Goal: Task Accomplishment & Management: Use online tool/utility

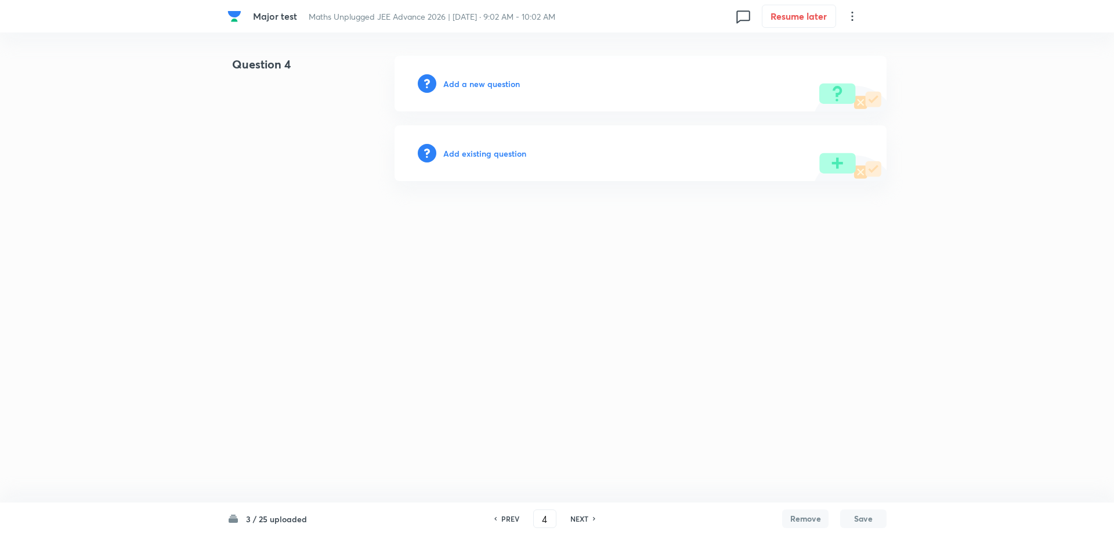
click at [486, 147] on h6 "Add existing question" at bounding box center [484, 153] width 83 height 12
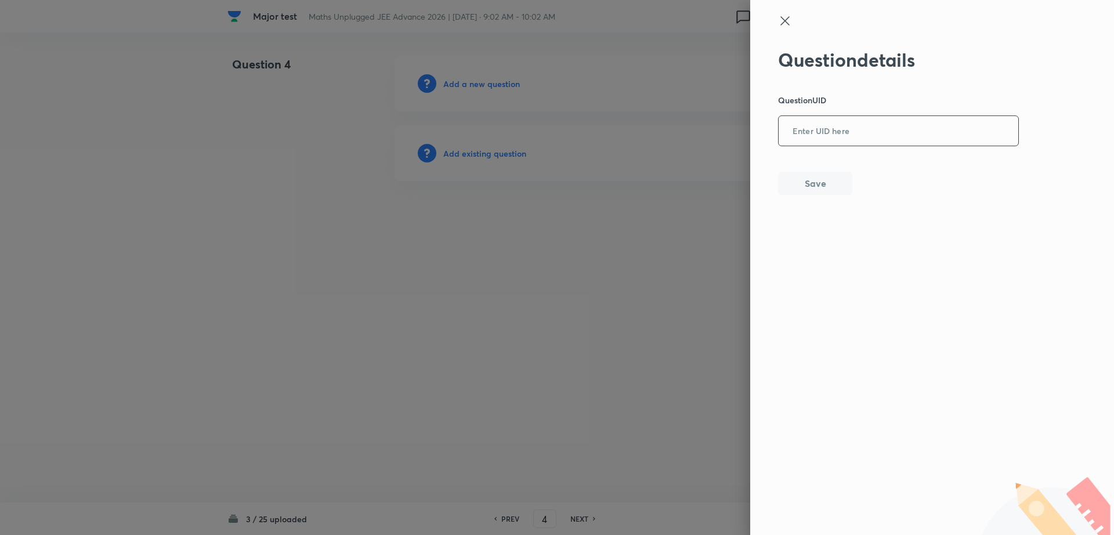
click at [795, 124] on input "text" at bounding box center [899, 131] width 240 height 28
paste input "H81SV"
type input "H81SV"
click at [792, 185] on button "Save" at bounding box center [815, 182] width 74 height 23
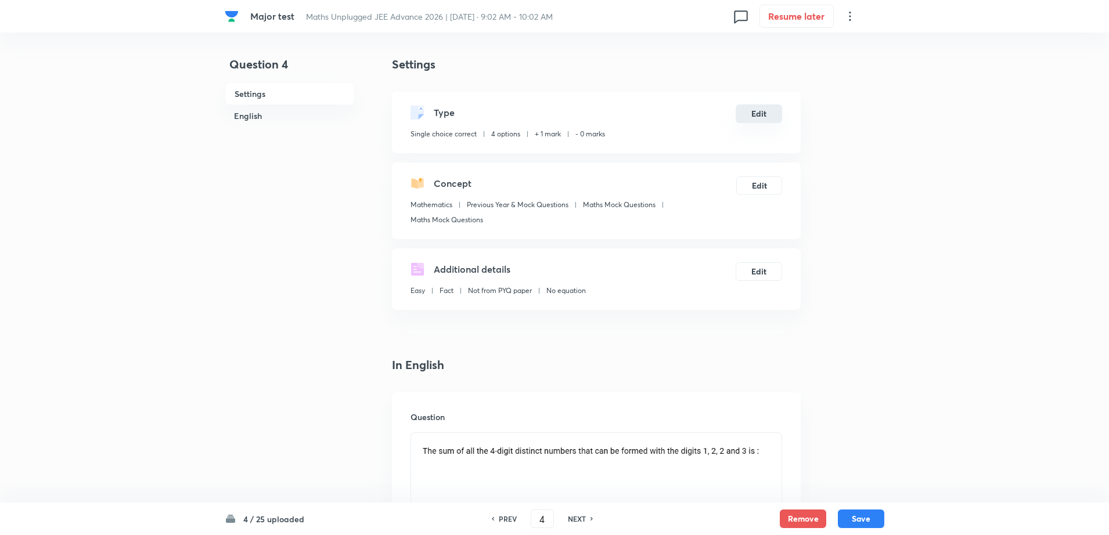
click at [750, 113] on button "Edit" at bounding box center [758, 113] width 46 height 19
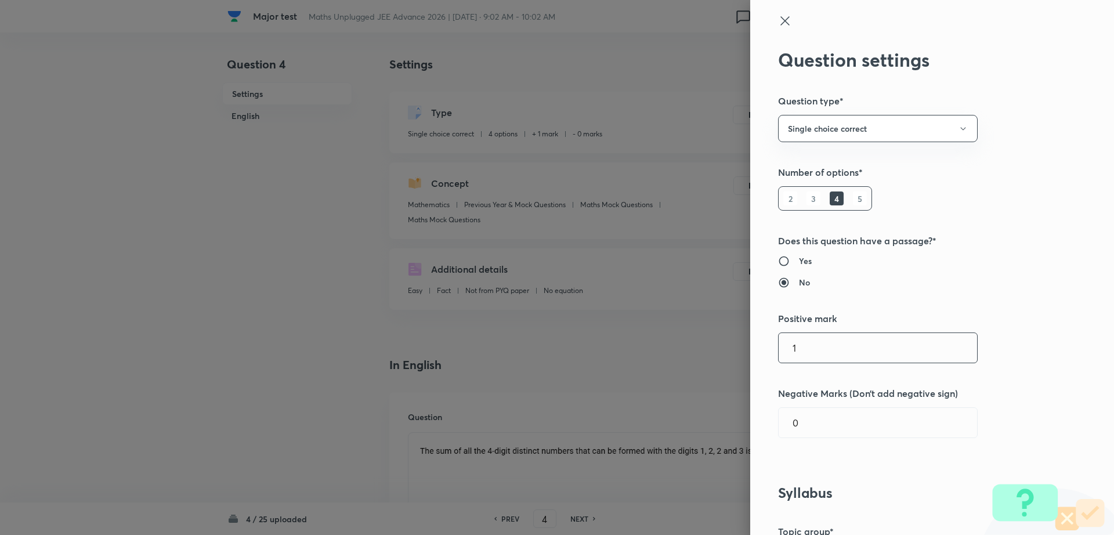
click at [796, 341] on input "1" at bounding box center [878, 348] width 198 height 30
type input "4"
click at [800, 412] on input "0" at bounding box center [878, 423] width 198 height 30
type input "1"
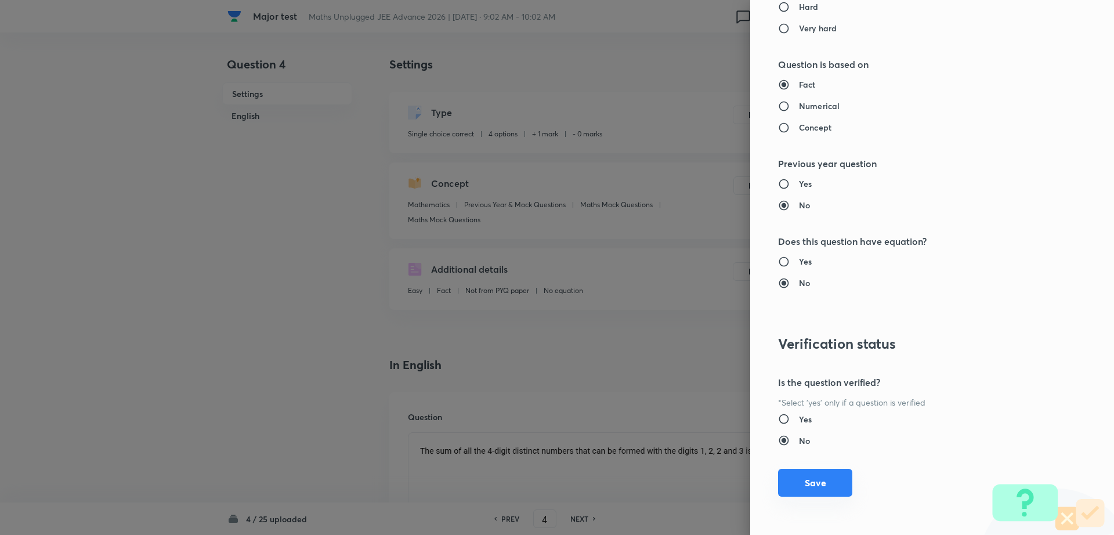
click at [825, 480] on button "Save" at bounding box center [815, 483] width 74 height 28
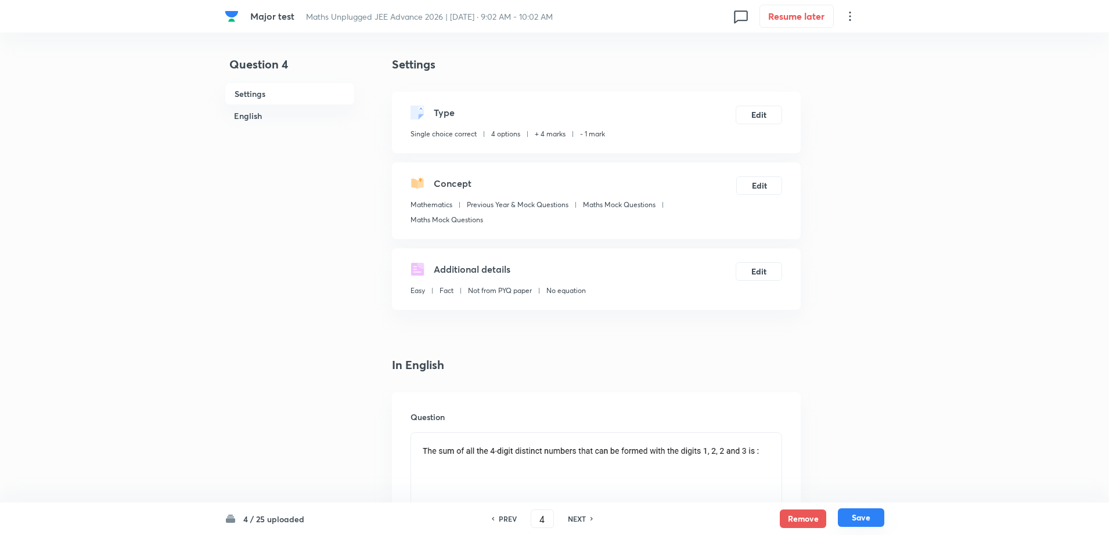
click at [864, 512] on button "Save" at bounding box center [861, 517] width 46 height 19
type input "5"
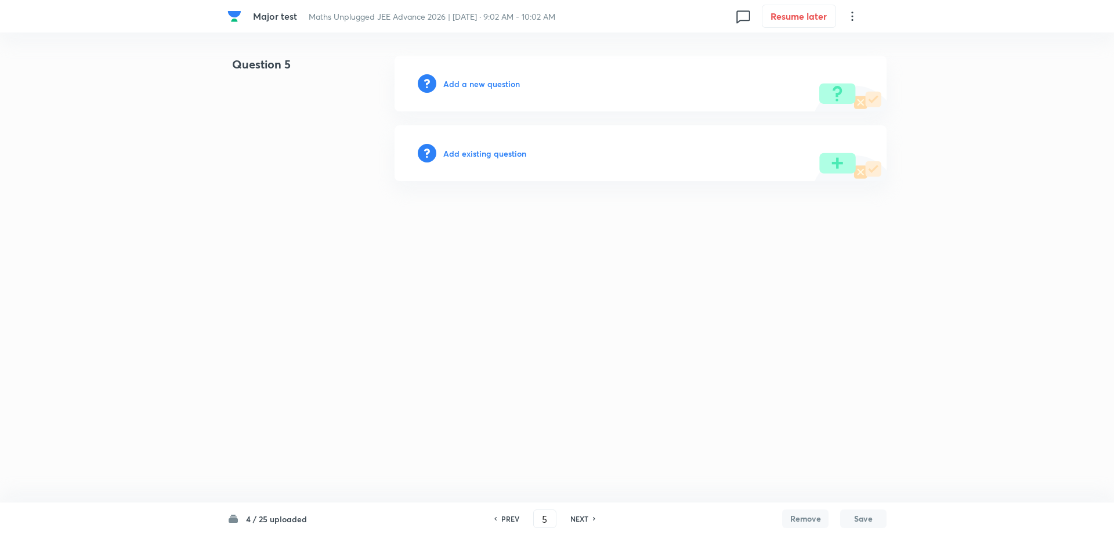
click at [474, 159] on h6 "Add existing question" at bounding box center [484, 153] width 83 height 12
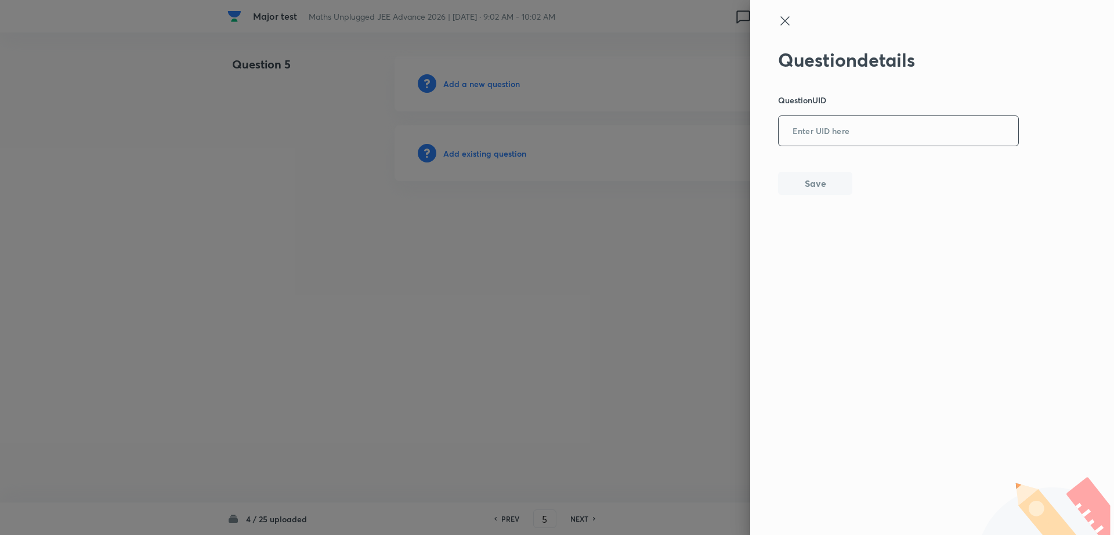
click at [800, 140] on input "text" at bounding box center [899, 131] width 240 height 28
paste input "IEWG8"
type input "IEWG8"
click at [811, 183] on button "Save" at bounding box center [815, 182] width 74 height 23
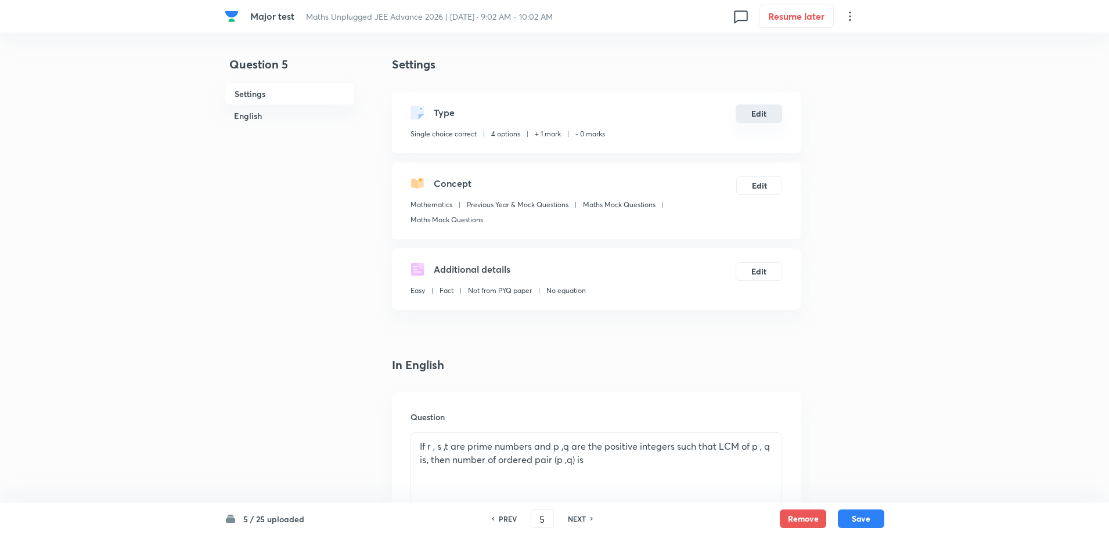
click at [756, 118] on button "Edit" at bounding box center [758, 113] width 46 height 19
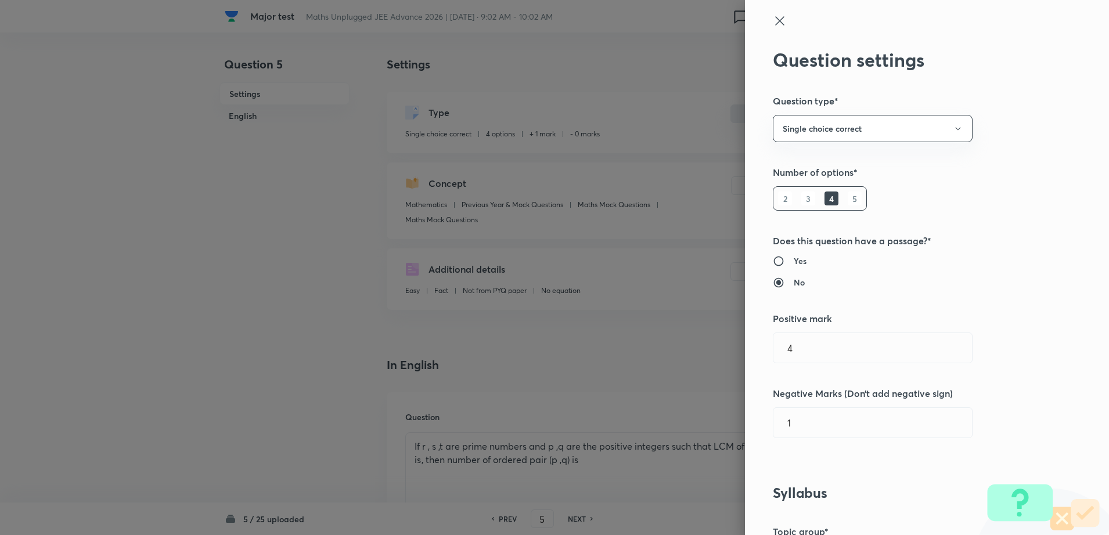
type input "1"
type input "0"
click at [799, 354] on input "1" at bounding box center [878, 348] width 198 height 30
type input "4"
click at [792, 434] on input "0" at bounding box center [878, 423] width 198 height 30
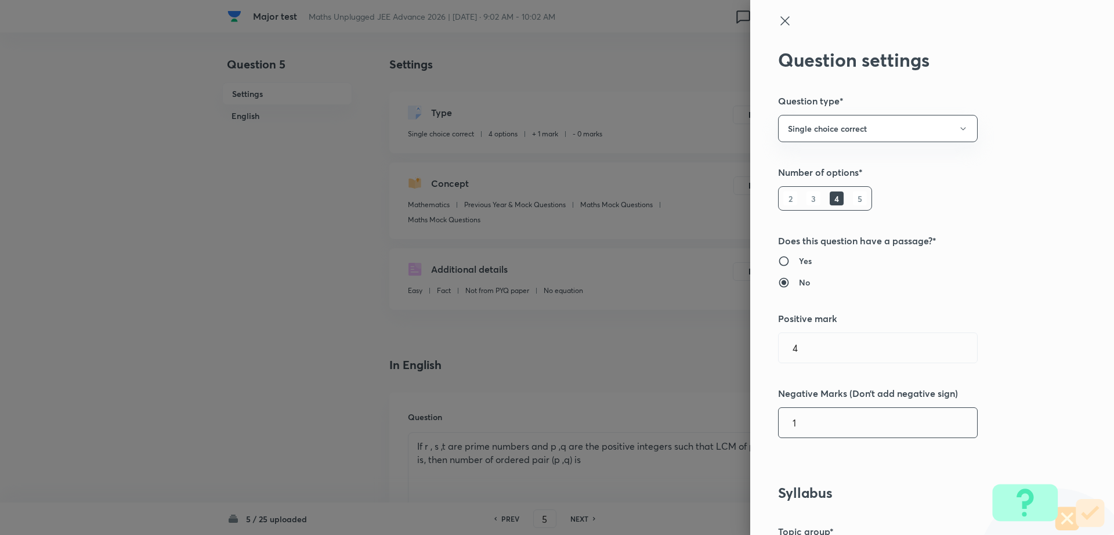
type input "1"
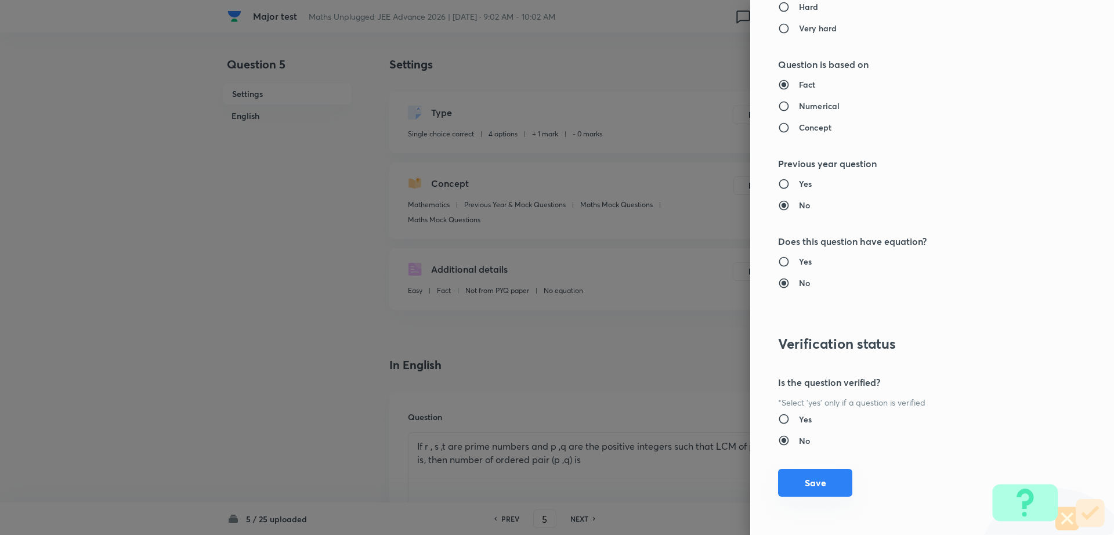
click at [814, 481] on button "Save" at bounding box center [815, 483] width 74 height 28
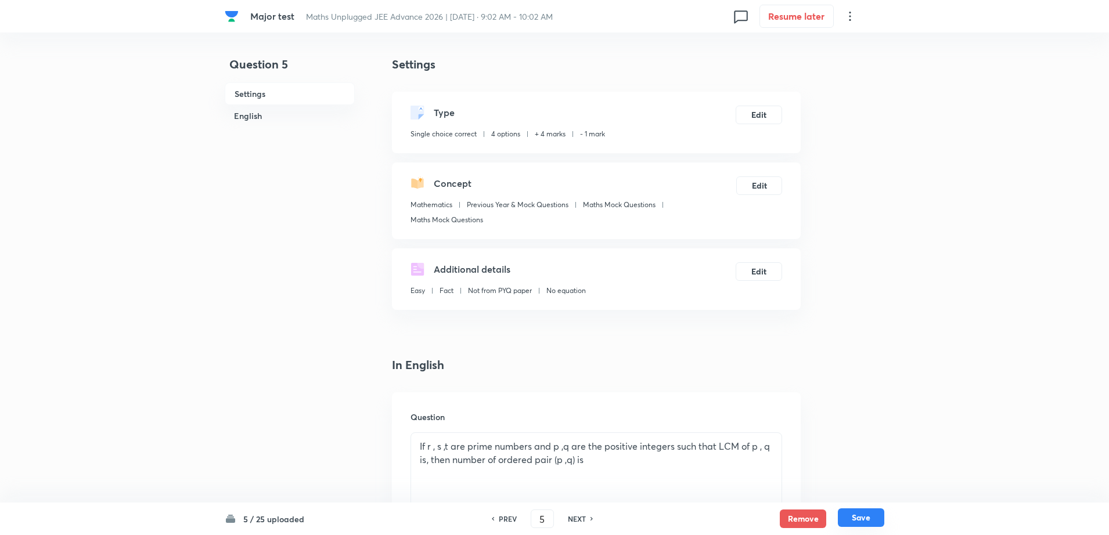
click at [860, 519] on button "Save" at bounding box center [861, 517] width 46 height 19
type input "6"
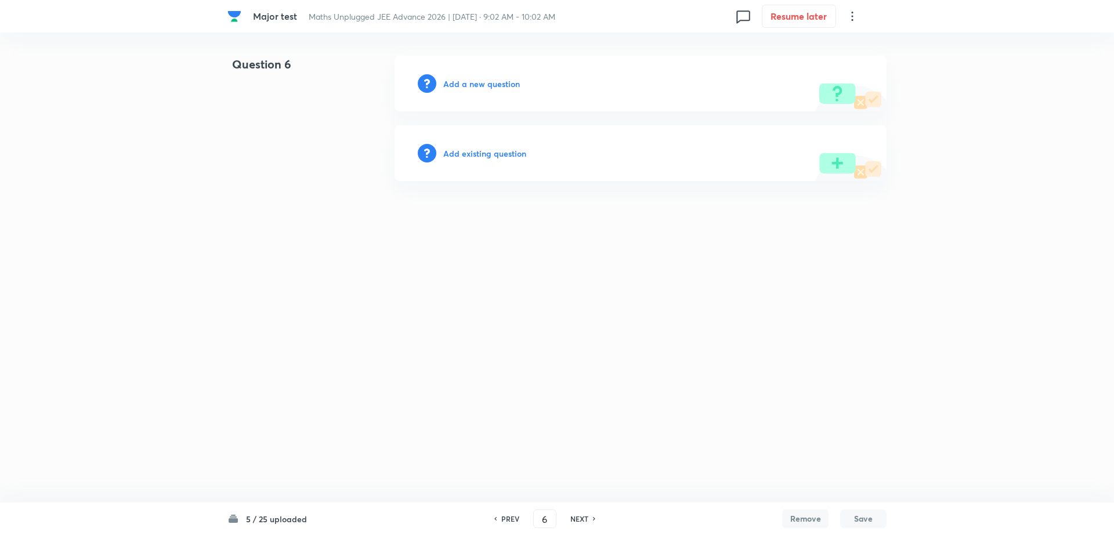
click at [497, 150] on h6 "Add existing question" at bounding box center [484, 153] width 83 height 12
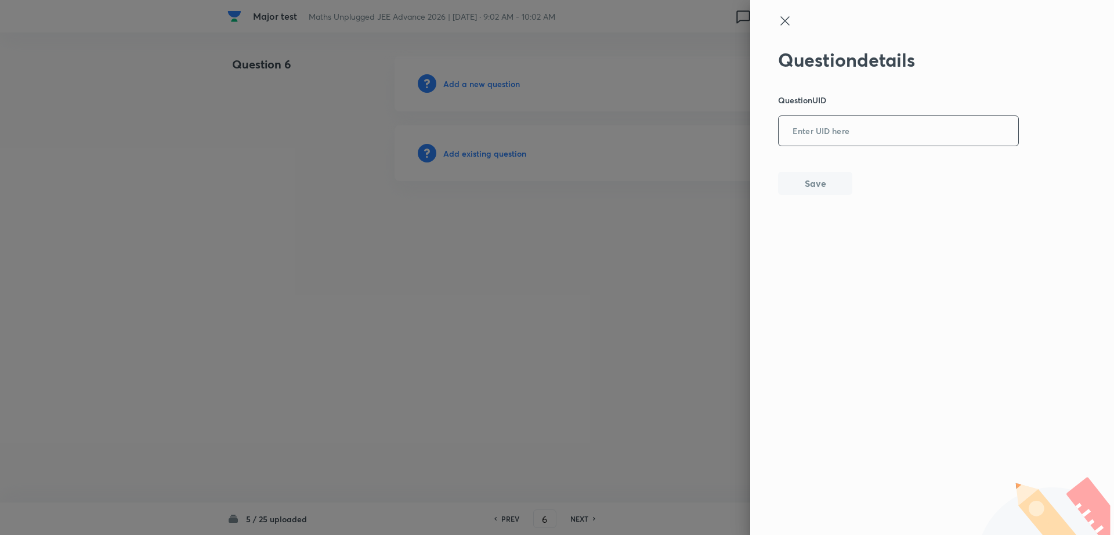
click at [820, 139] on input "text" at bounding box center [899, 131] width 240 height 28
paste input "MAVMD"
type input "MAVMD"
click at [819, 184] on button "Save" at bounding box center [815, 182] width 74 height 23
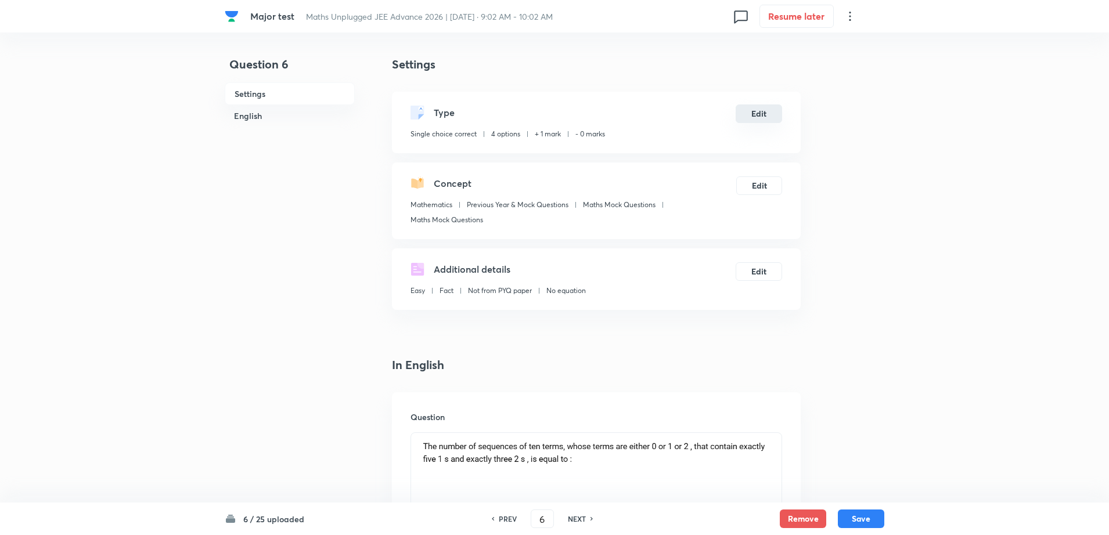
click at [751, 122] on button "Edit" at bounding box center [758, 113] width 46 height 19
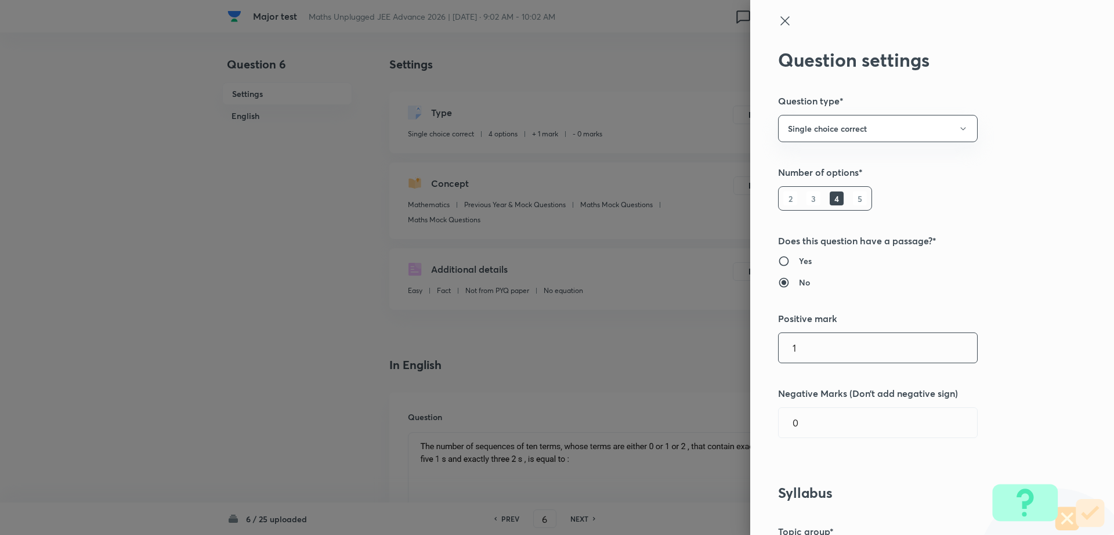
click at [813, 362] on input "1" at bounding box center [878, 348] width 198 height 30
type input "4"
click at [799, 428] on input "0" at bounding box center [878, 423] width 198 height 30
type input "1"
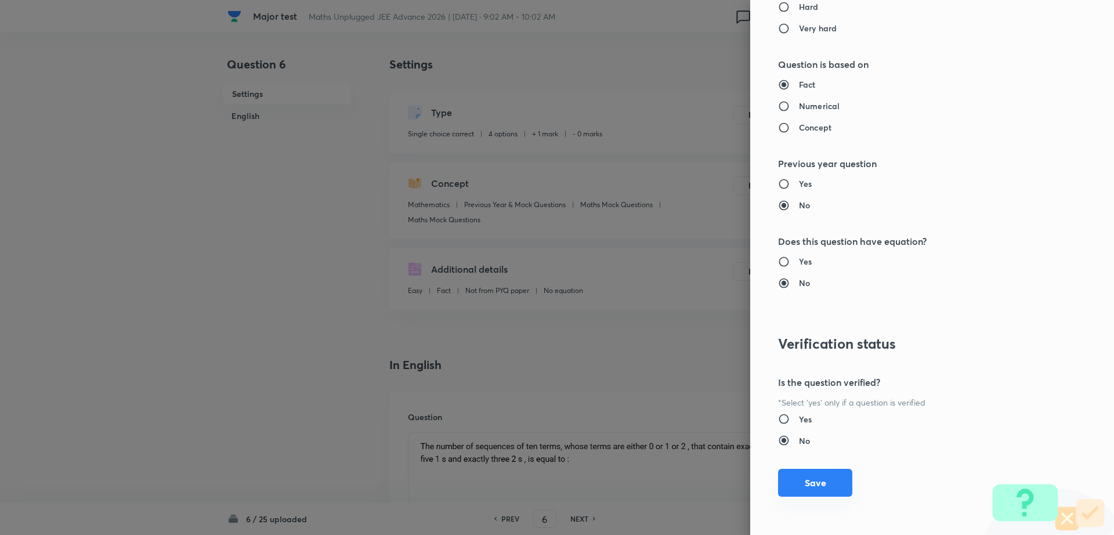
click at [830, 473] on button "Save" at bounding box center [815, 483] width 74 height 28
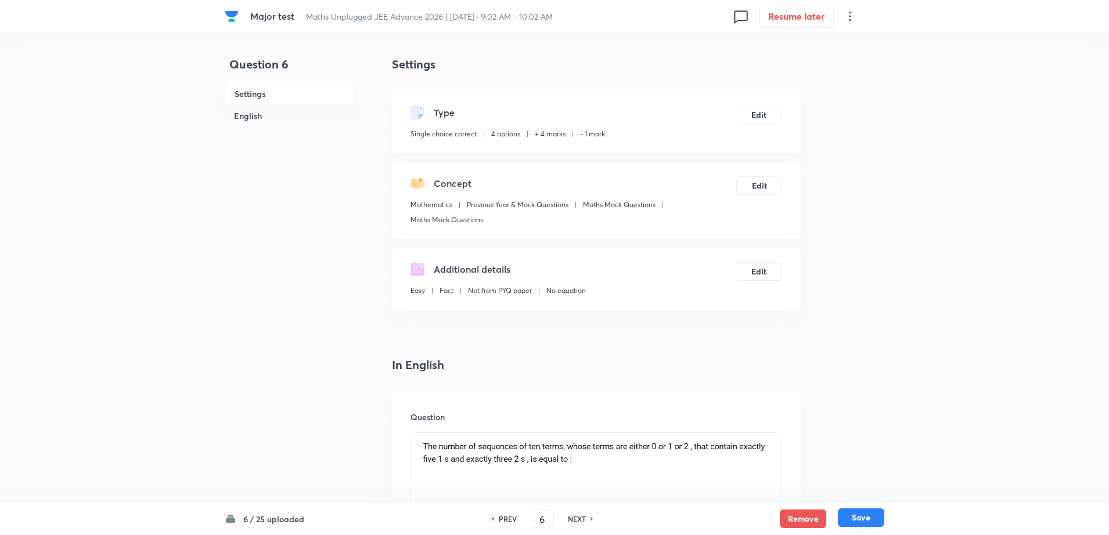
click at [858, 517] on button "Save" at bounding box center [861, 517] width 46 height 19
type input "7"
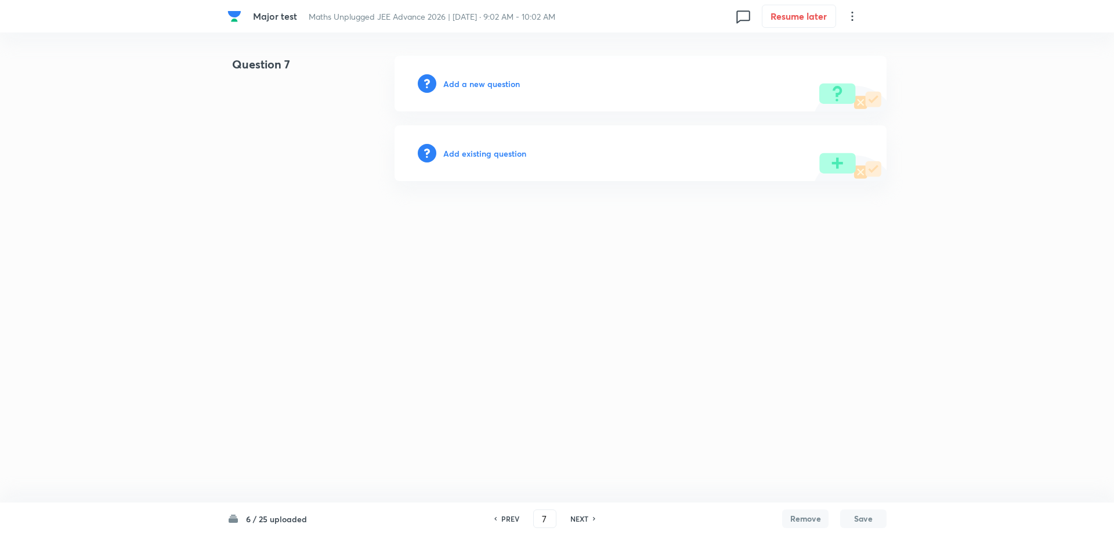
click at [499, 150] on h6 "Add existing question" at bounding box center [484, 153] width 83 height 12
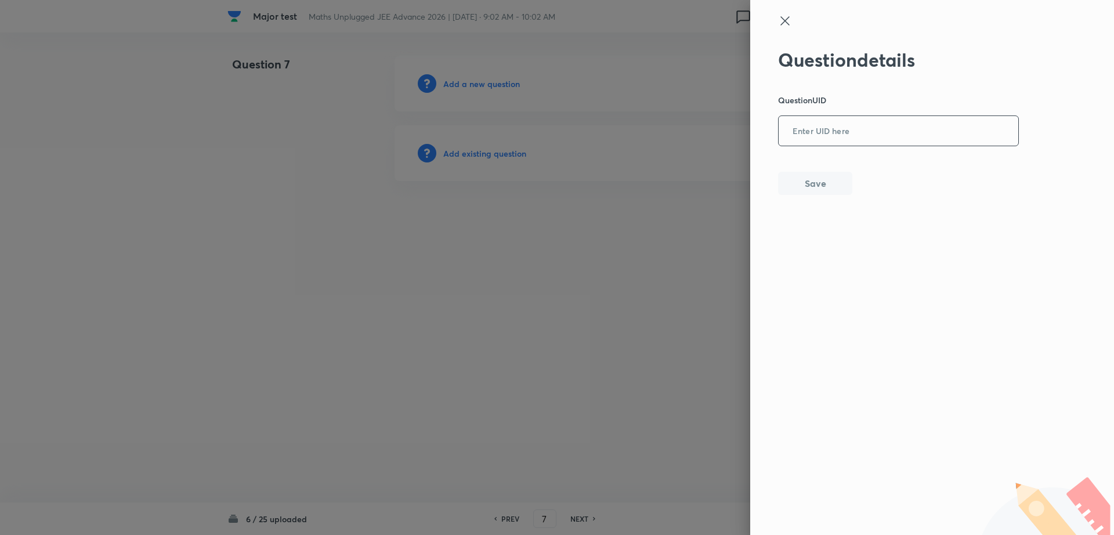
click at [894, 135] on input "text" at bounding box center [899, 131] width 240 height 28
paste input "02IXI"
type input "02IXI"
click at [839, 176] on button "Save" at bounding box center [815, 182] width 74 height 23
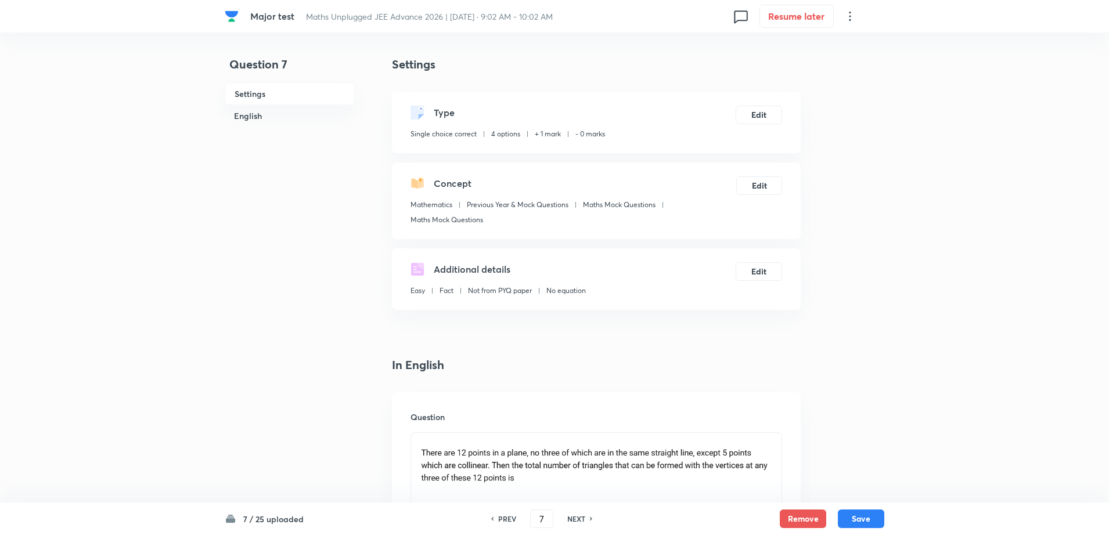
click at [754, 124] on div "Type Single choice correct 4 options + 1 mark - 0 marks Edit" at bounding box center [596, 123] width 409 height 62
click at [772, 117] on button "Edit" at bounding box center [758, 113] width 46 height 19
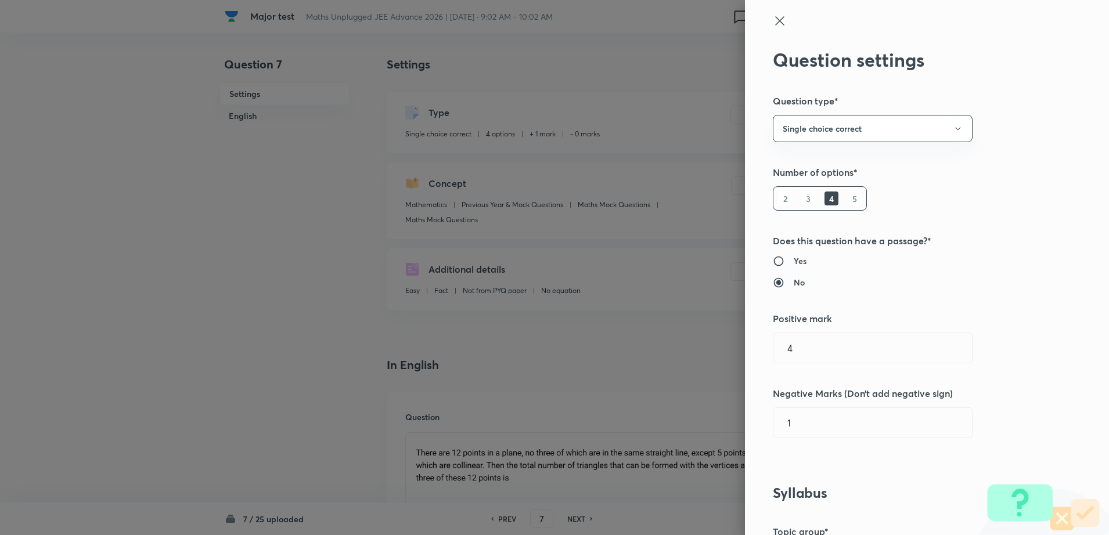
type input "1"
type input "0"
click at [810, 344] on input "1" at bounding box center [878, 348] width 198 height 30
type input "4"
click at [793, 427] on input "0" at bounding box center [878, 423] width 198 height 30
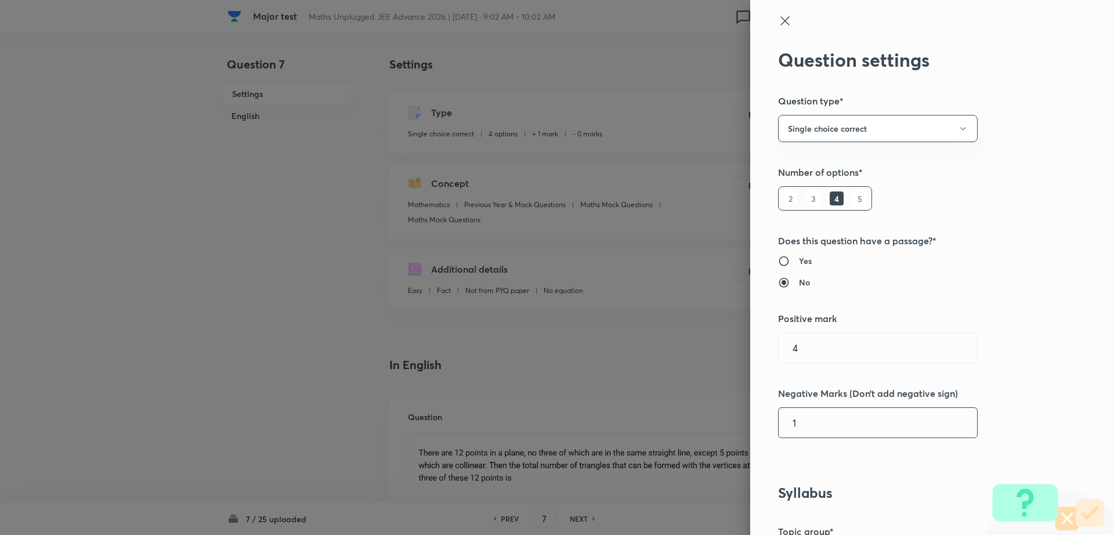
type input "1"
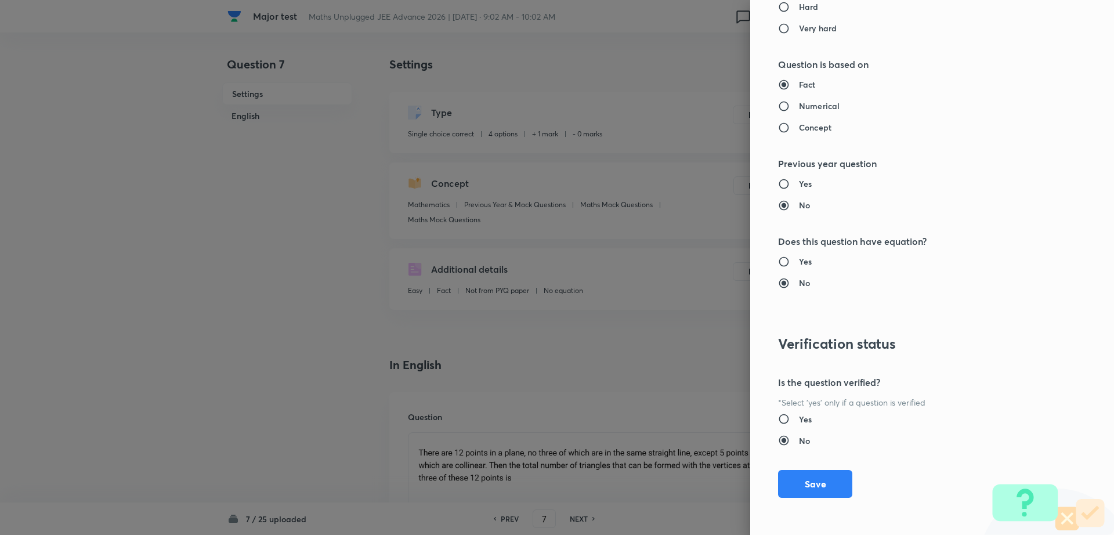
click at [816, 500] on div "Question settings Question type* Single choice correct Number of options* 2 3 4…" at bounding box center [932, 267] width 364 height 535
click at [807, 483] on button "Save" at bounding box center [815, 483] width 74 height 28
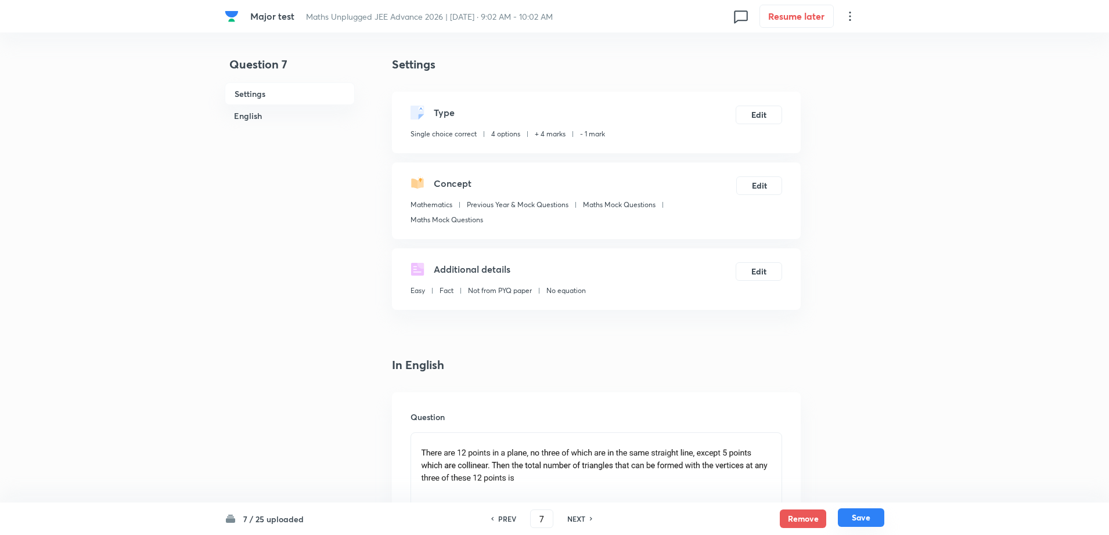
click at [858, 518] on button "Save" at bounding box center [861, 517] width 46 height 19
type input "8"
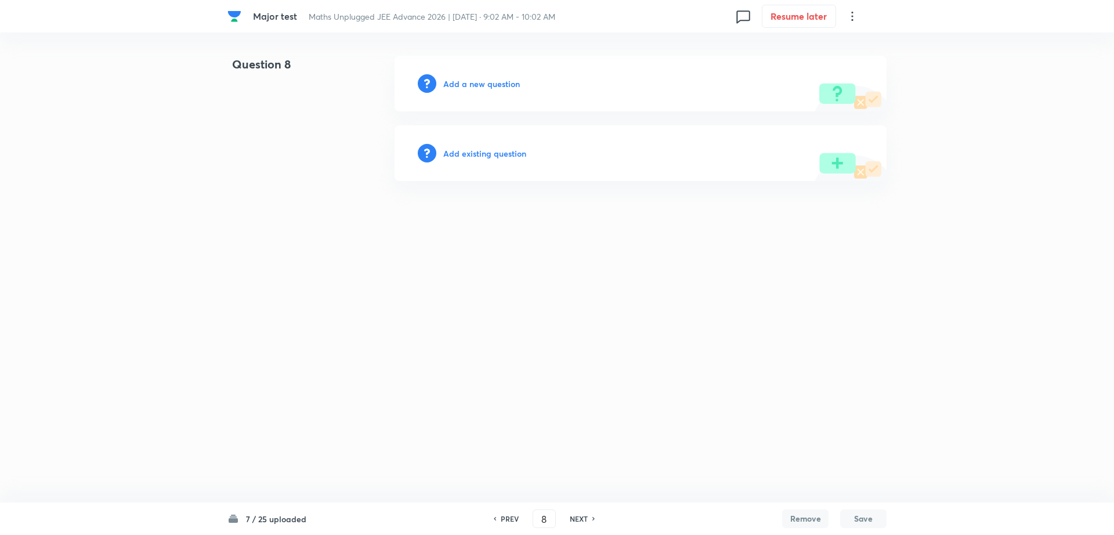
click at [494, 157] on h6 "Add existing question" at bounding box center [484, 153] width 83 height 12
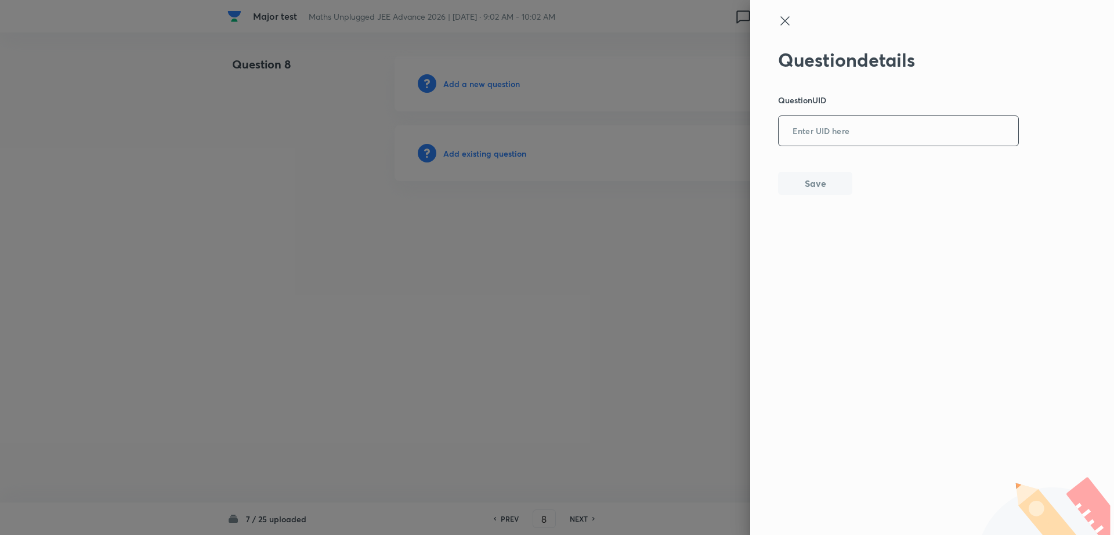
click at [826, 139] on input "text" at bounding box center [899, 131] width 240 height 28
paste input "N2LEQ"
type input "N2LEQ"
click at [813, 183] on button "Save" at bounding box center [815, 182] width 74 height 23
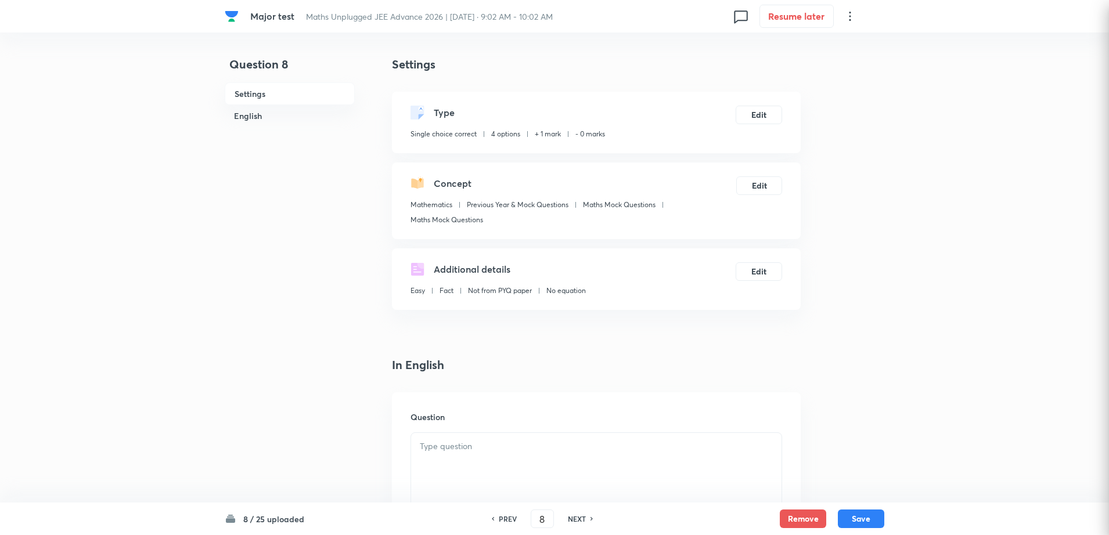
checkbox input "true"
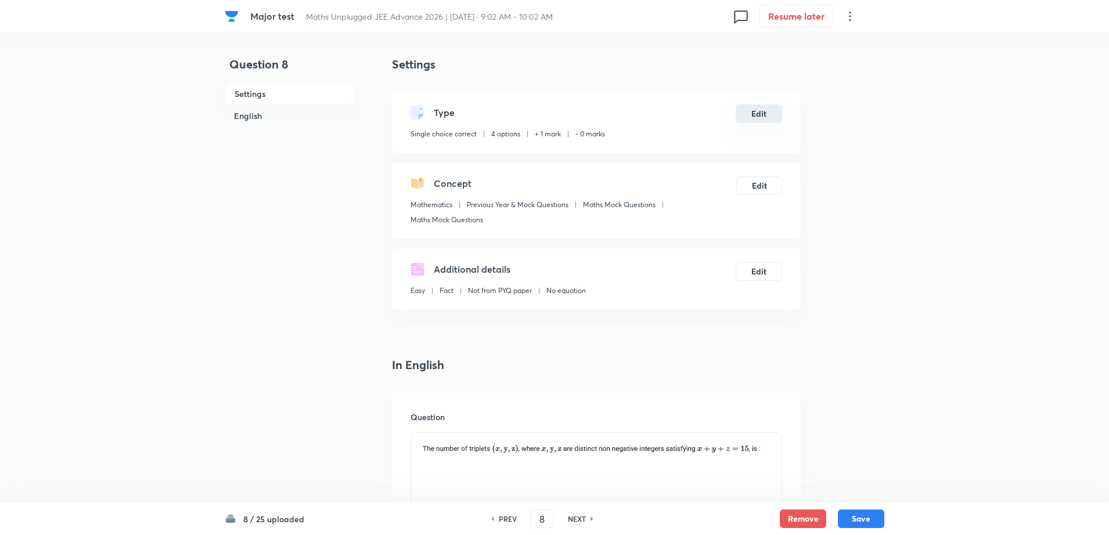
click at [756, 115] on button "Edit" at bounding box center [758, 113] width 46 height 19
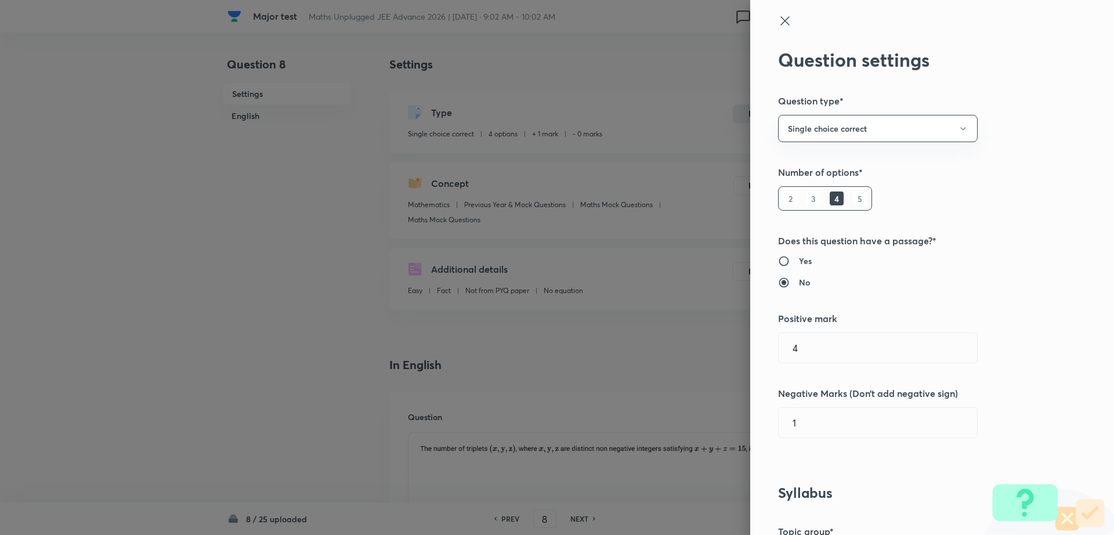
type input "1"
type input "0"
click at [815, 356] on input "1" at bounding box center [878, 348] width 198 height 30
type input "4"
click at [803, 433] on input "0" at bounding box center [878, 423] width 198 height 30
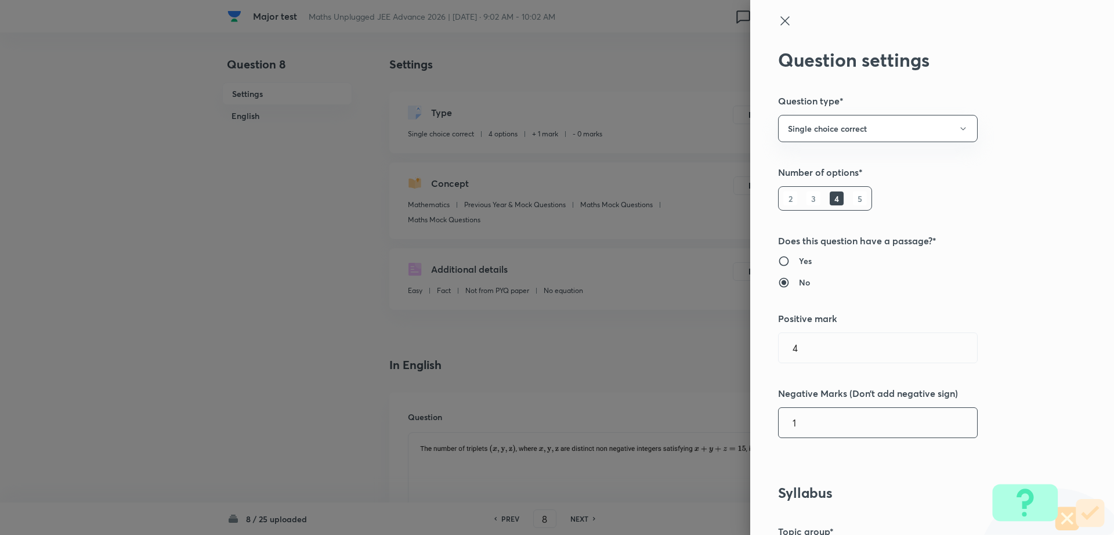
type input "1"
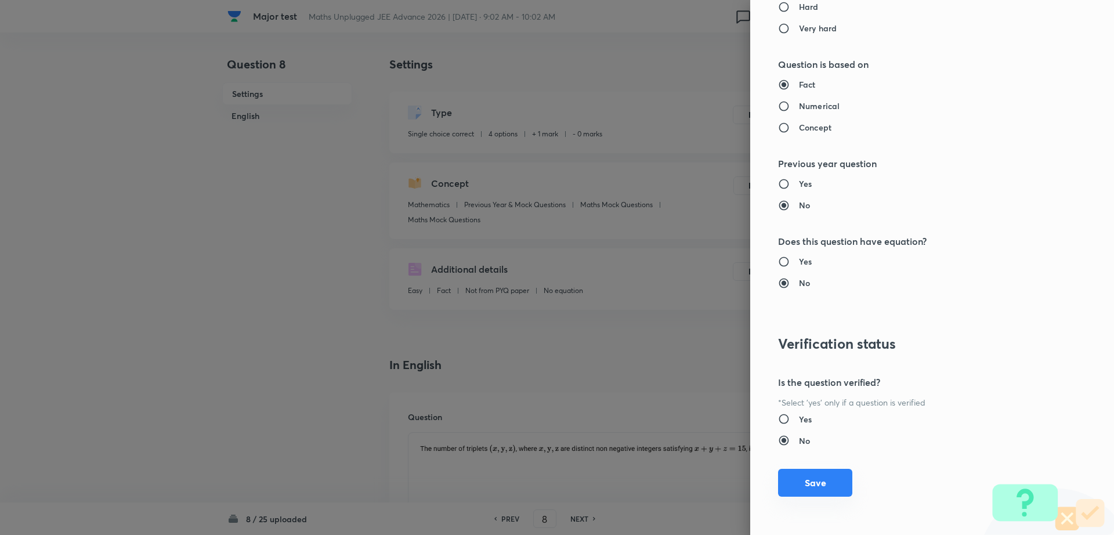
click at [795, 486] on button "Save" at bounding box center [815, 483] width 74 height 28
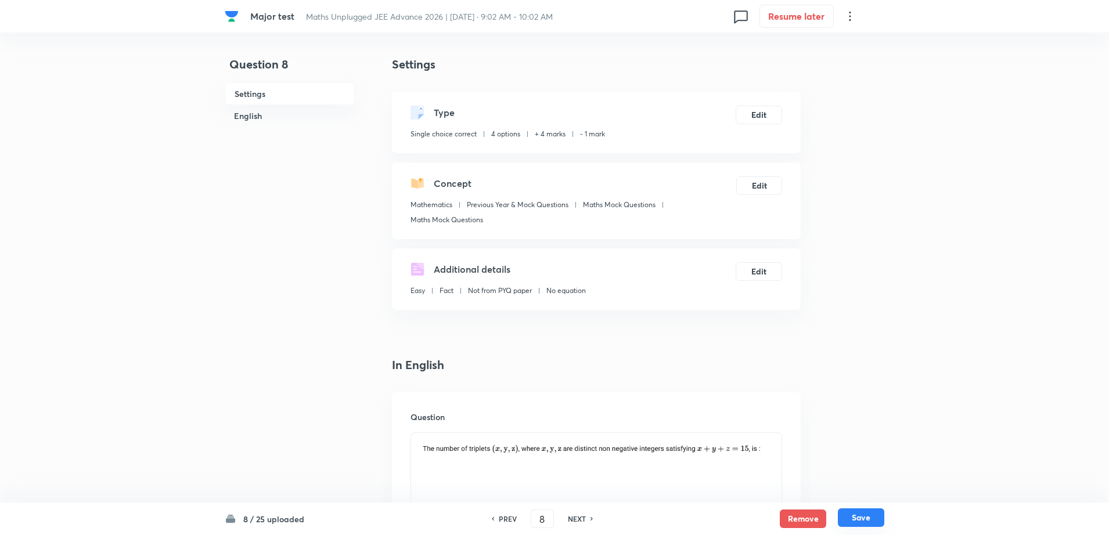
click at [861, 511] on button "Save" at bounding box center [861, 517] width 46 height 19
type input "9"
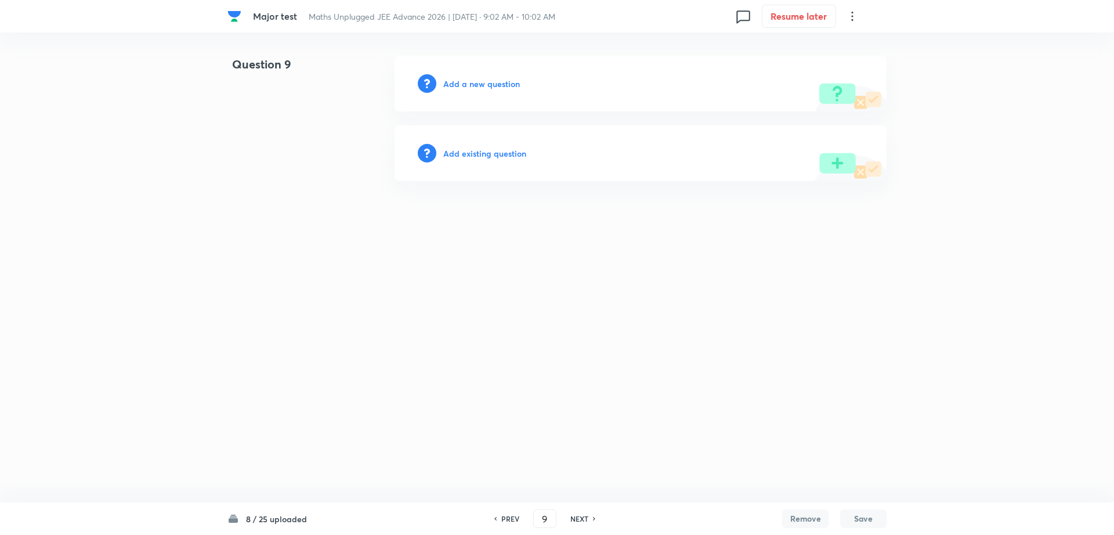
click at [477, 154] on h6 "Add existing question" at bounding box center [484, 153] width 83 height 12
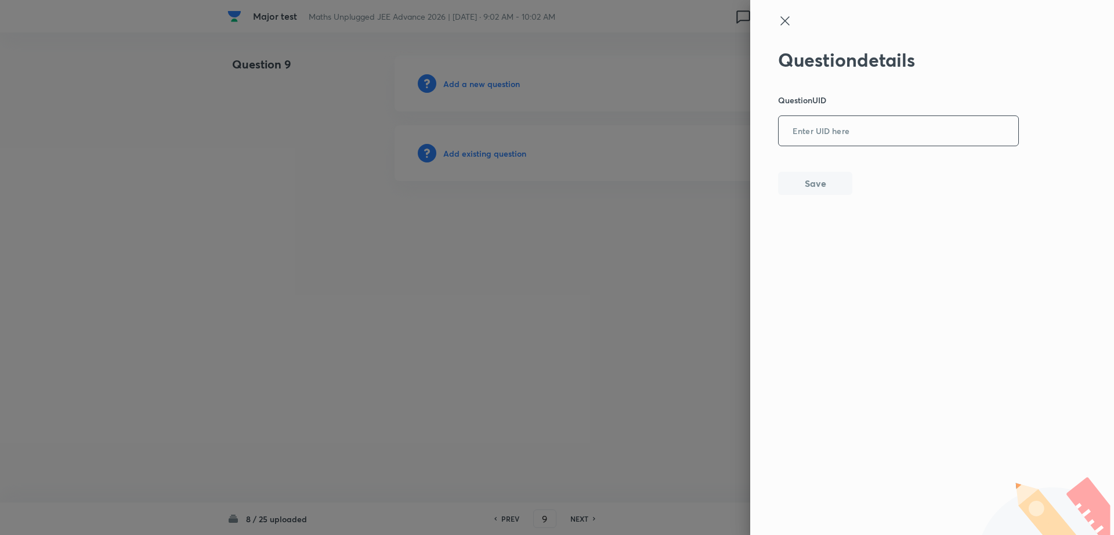
click at [841, 127] on input "text" at bounding box center [899, 131] width 240 height 28
paste input "IZZR0"
type input "IZZR0"
click at [806, 203] on div "Question details Question UID IZZR0 ​ Save" at bounding box center [932, 267] width 364 height 535
click at [793, 182] on button "Save" at bounding box center [815, 182] width 74 height 23
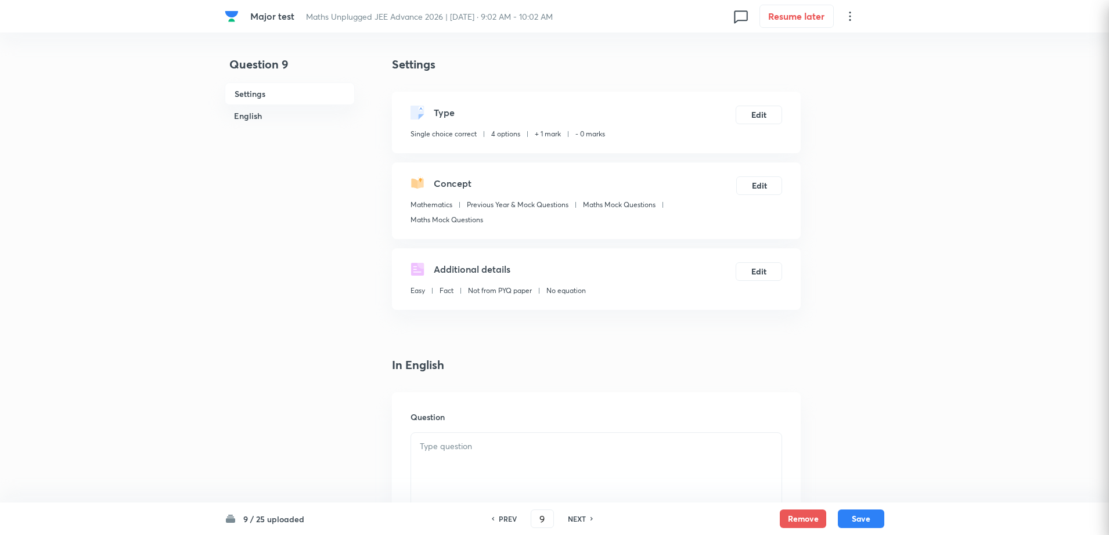
checkbox input "true"
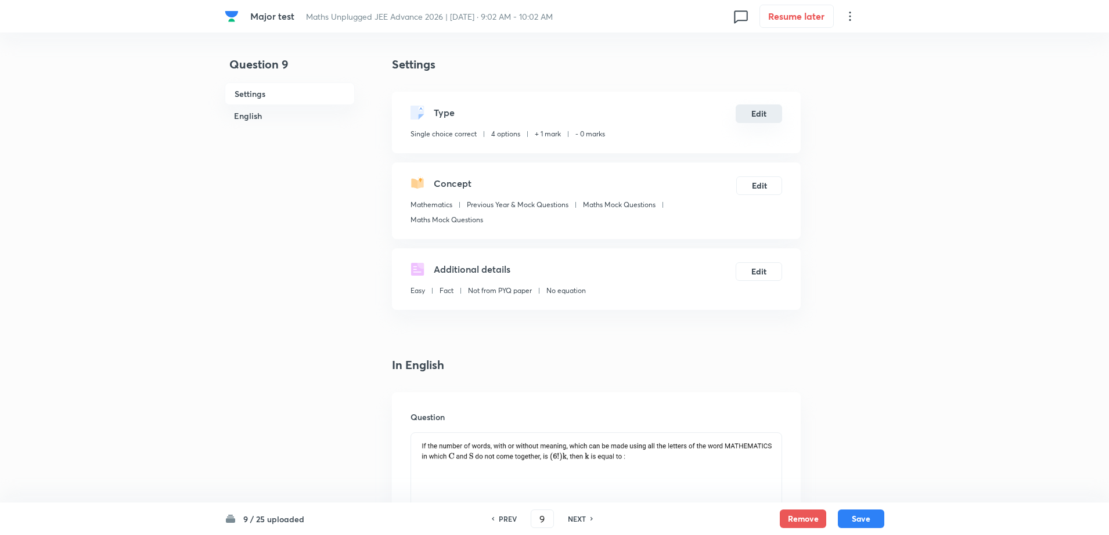
click at [754, 114] on button "Edit" at bounding box center [758, 113] width 46 height 19
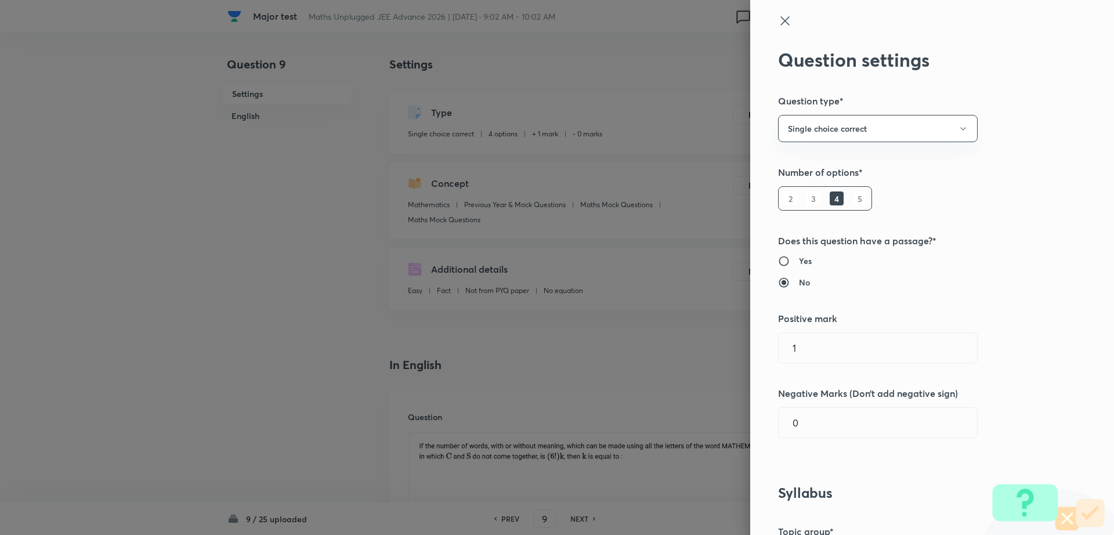
type input "1"
type input "0"
click at [842, 348] on input "1" at bounding box center [878, 348] width 198 height 30
type input "4"
click at [808, 423] on input "0" at bounding box center [878, 423] width 198 height 30
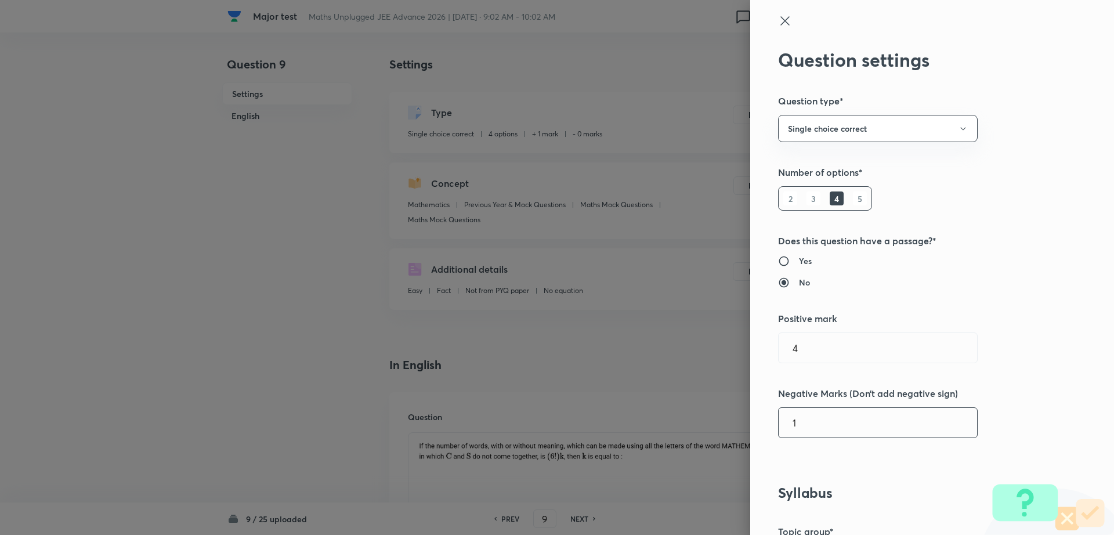
type input "1"
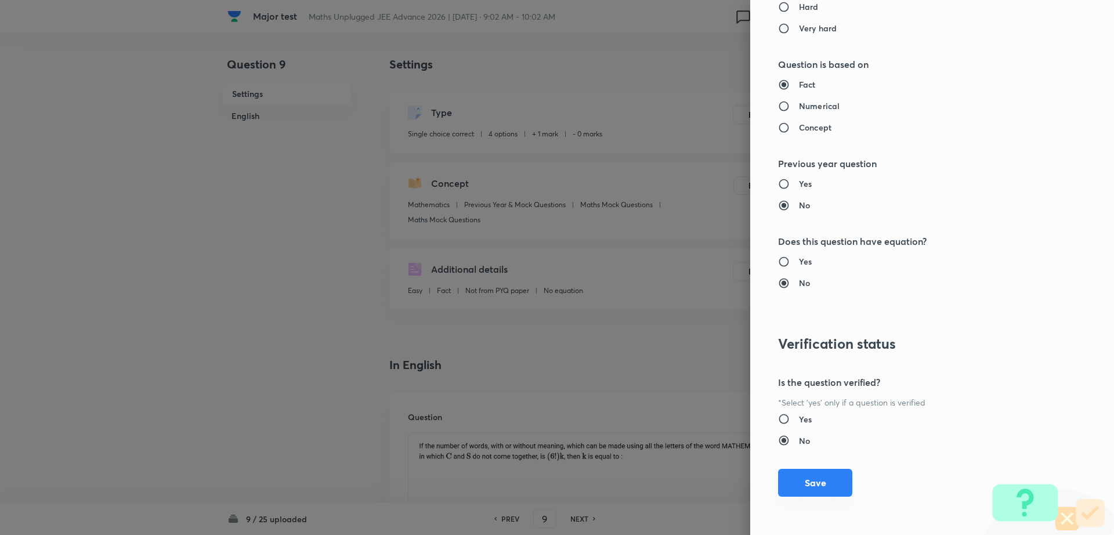
click at [790, 484] on button "Save" at bounding box center [815, 483] width 74 height 28
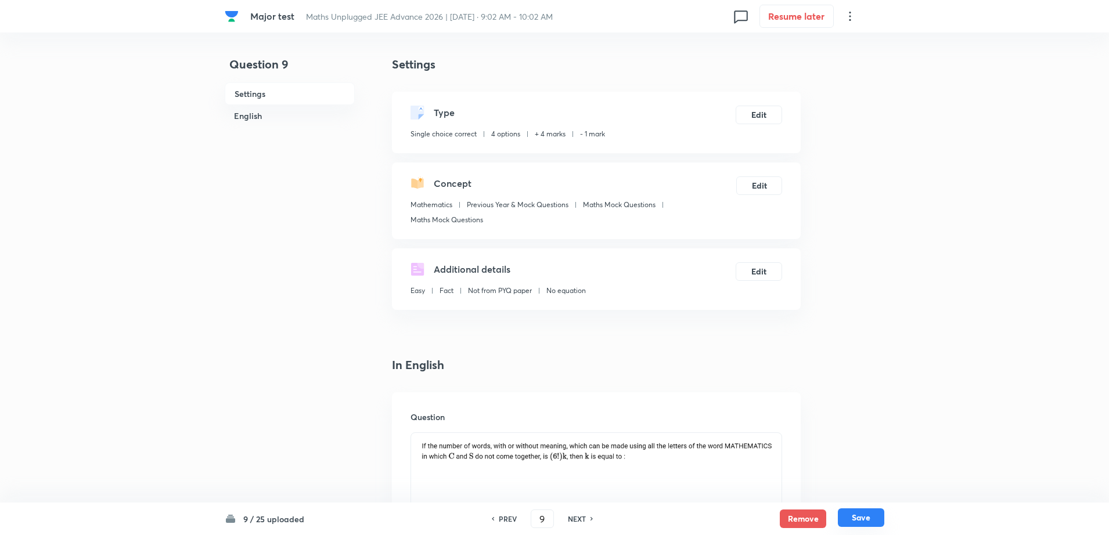
click at [860, 514] on button "Save" at bounding box center [861, 517] width 46 height 19
type input "10"
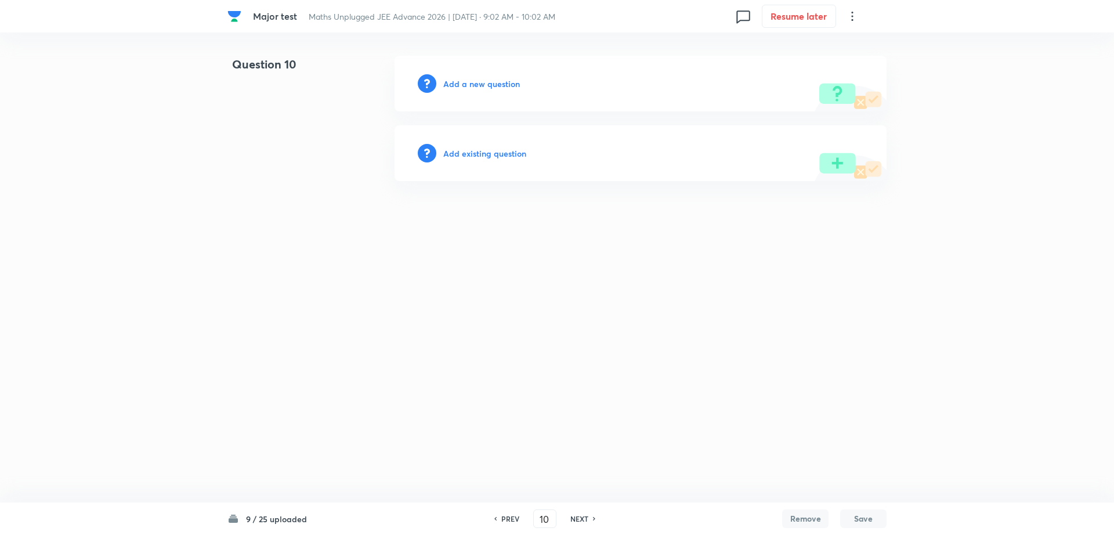
click at [488, 147] on h6 "Add existing question" at bounding box center [484, 153] width 83 height 12
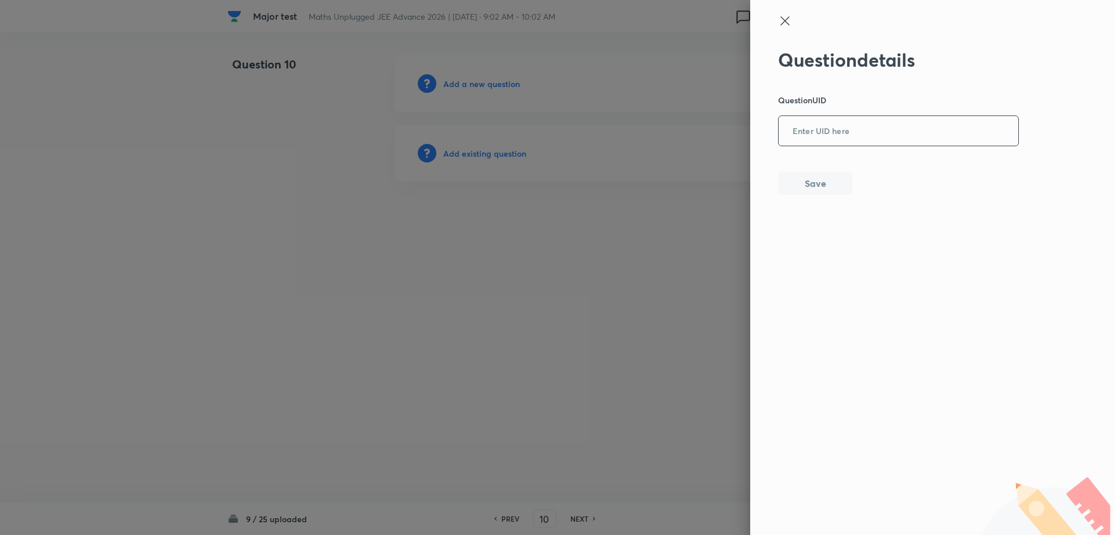
click at [854, 140] on input "text" at bounding box center [899, 131] width 240 height 28
paste input "KQXXI"
type input "KQXXI"
click at [814, 180] on button "Save" at bounding box center [815, 182] width 74 height 23
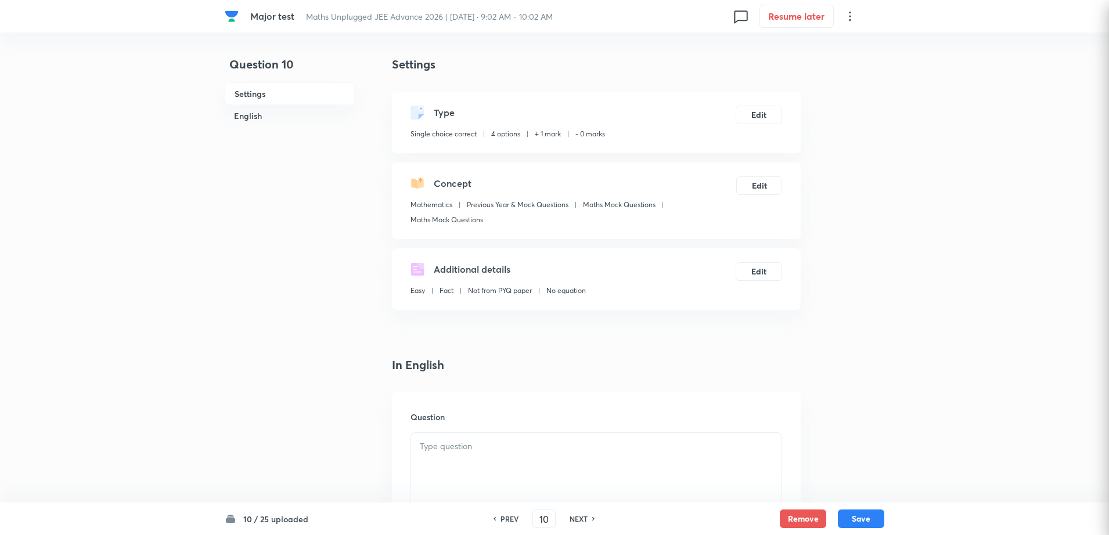
checkbox input "true"
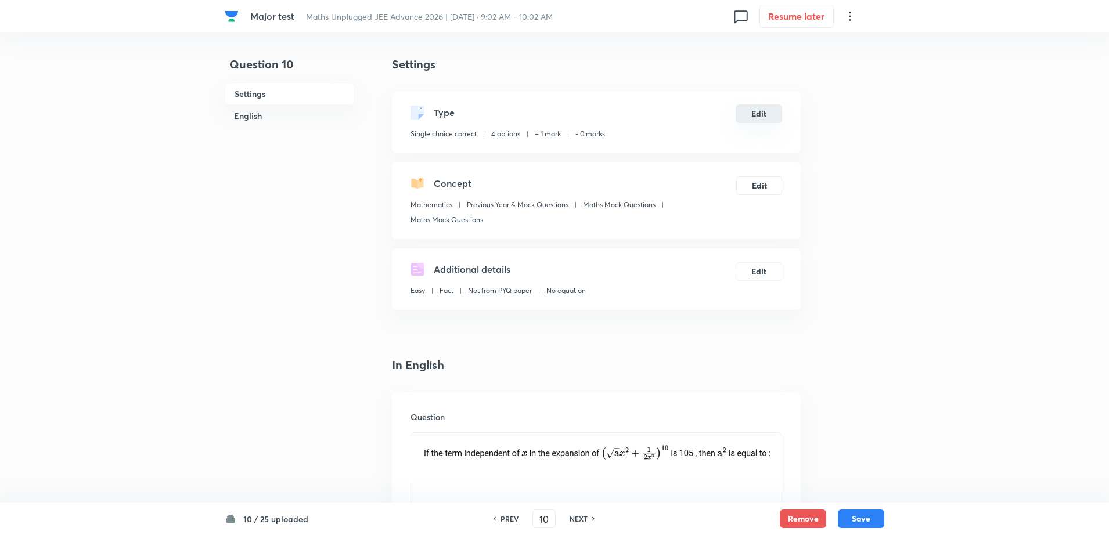
click at [752, 117] on button "Edit" at bounding box center [758, 113] width 46 height 19
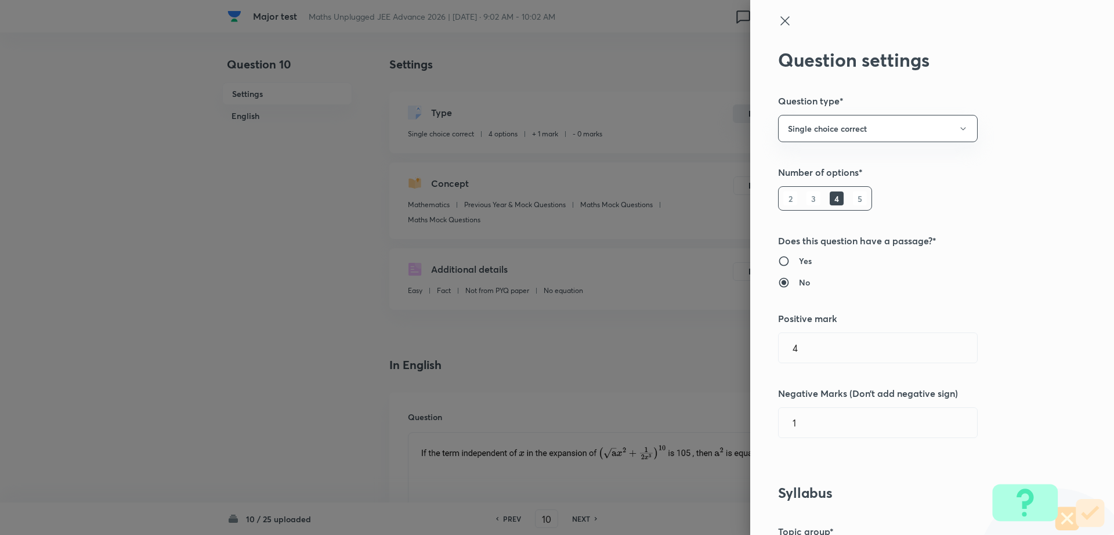
type input "1"
type input "0"
click at [813, 335] on input "1" at bounding box center [878, 348] width 198 height 30
type input "4"
click at [797, 425] on input "0" at bounding box center [878, 423] width 198 height 30
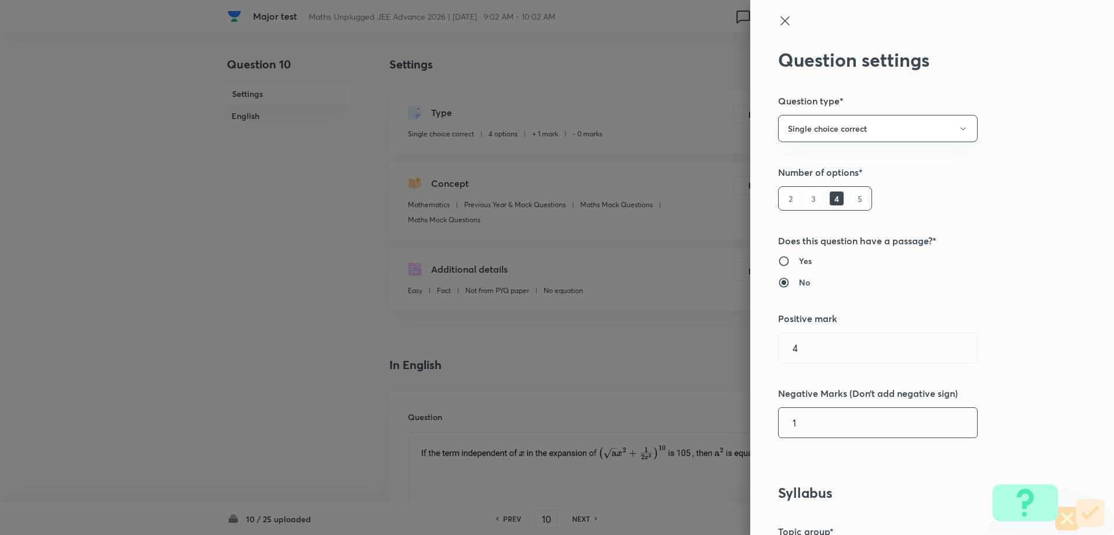
type input "1"
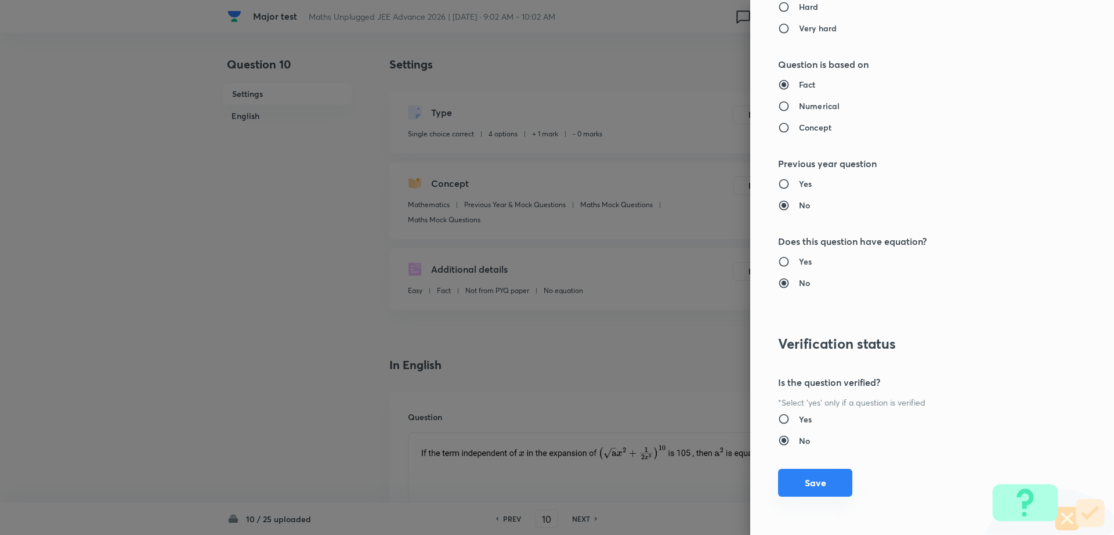
click at [793, 482] on button "Save" at bounding box center [815, 483] width 74 height 28
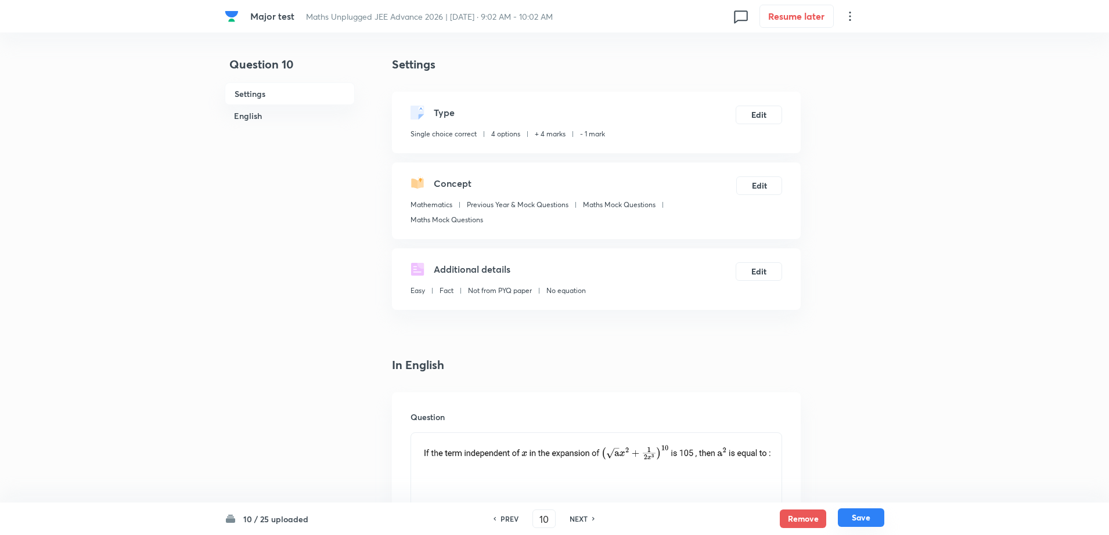
click at [853, 515] on button "Save" at bounding box center [861, 517] width 46 height 19
type input "11"
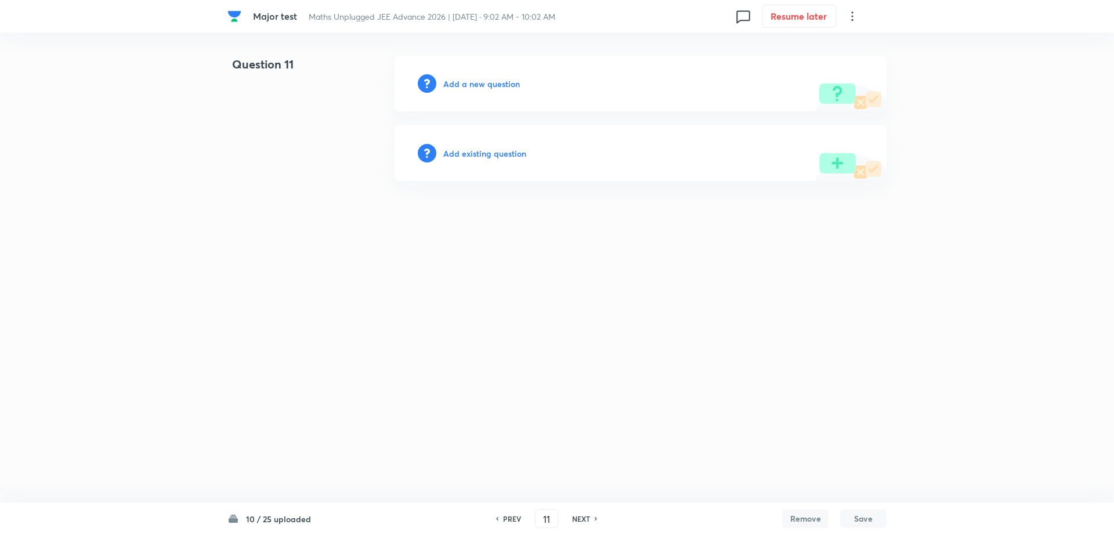
click at [497, 155] on h6 "Add existing question" at bounding box center [484, 153] width 83 height 12
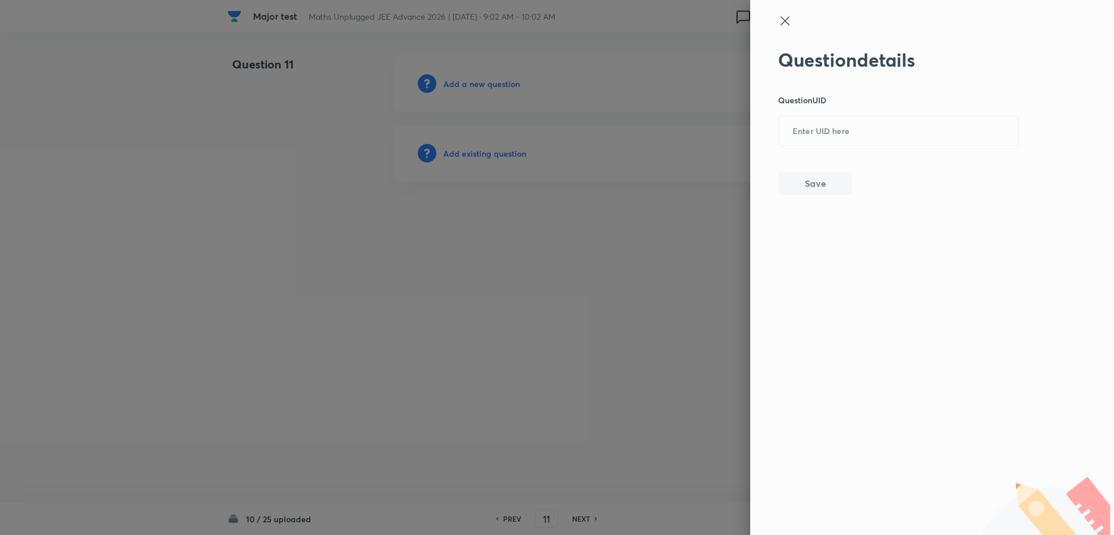
click at [891, 147] on div "Question details Question UID ​ Save" at bounding box center [898, 122] width 241 height 146
click at [867, 133] on input "text" at bounding box center [899, 131] width 240 height 28
paste input "P92CH"
type input "P92CH"
click at [818, 175] on button "Save" at bounding box center [815, 182] width 74 height 23
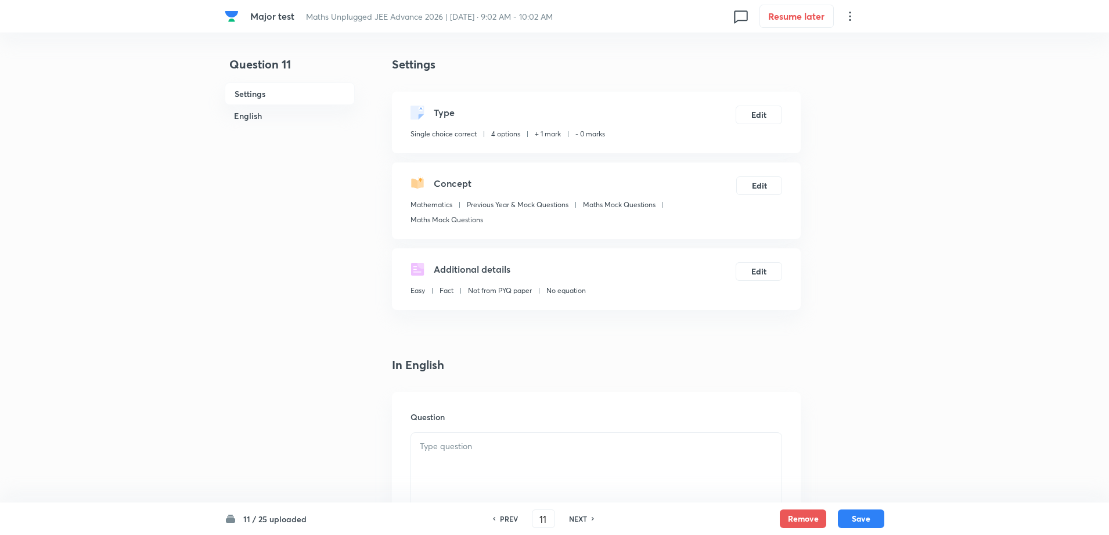
checkbox input "true"
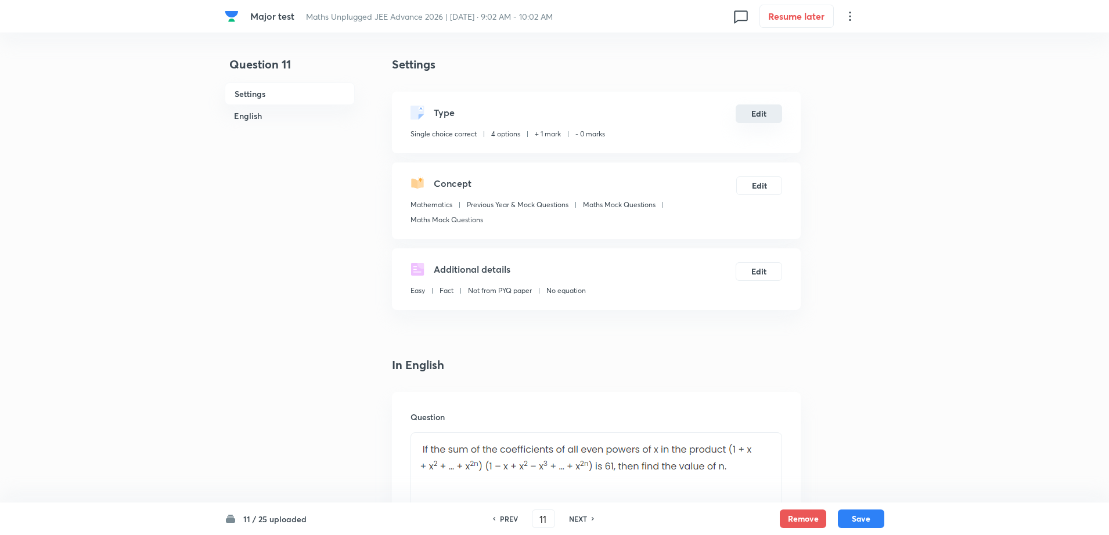
click at [750, 116] on button "Edit" at bounding box center [758, 113] width 46 height 19
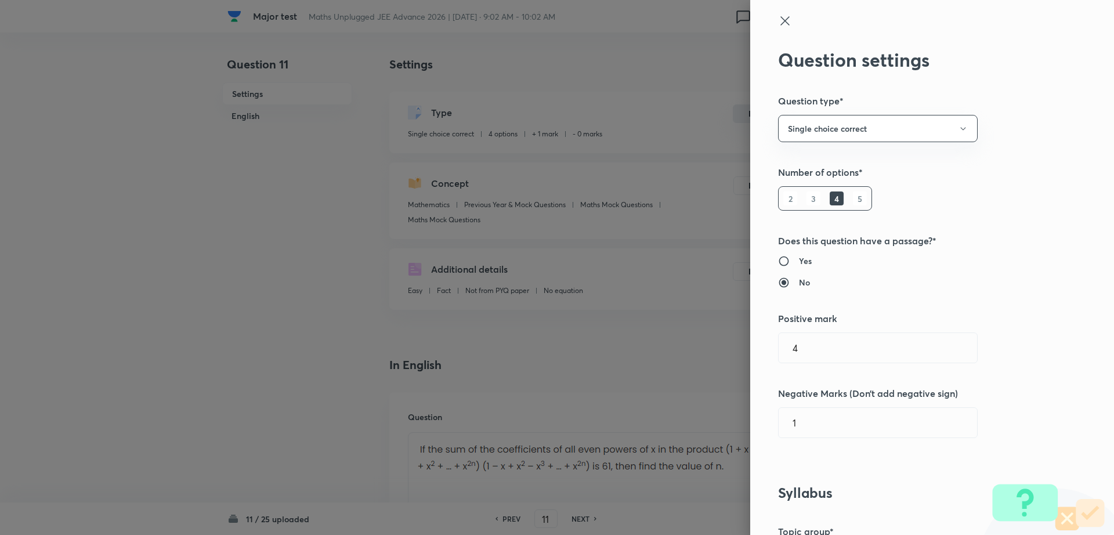
type input "1"
type input "0"
click at [838, 346] on input "1" at bounding box center [878, 348] width 198 height 30
type input "4"
click at [809, 415] on input "0" at bounding box center [878, 423] width 198 height 30
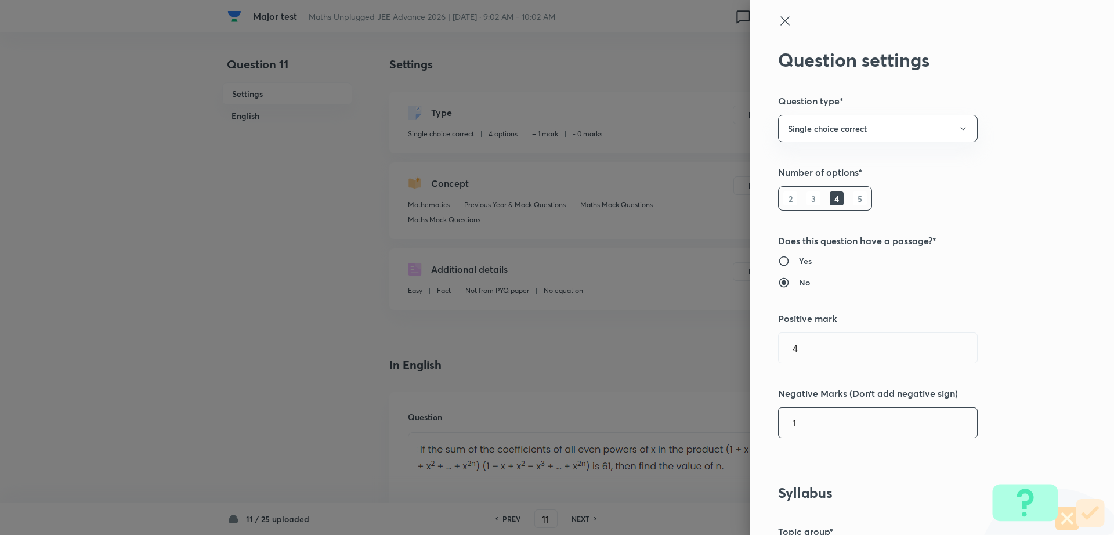
type input "1"
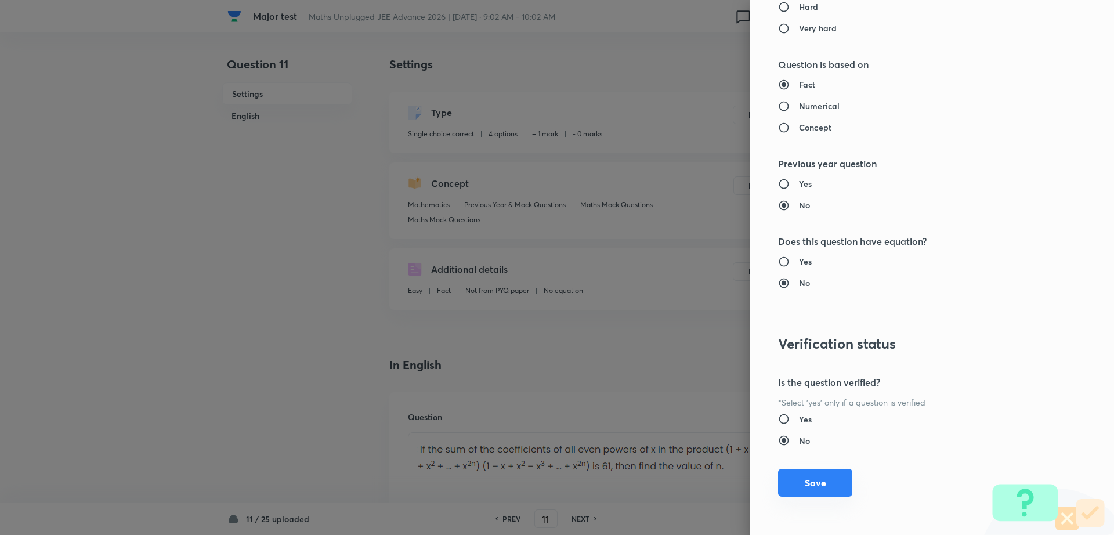
click at [788, 484] on button "Save" at bounding box center [815, 483] width 74 height 28
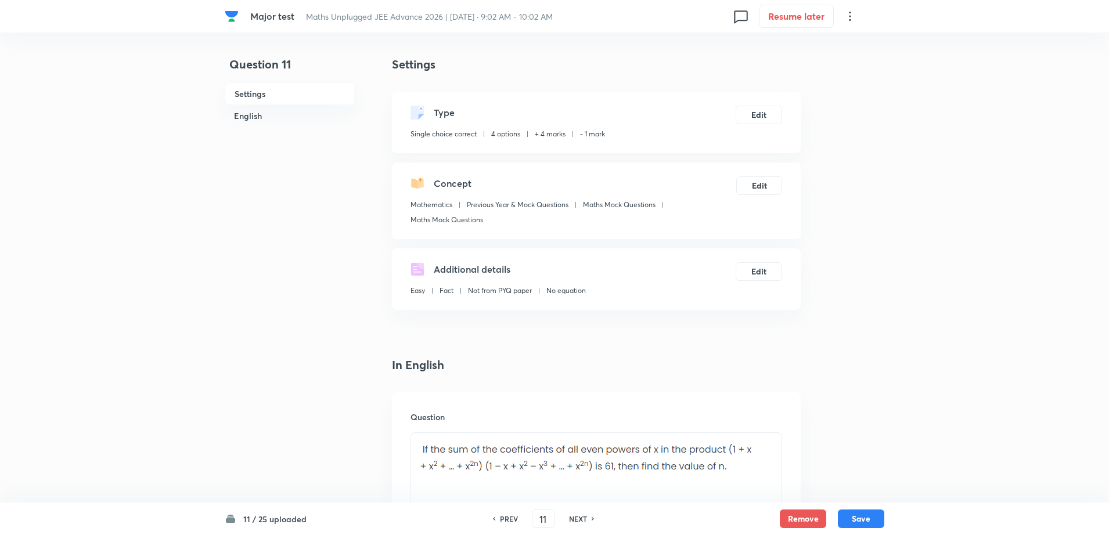
click at [858, 507] on div "11 / 25 uploaded PREV 11 ​ NEXT Remove Save" at bounding box center [554, 519] width 659 height 33
click at [851, 526] on button "Save" at bounding box center [861, 517] width 46 height 19
type input "12"
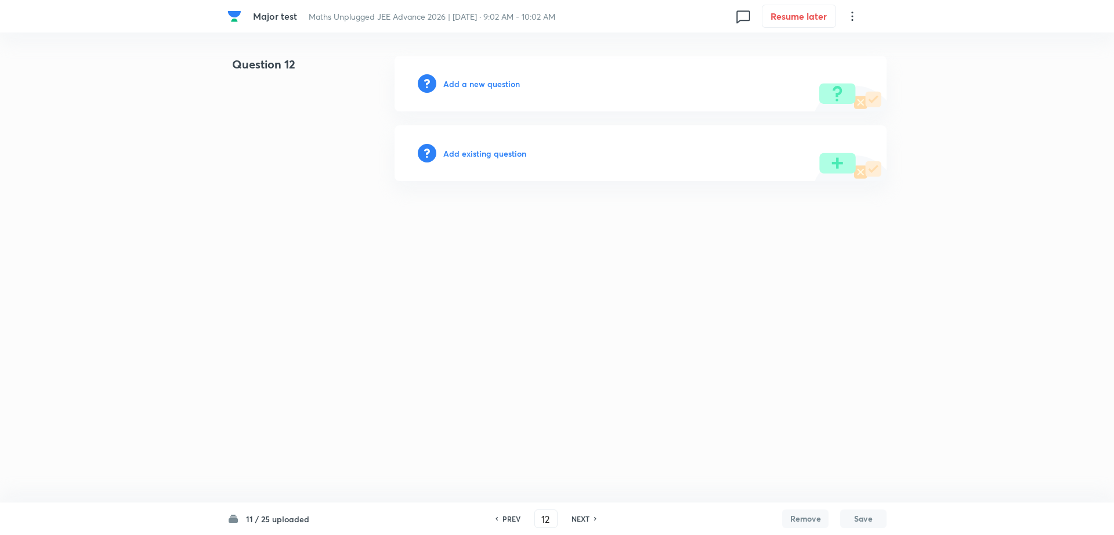
click at [493, 156] on h6 "Add existing question" at bounding box center [484, 153] width 83 height 12
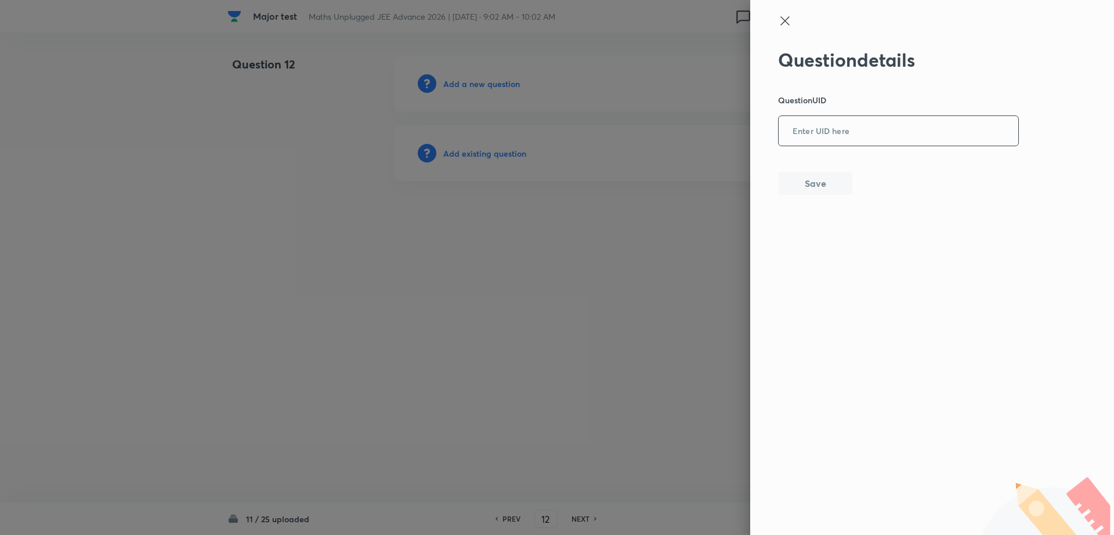
click at [814, 140] on input "text" at bounding box center [899, 131] width 240 height 28
paste input "QB8B0"
type input "QB8B0"
click at [814, 180] on button "Save" at bounding box center [815, 182] width 74 height 23
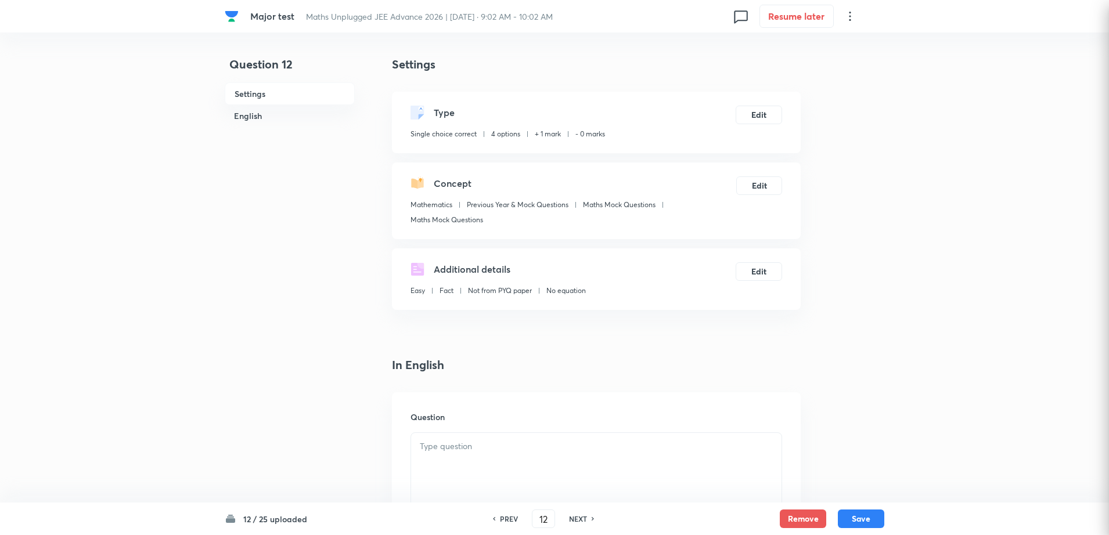
checkbox input "true"
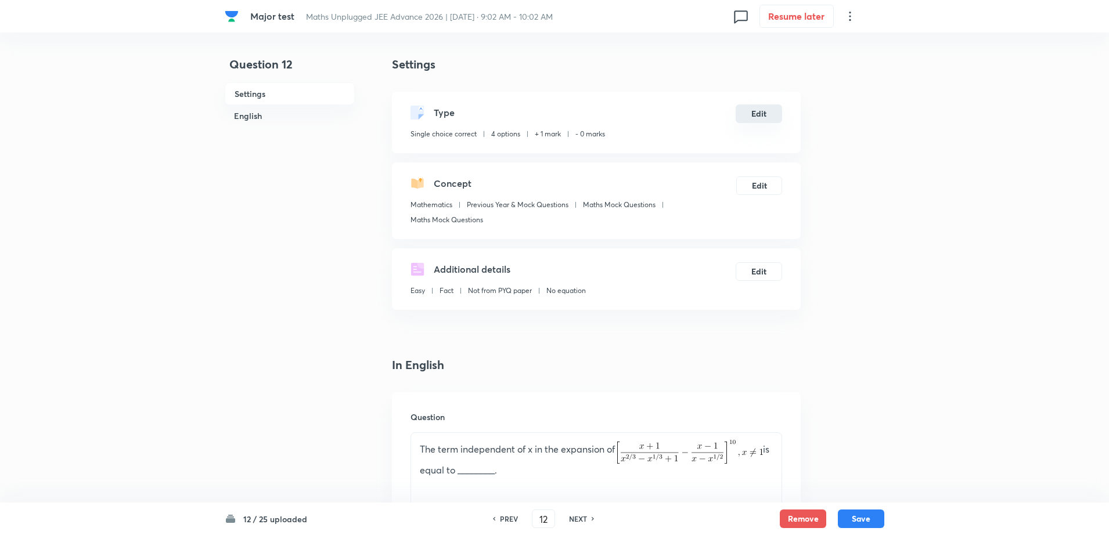
click at [746, 116] on button "Edit" at bounding box center [758, 113] width 46 height 19
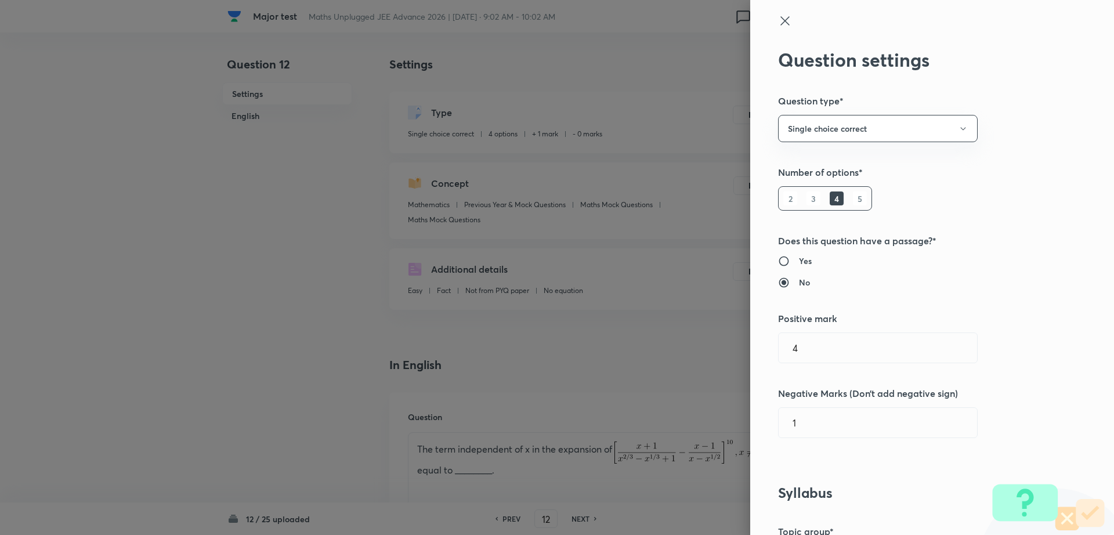
type input "1"
type input "0"
click at [819, 371] on div "Question settings Question type* Single choice correct Number of options* 2 3 4…" at bounding box center [932, 267] width 364 height 535
click at [799, 345] on input "1" at bounding box center [878, 348] width 198 height 30
type input "4"
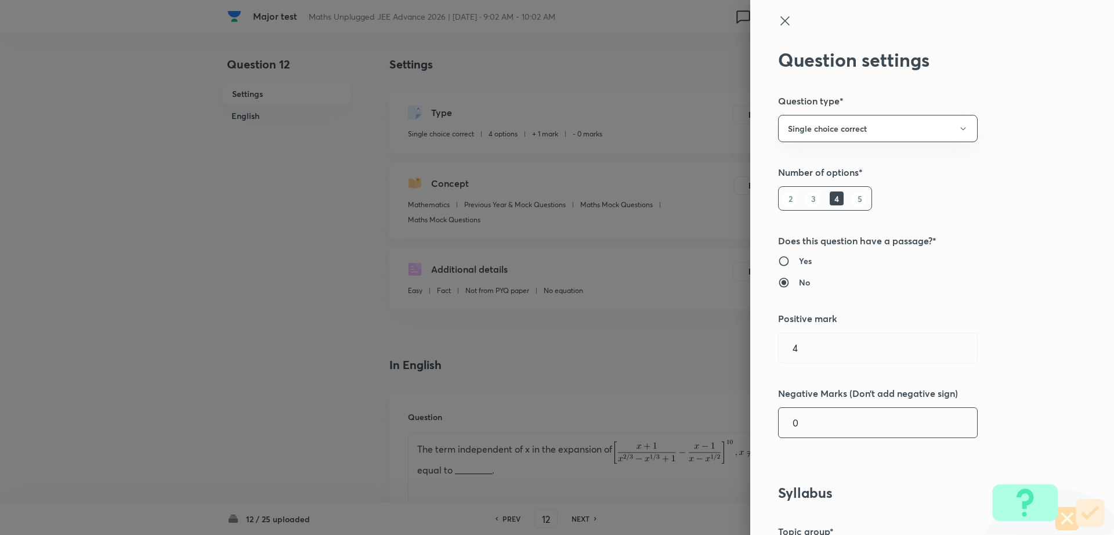
click at [822, 420] on input "0" at bounding box center [878, 423] width 198 height 30
type input "1"
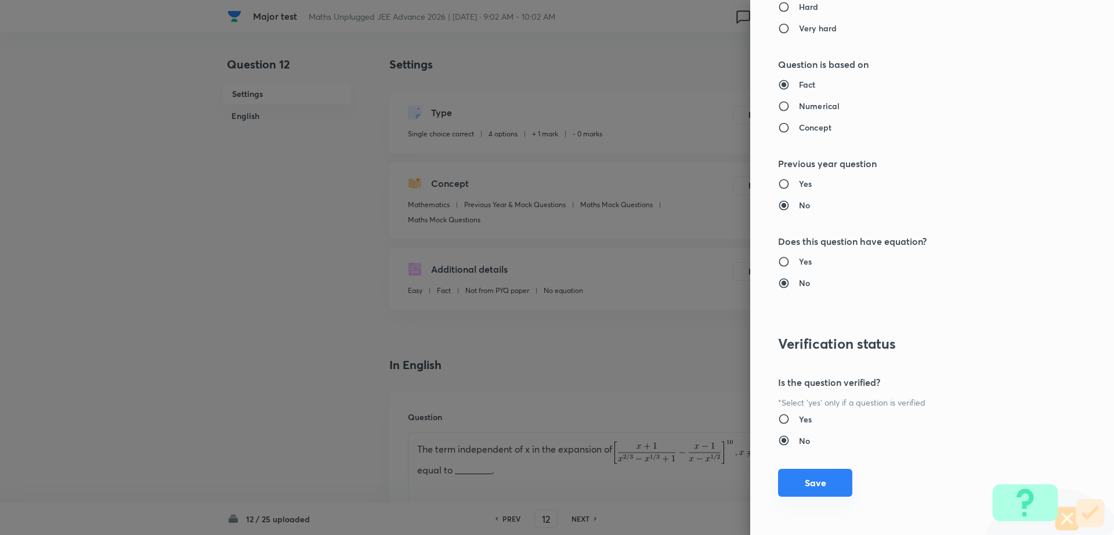
click at [811, 479] on button "Save" at bounding box center [815, 483] width 74 height 28
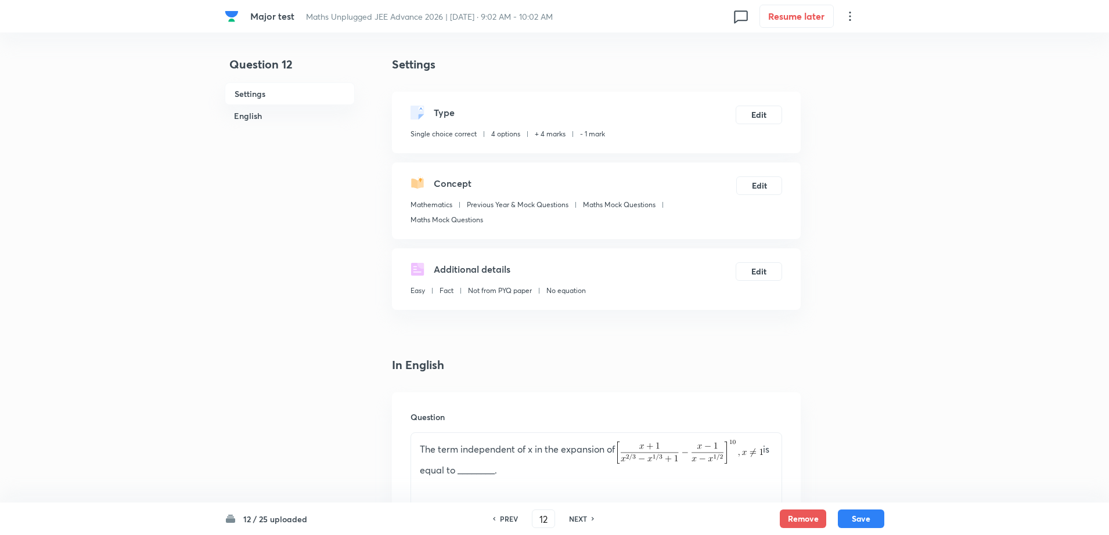
click at [856, 507] on div "12 / 25 uploaded PREV 12 ​ NEXT Remove Save" at bounding box center [554, 519] width 659 height 33
click at [856, 513] on button "Save" at bounding box center [861, 517] width 46 height 19
type input "13"
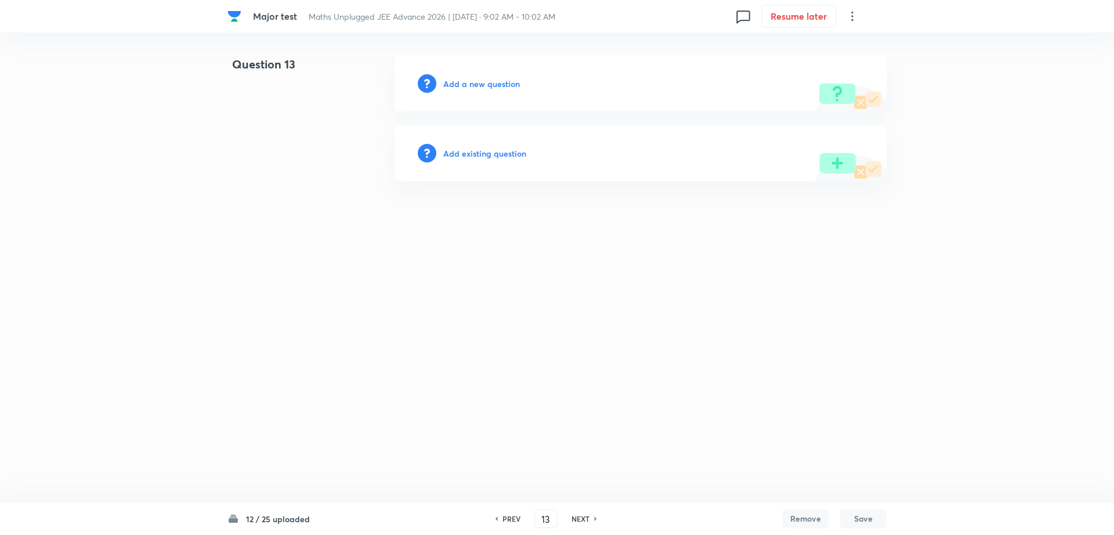
click at [510, 156] on h6 "Add existing question" at bounding box center [484, 153] width 83 height 12
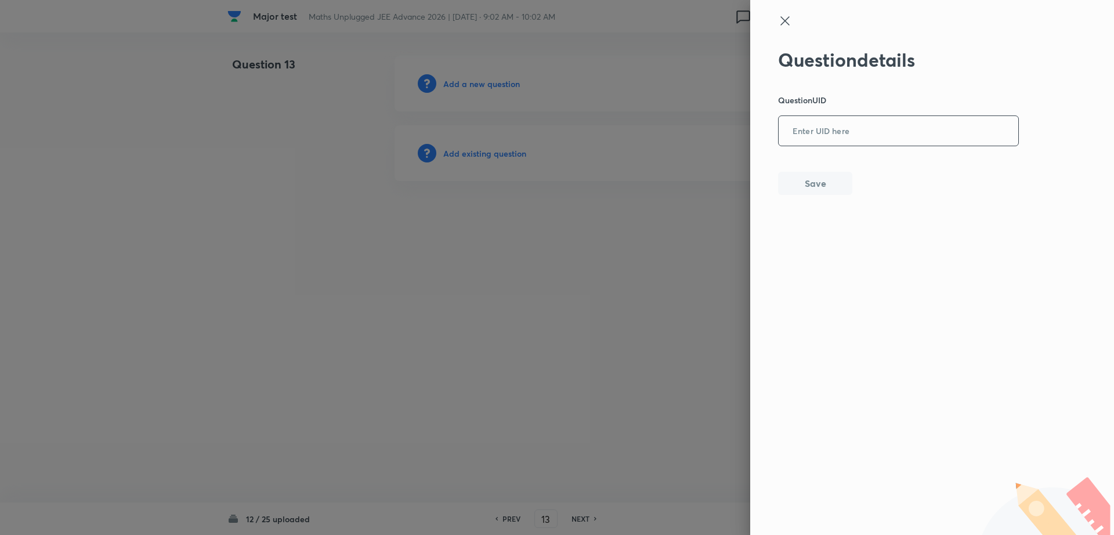
click at [854, 131] on input "text" at bounding box center [899, 131] width 240 height 28
paste input "5HLDW"
type input "5HLDW"
click at [825, 174] on button "Save" at bounding box center [815, 182] width 74 height 23
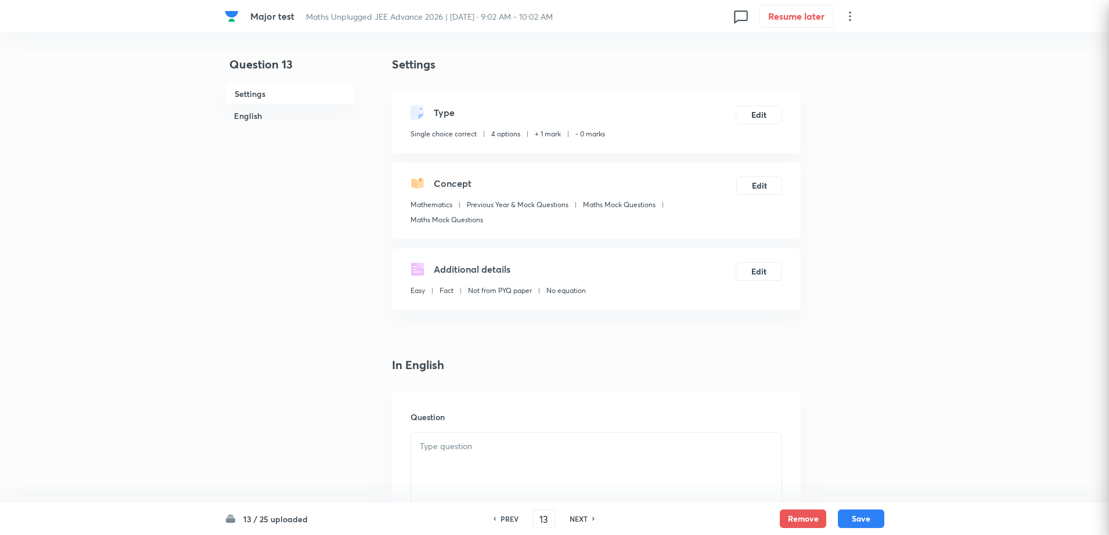
checkbox input "true"
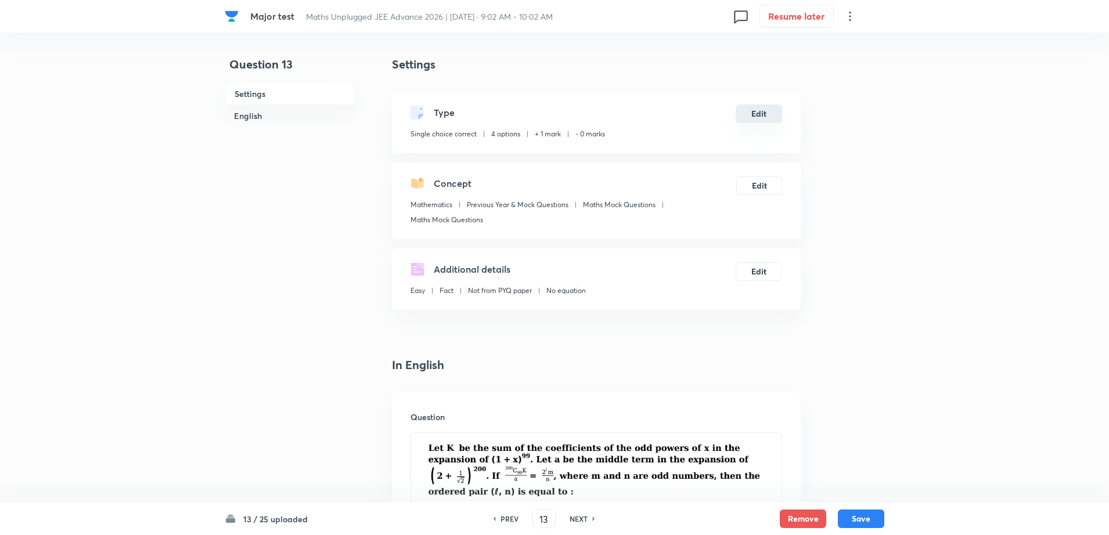
click at [758, 117] on button "Edit" at bounding box center [758, 113] width 46 height 19
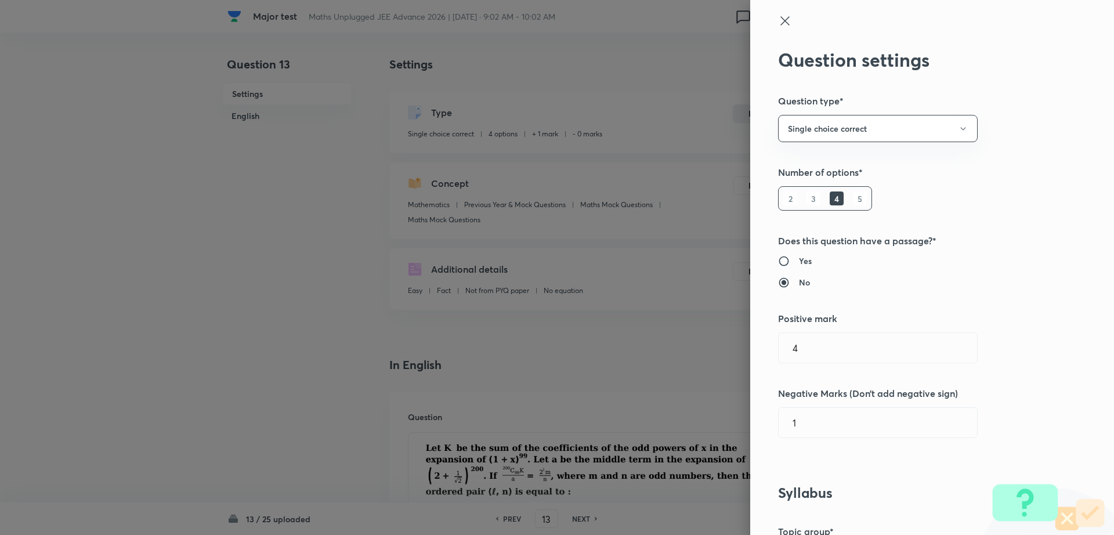
type input "1"
type input "0"
click at [814, 340] on input "1" at bounding box center [878, 348] width 198 height 30
type input "4"
click at [811, 411] on input "0" at bounding box center [878, 423] width 198 height 30
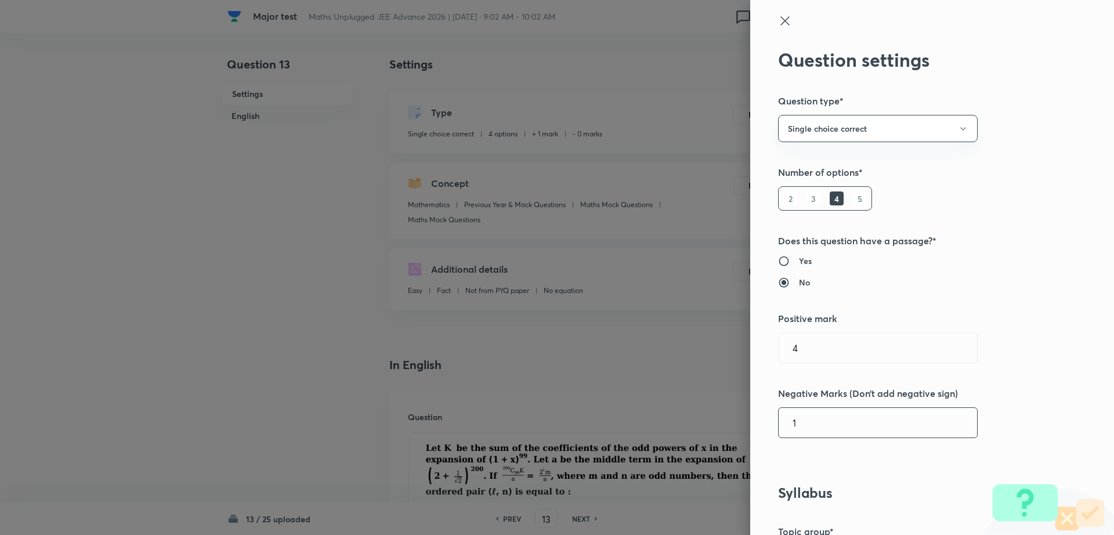
type input "1"
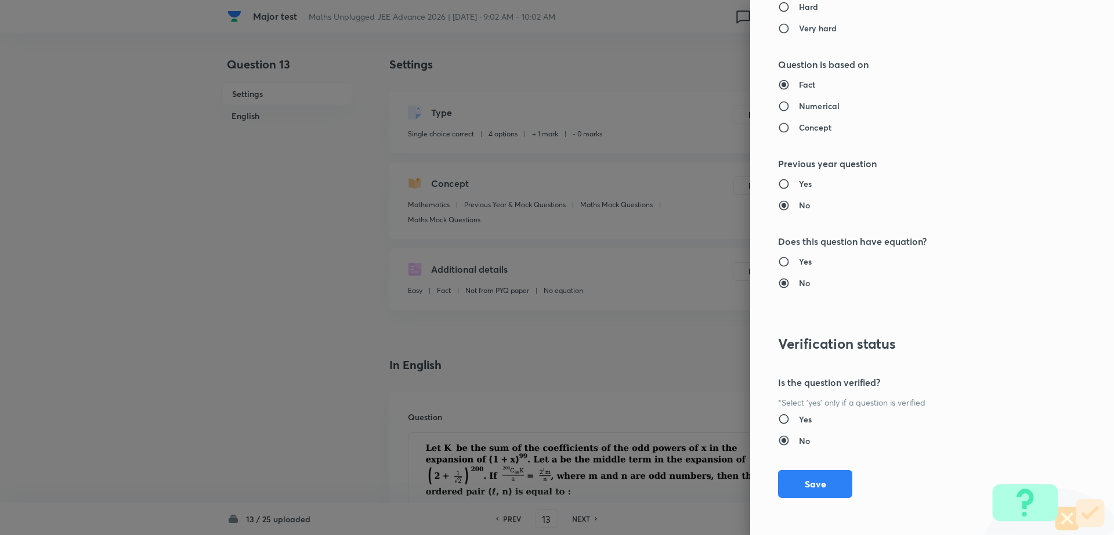
click at [847, 486] on div "Question settings Question type* Single choice correct Number of options* 2 3 4…" at bounding box center [932, 267] width 364 height 535
click at [800, 483] on button "Save" at bounding box center [815, 483] width 74 height 28
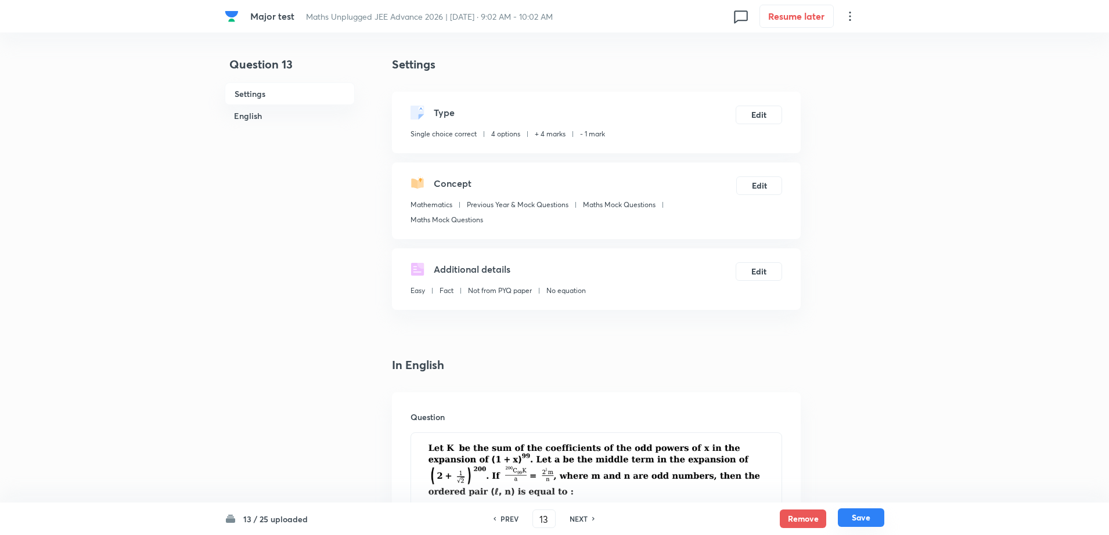
click at [860, 516] on button "Save" at bounding box center [861, 517] width 46 height 19
type input "14"
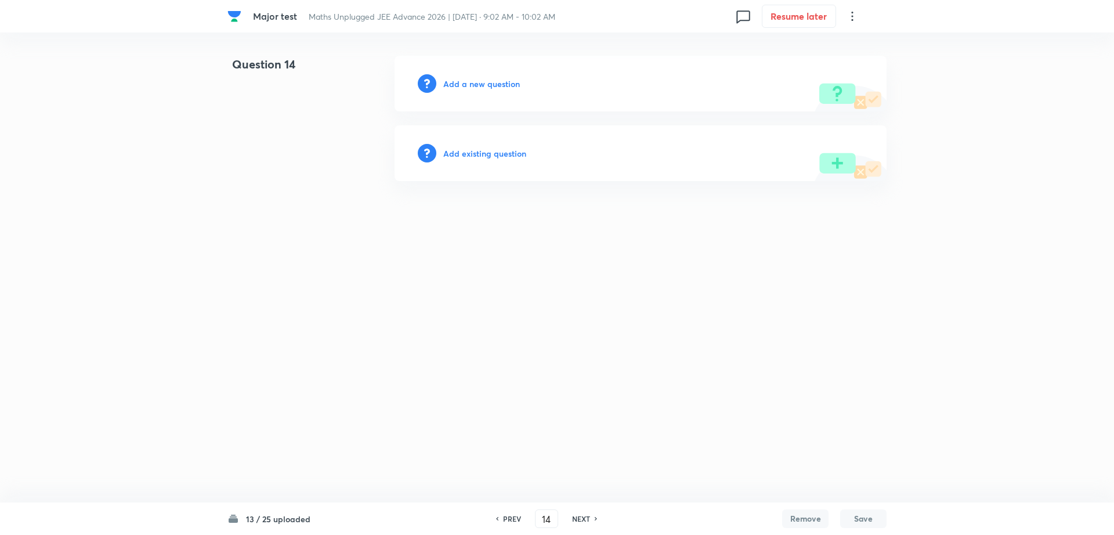
click at [463, 151] on h6 "Add existing question" at bounding box center [484, 153] width 83 height 12
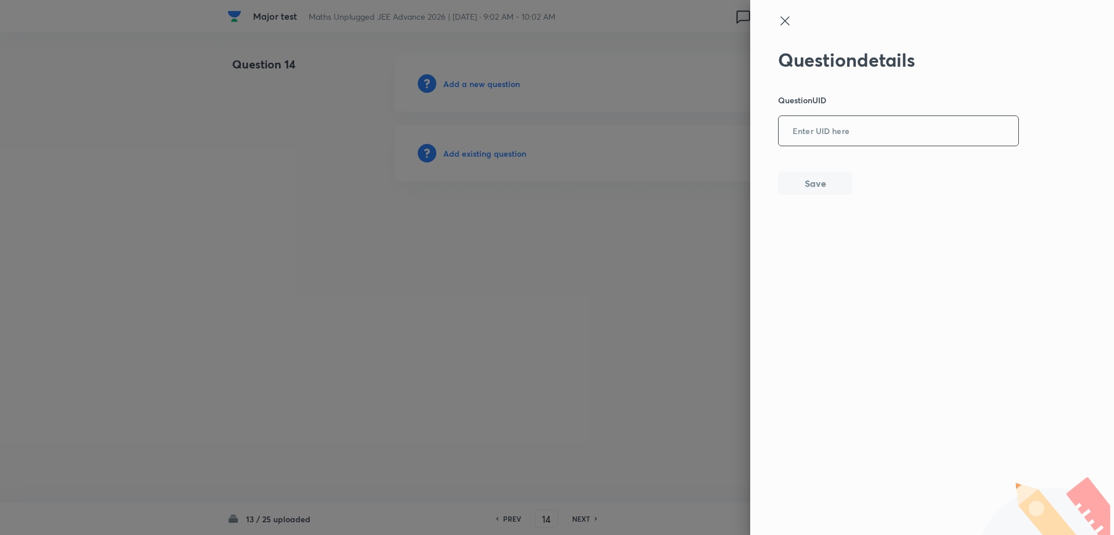
click at [807, 139] on input "text" at bounding box center [899, 131] width 240 height 28
paste input "7J2WQ"
type input "7J2WQ"
click at [802, 187] on button "Save" at bounding box center [815, 182] width 74 height 23
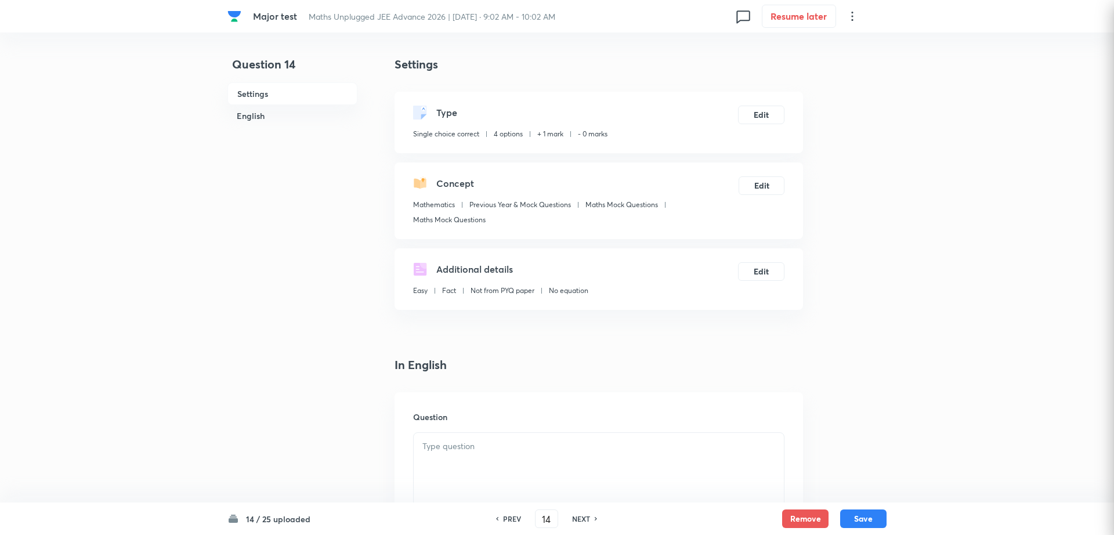
checkbox input "true"
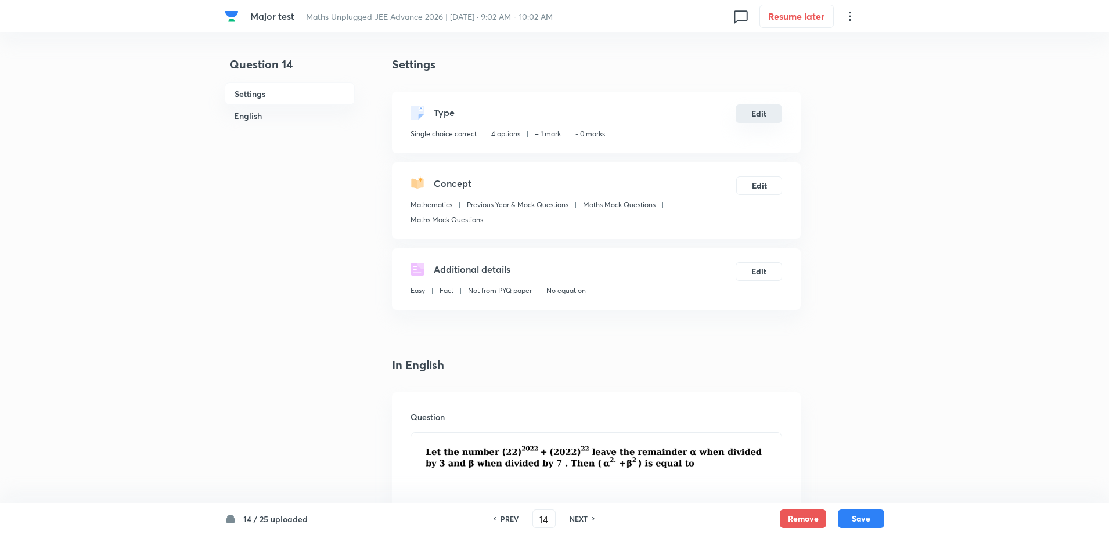
click at [759, 116] on button "Edit" at bounding box center [758, 113] width 46 height 19
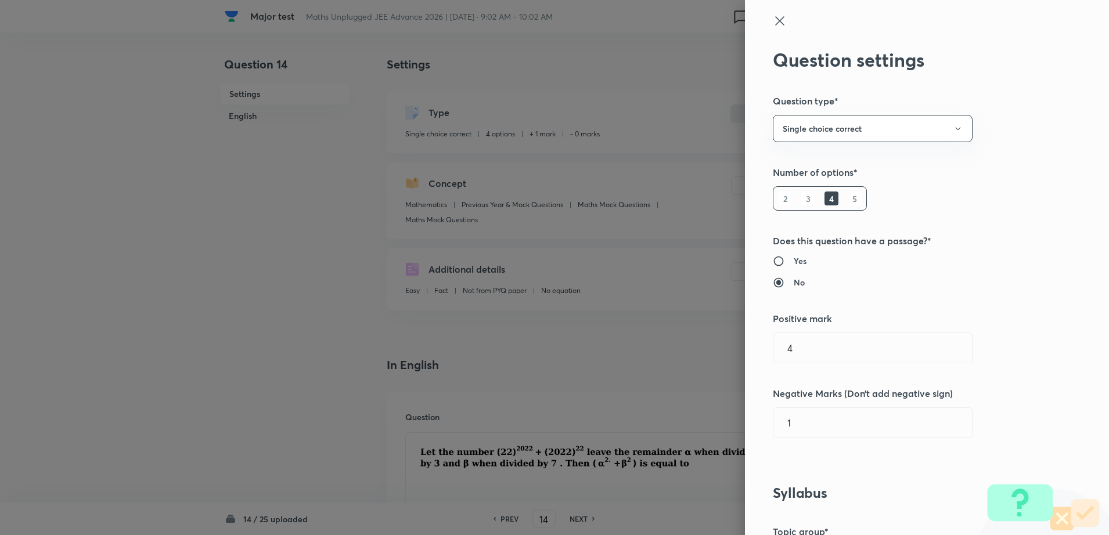
type input "1"
type input "0"
click at [791, 359] on input "1" at bounding box center [878, 348] width 198 height 30
type input "4"
click at [807, 434] on input "0" at bounding box center [878, 423] width 198 height 30
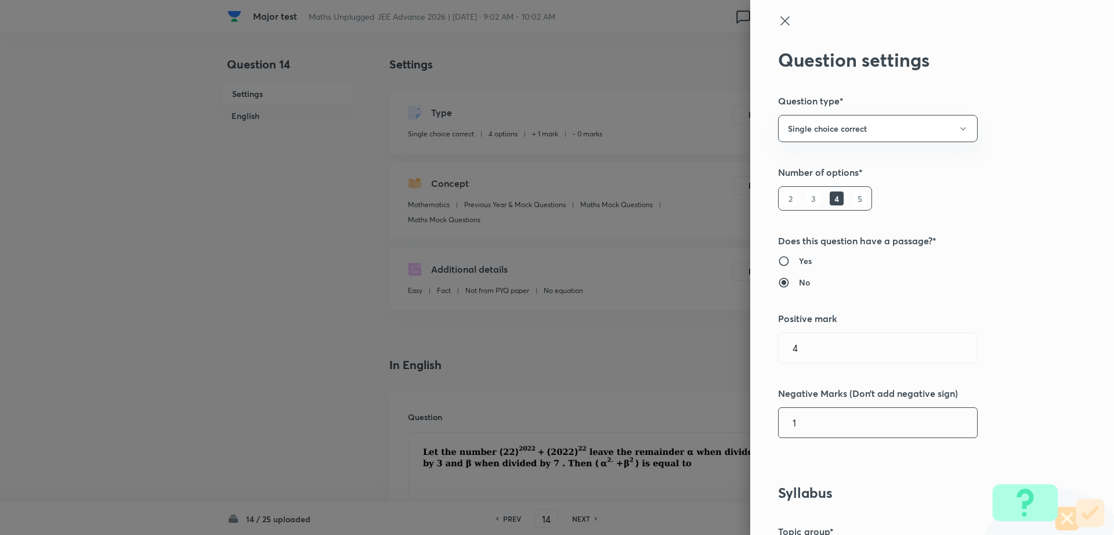
type input "1"
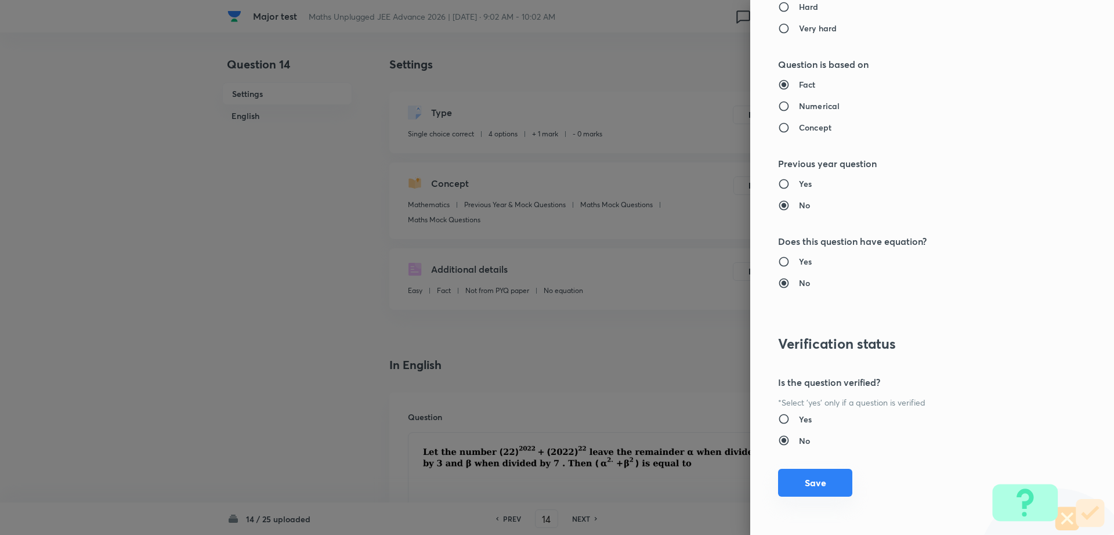
click at [811, 487] on button "Save" at bounding box center [815, 483] width 74 height 28
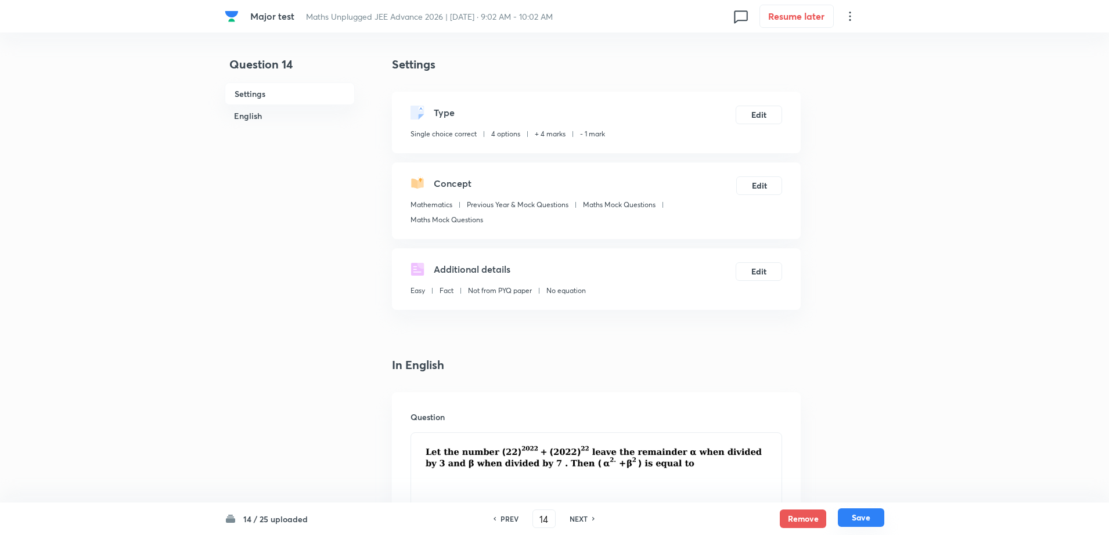
click at [858, 518] on button "Save" at bounding box center [861, 517] width 46 height 19
type input "15"
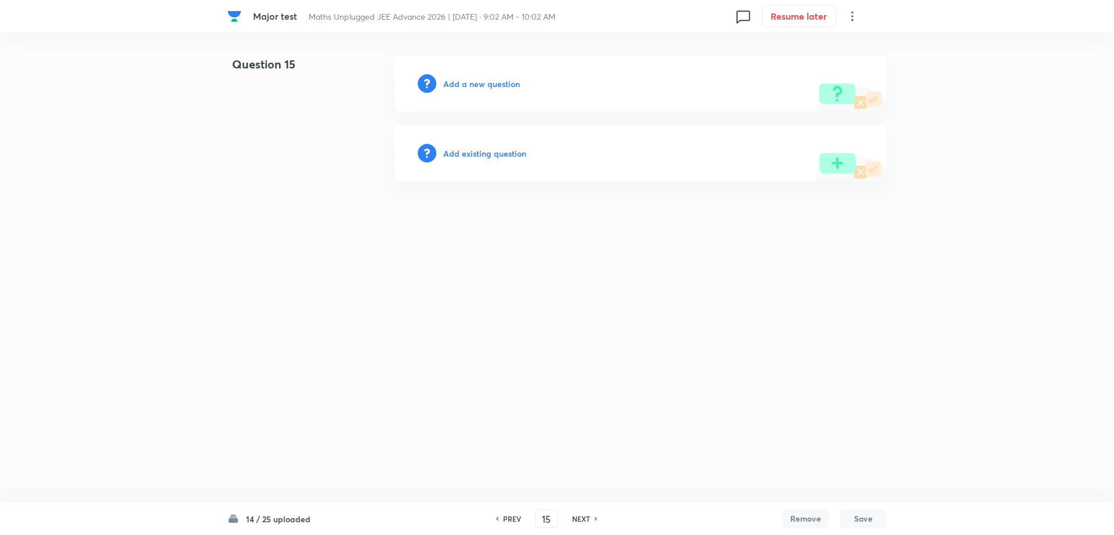
click at [480, 152] on h6 "Add existing question" at bounding box center [484, 153] width 83 height 12
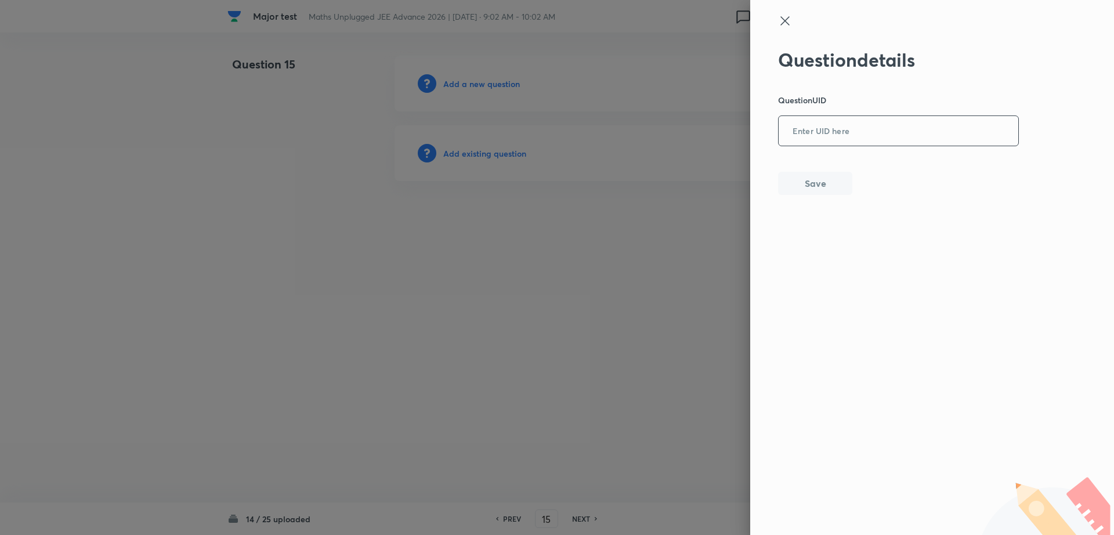
click at [835, 140] on input "text" at bounding box center [899, 131] width 240 height 28
paste input "OB3ZY"
type input "OB3ZY"
click at [817, 181] on button "Save" at bounding box center [815, 182] width 74 height 23
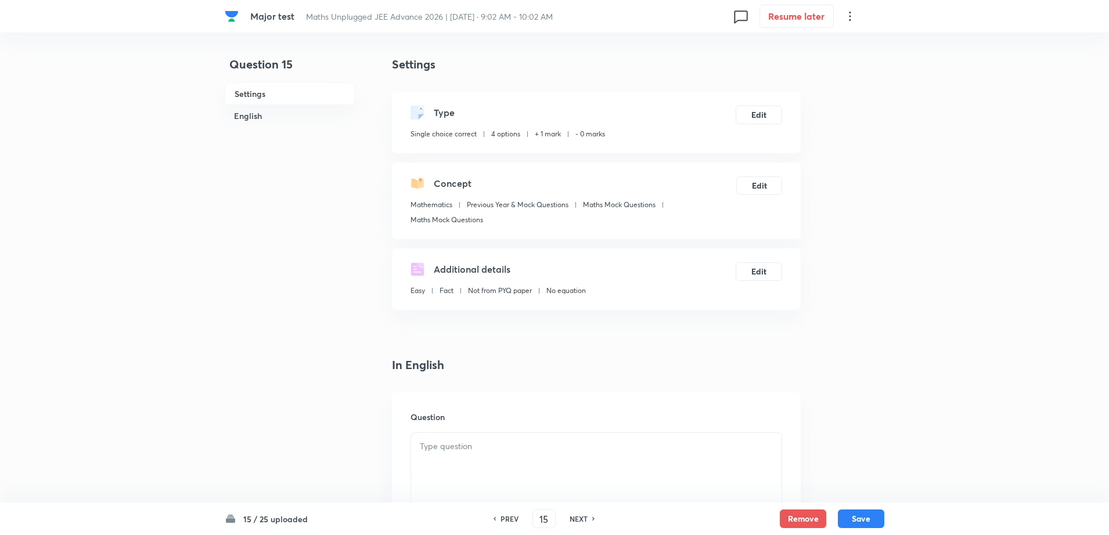
checkbox input "true"
click at [757, 117] on button "Edit" at bounding box center [758, 113] width 46 height 19
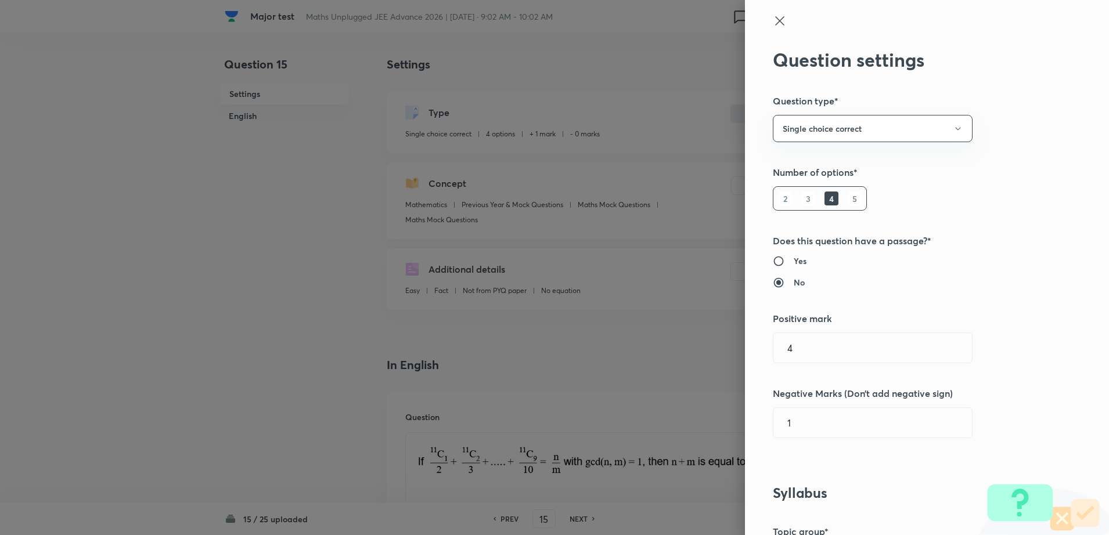
type input "1"
type input "0"
click at [787, 361] on input "1" at bounding box center [878, 348] width 198 height 30
type input "4"
click at [801, 435] on input "0" at bounding box center [878, 423] width 198 height 30
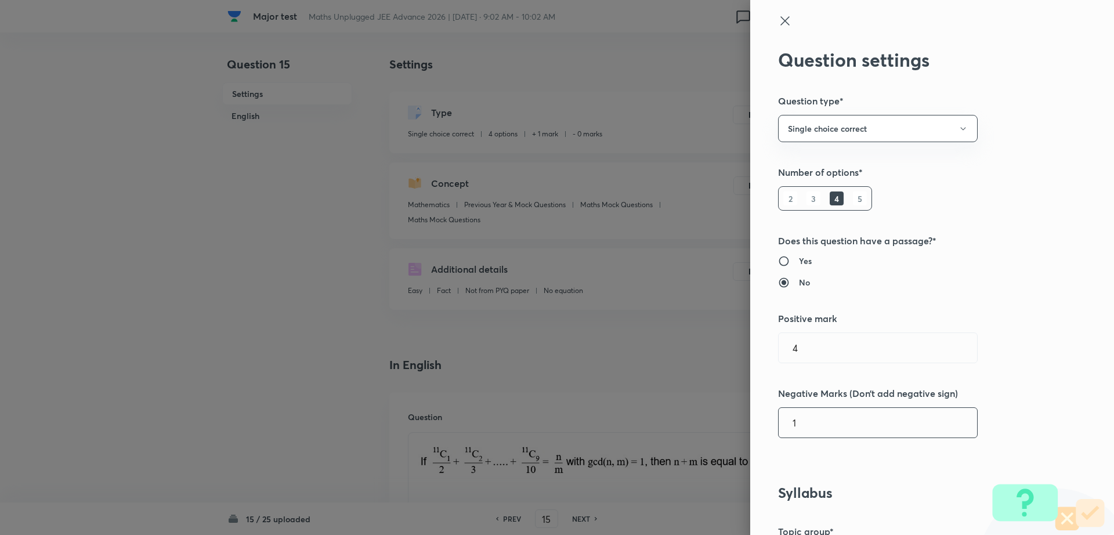
type input "1"
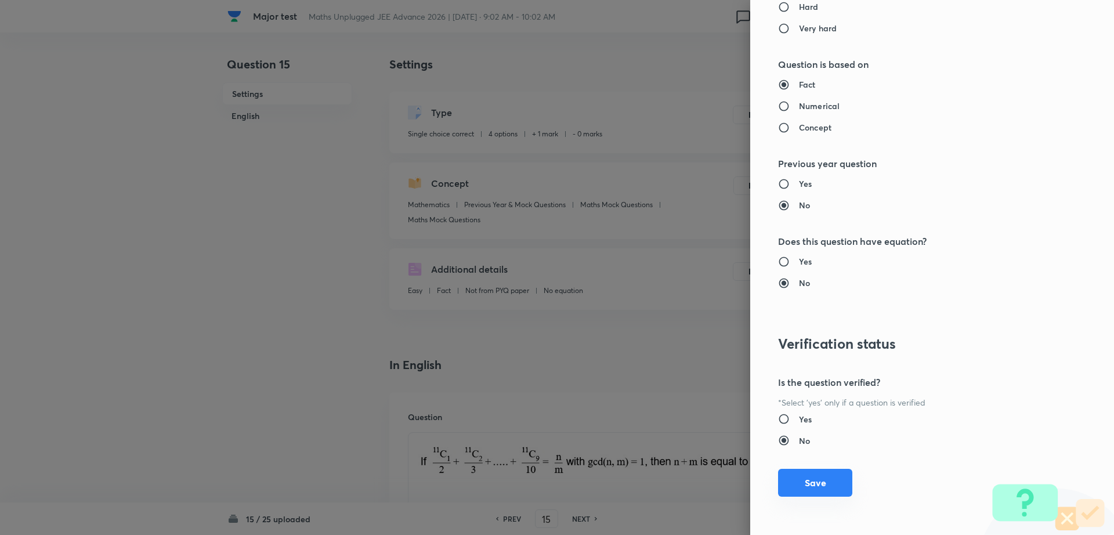
click at [814, 479] on button "Save" at bounding box center [815, 483] width 74 height 28
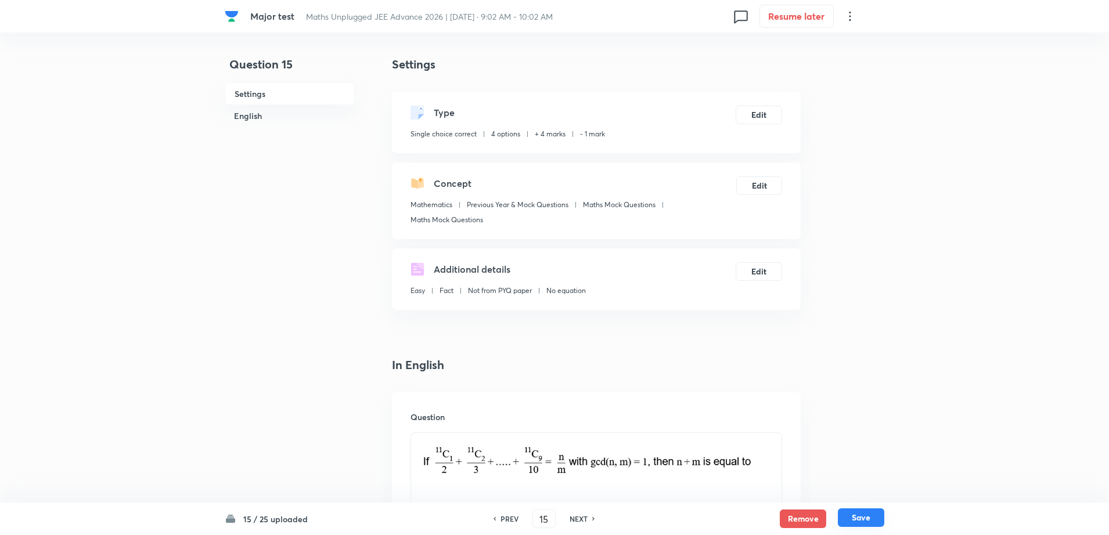
click at [848, 513] on button "Save" at bounding box center [861, 517] width 46 height 19
type input "16"
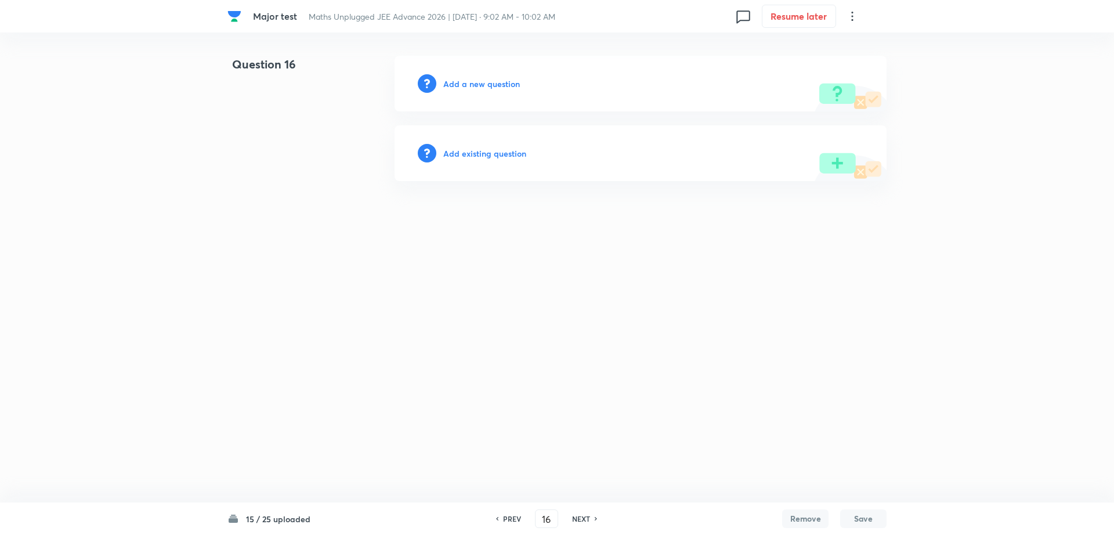
click at [478, 149] on h6 "Add existing question" at bounding box center [484, 153] width 83 height 12
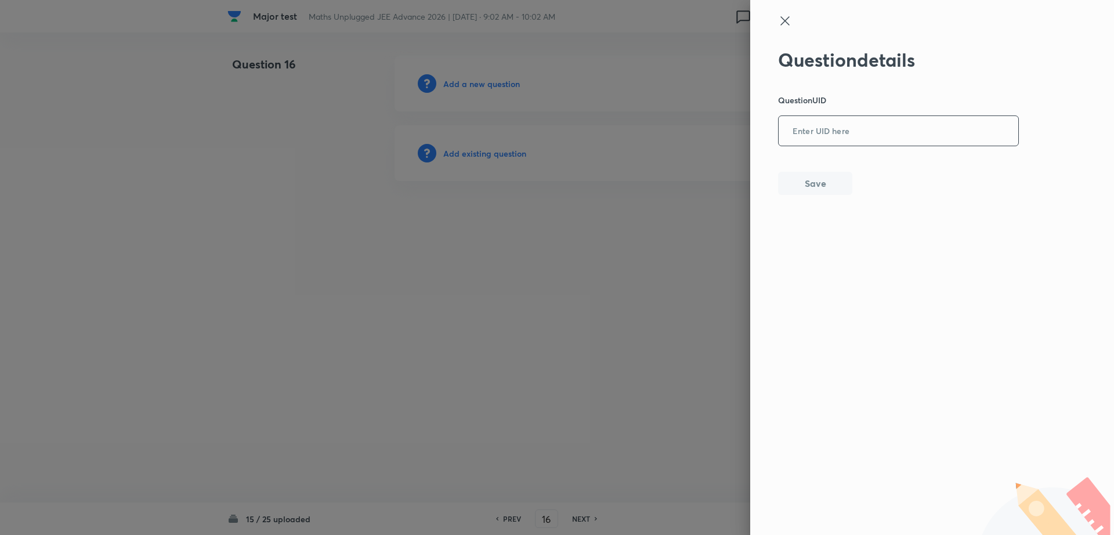
click at [893, 126] on input "text" at bounding box center [899, 131] width 240 height 28
paste input "I4SKK"
type input "I4SKK"
click at [829, 175] on button "Save" at bounding box center [815, 182] width 74 height 23
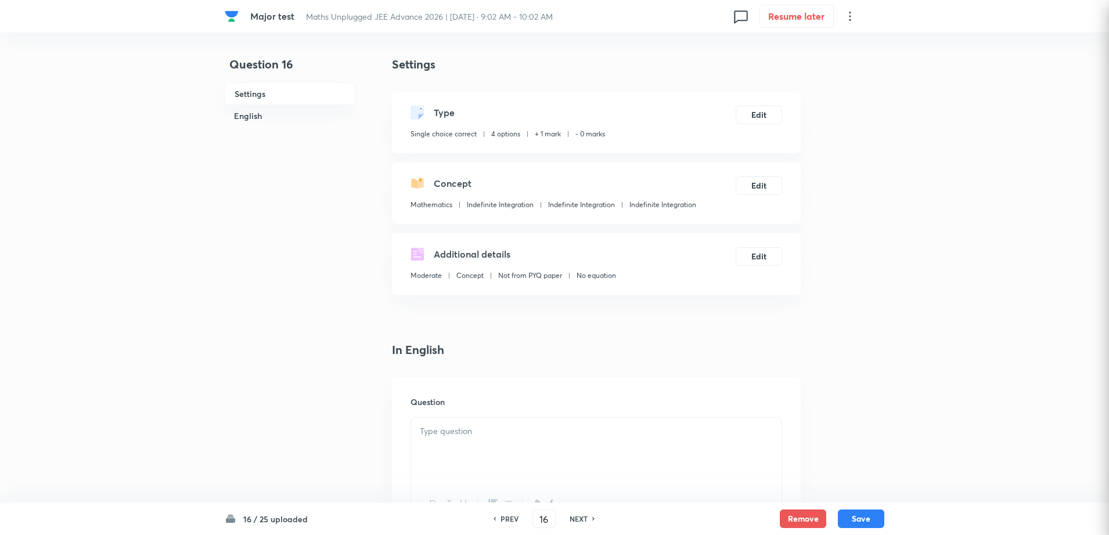
checkbox input "true"
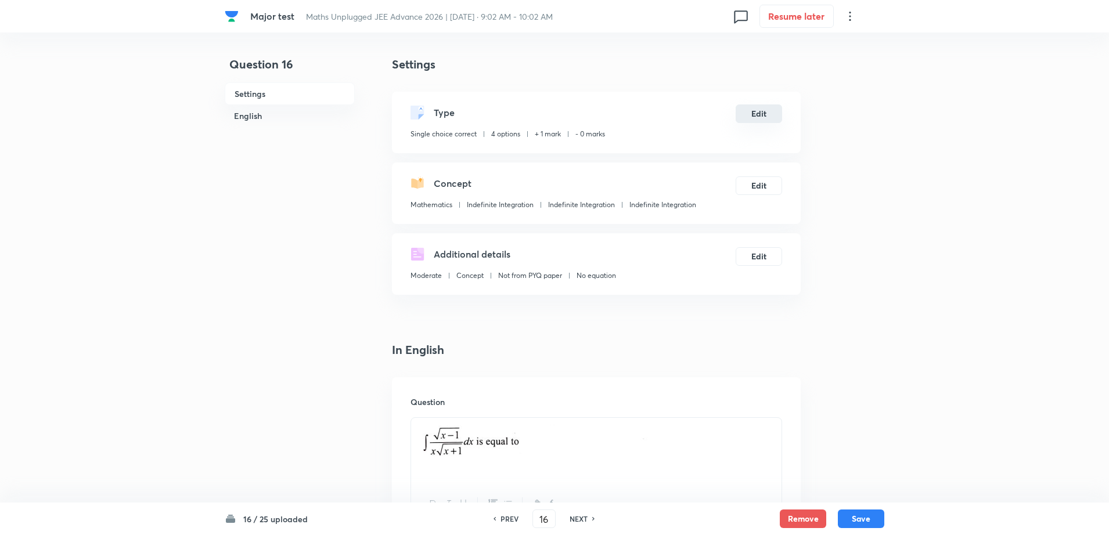
click at [757, 111] on button "Edit" at bounding box center [758, 113] width 46 height 19
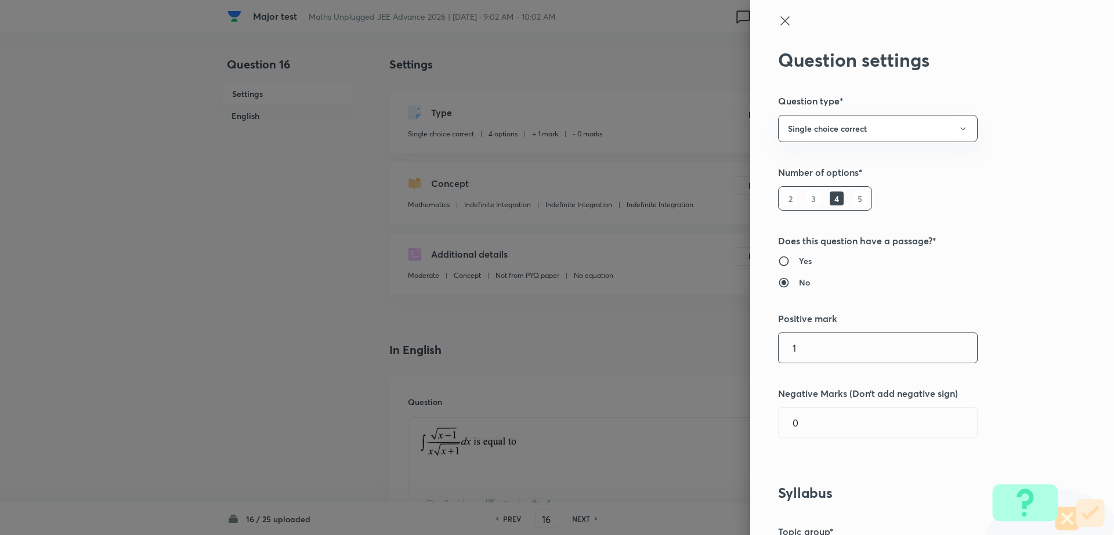
click at [811, 352] on input "1" at bounding box center [878, 348] width 198 height 30
type input "4"
click at [810, 421] on input "0" at bounding box center [878, 423] width 198 height 30
type input "1"
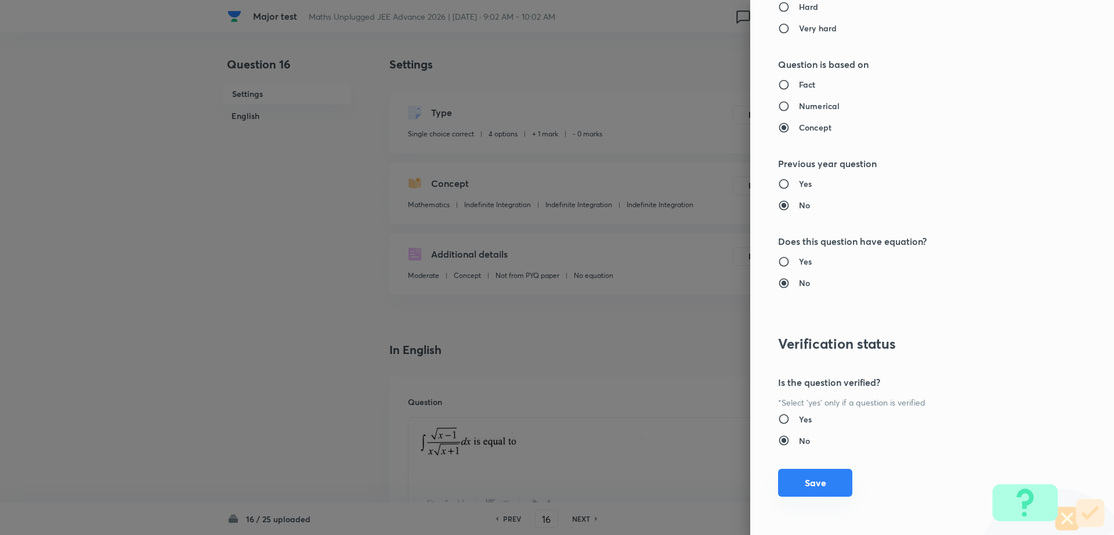
click at [825, 479] on button "Save" at bounding box center [815, 483] width 74 height 28
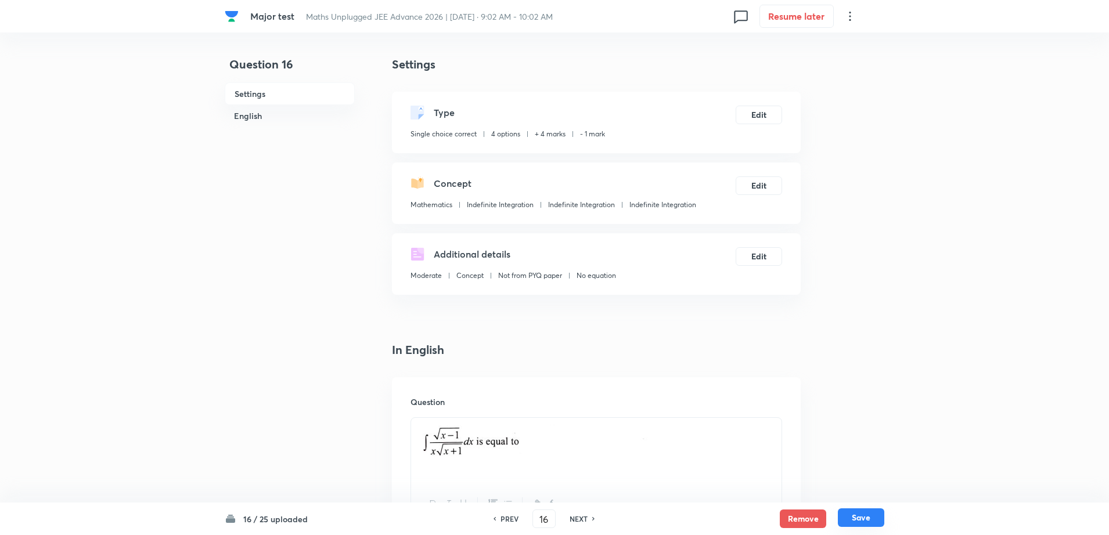
click at [857, 514] on button "Save" at bounding box center [861, 517] width 46 height 19
type input "17"
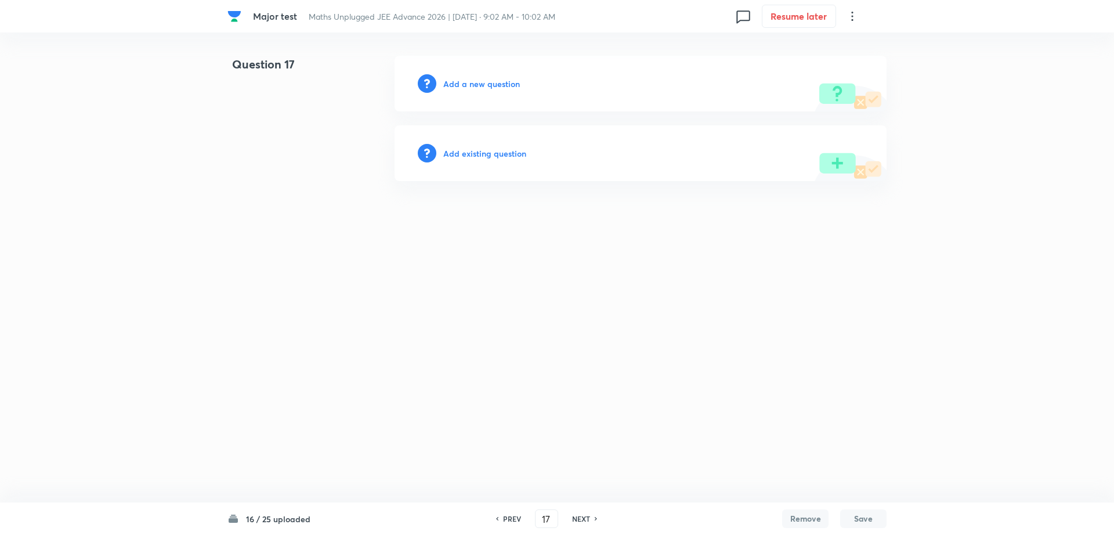
click at [509, 156] on h6 "Add existing question" at bounding box center [484, 153] width 83 height 12
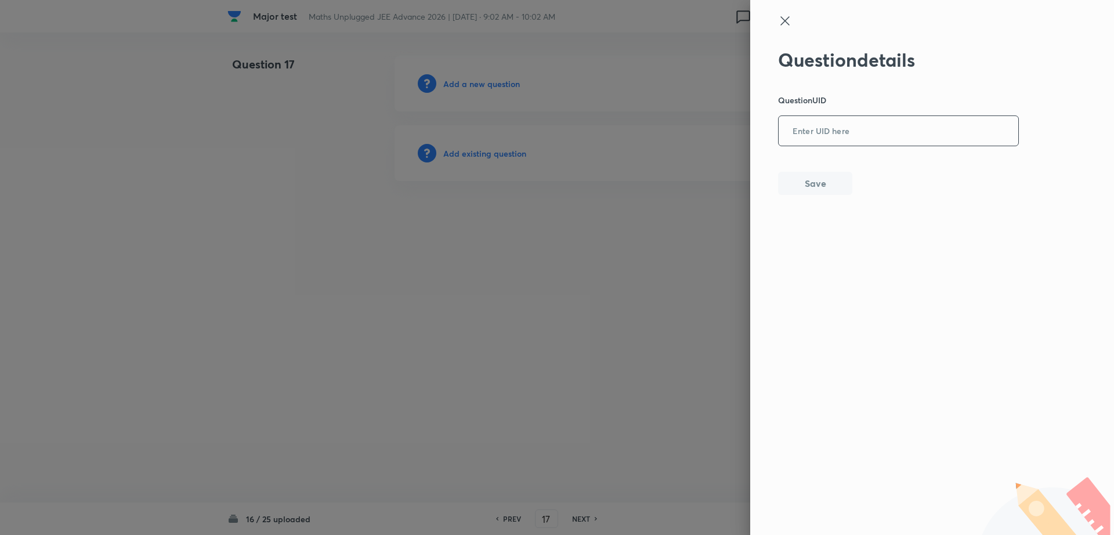
click at [830, 141] on input "text" at bounding box center [899, 131] width 240 height 28
paste input "UXKPC"
type input "UXKPC"
click at [810, 182] on button "Save" at bounding box center [815, 182] width 74 height 23
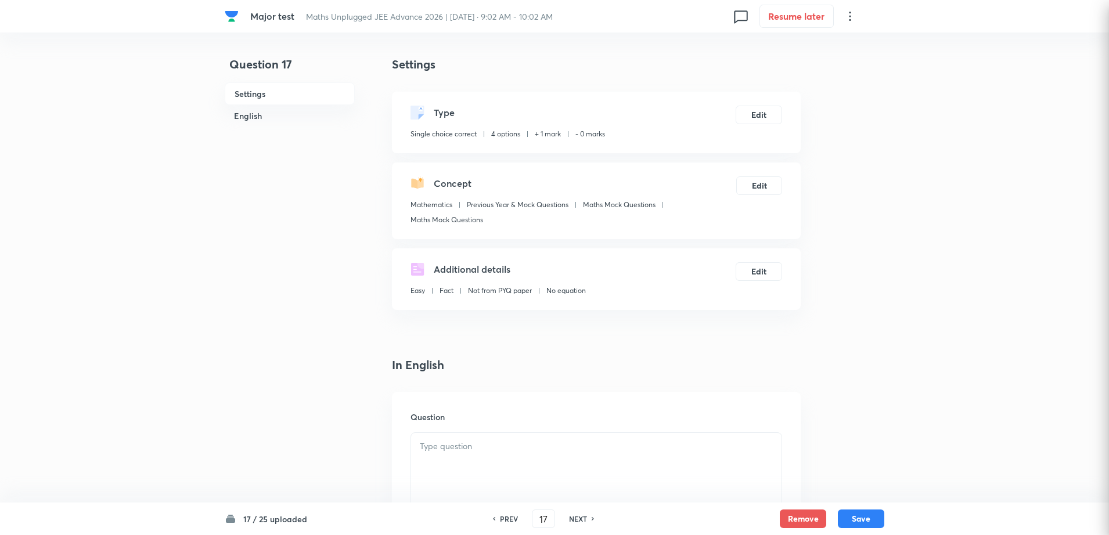
checkbox input "true"
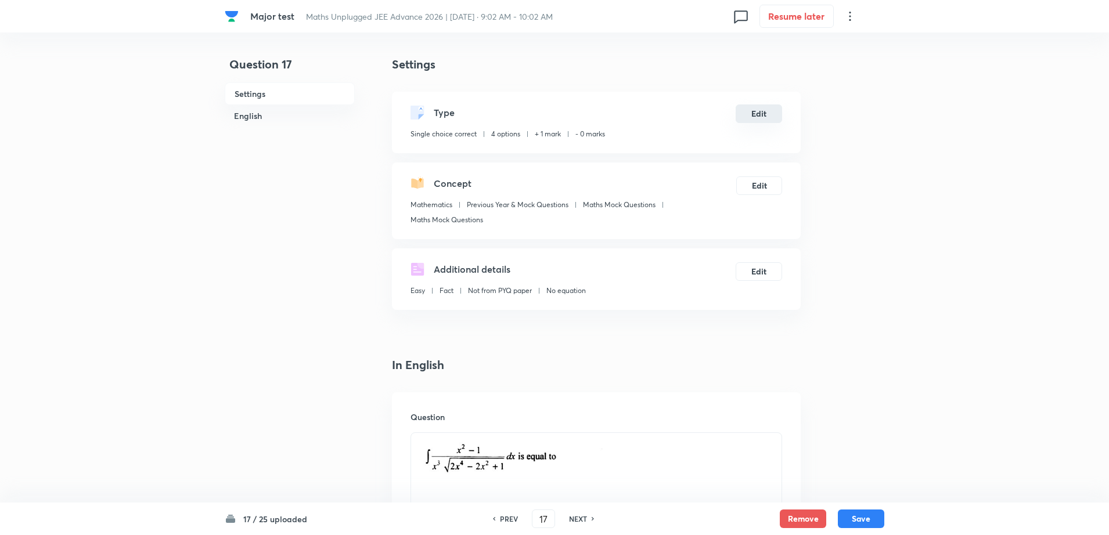
click at [756, 118] on button "Edit" at bounding box center [758, 113] width 46 height 19
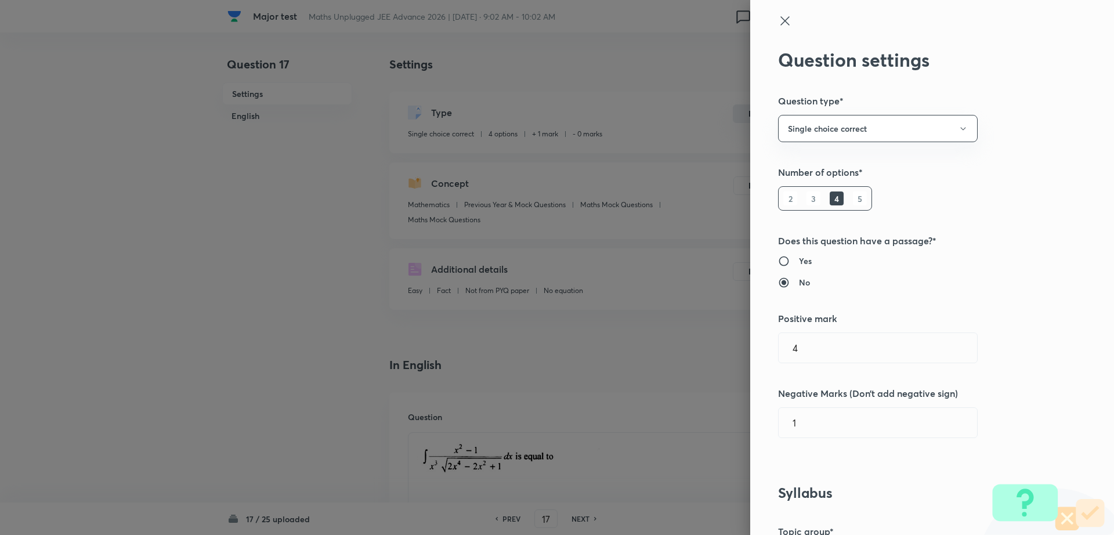
type input "1"
type input "0"
type input "Previous Year & Mock Questions"
type input "Maths Mock Questions"
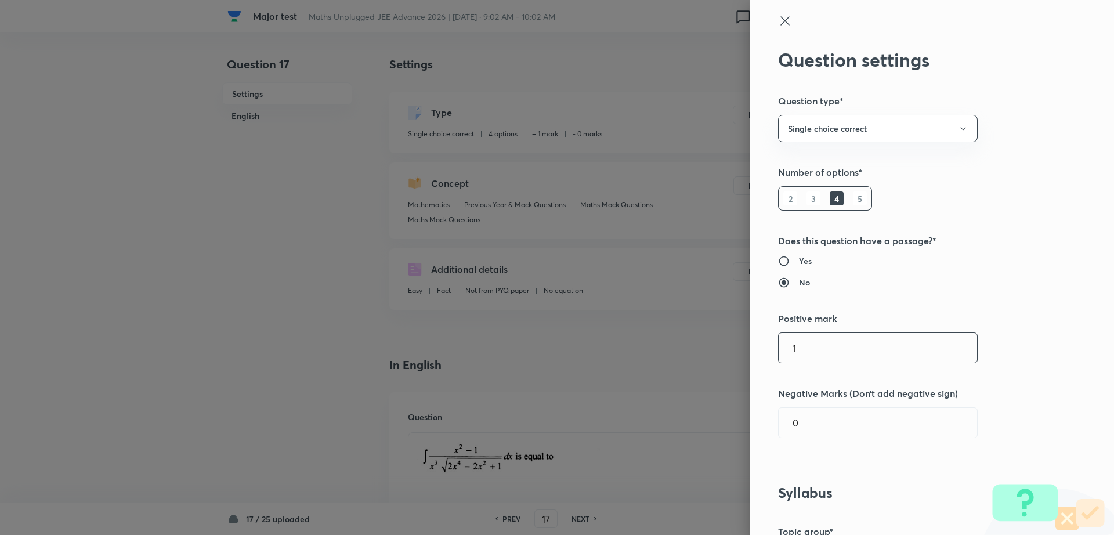
click at [809, 352] on input "1" at bounding box center [878, 348] width 198 height 30
type input "4"
click at [794, 427] on input "0" at bounding box center [878, 423] width 198 height 30
type input "1"
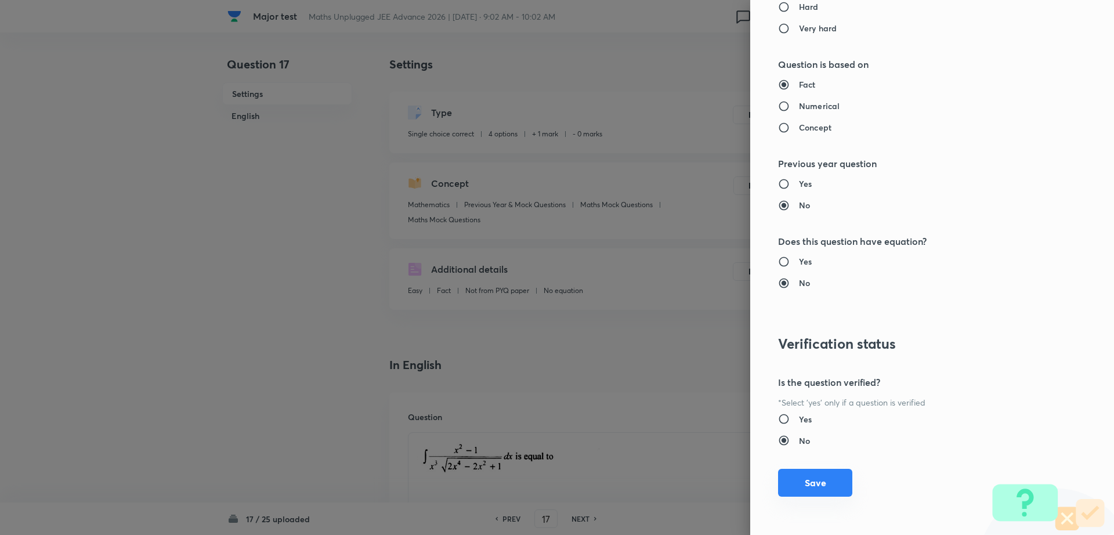
click at [792, 480] on button "Save" at bounding box center [815, 483] width 74 height 28
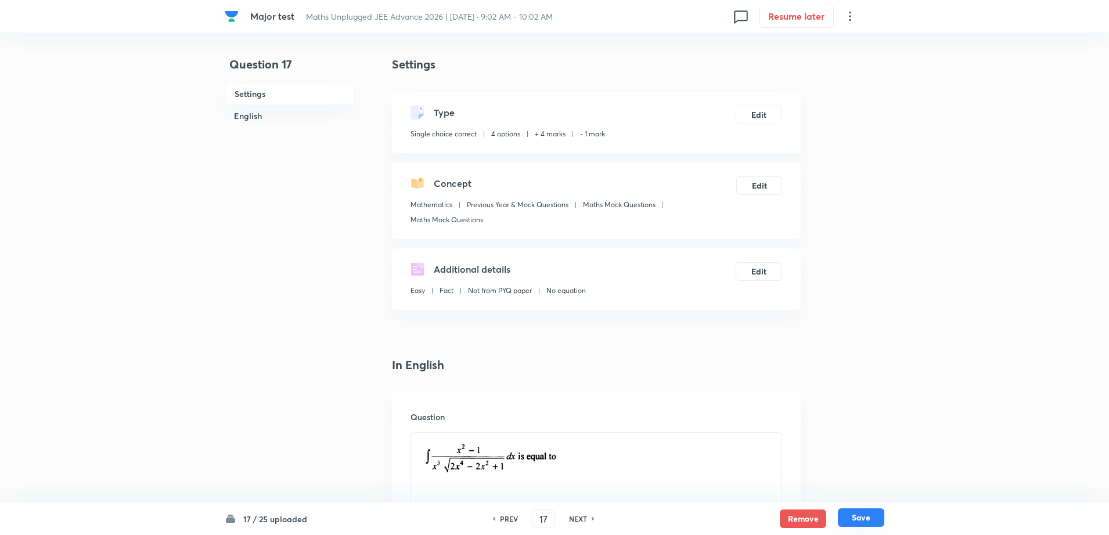
click at [857, 524] on button "Save" at bounding box center [861, 517] width 46 height 19
type input "18"
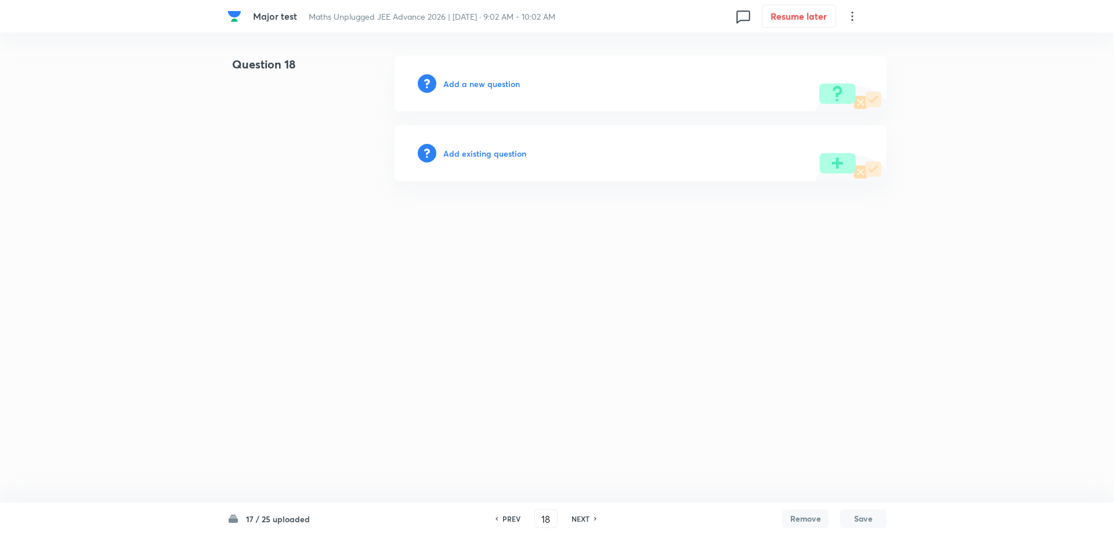
click at [482, 154] on h6 "Add existing question" at bounding box center [484, 153] width 83 height 12
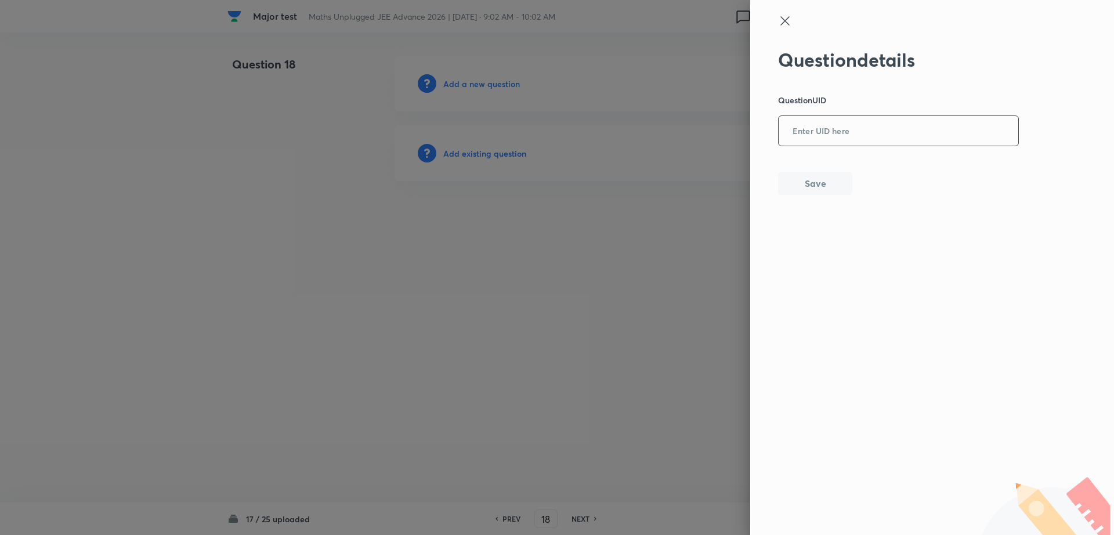
click at [925, 117] on input "text" at bounding box center [899, 131] width 240 height 28
paste input "YNCWZ"
type input "YNCWZ"
click at [832, 186] on button "Save" at bounding box center [815, 182] width 74 height 23
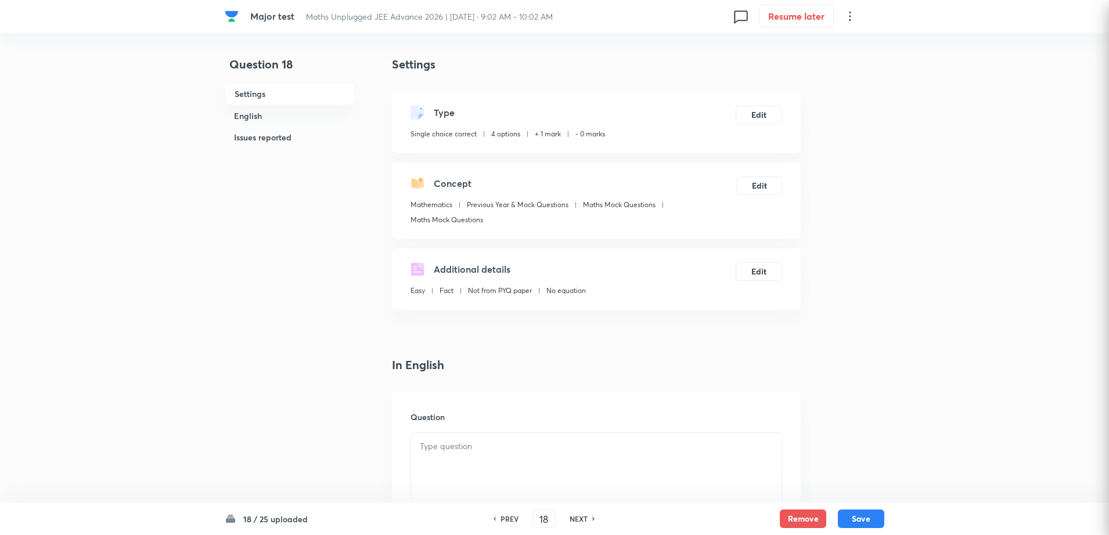
checkbox input "true"
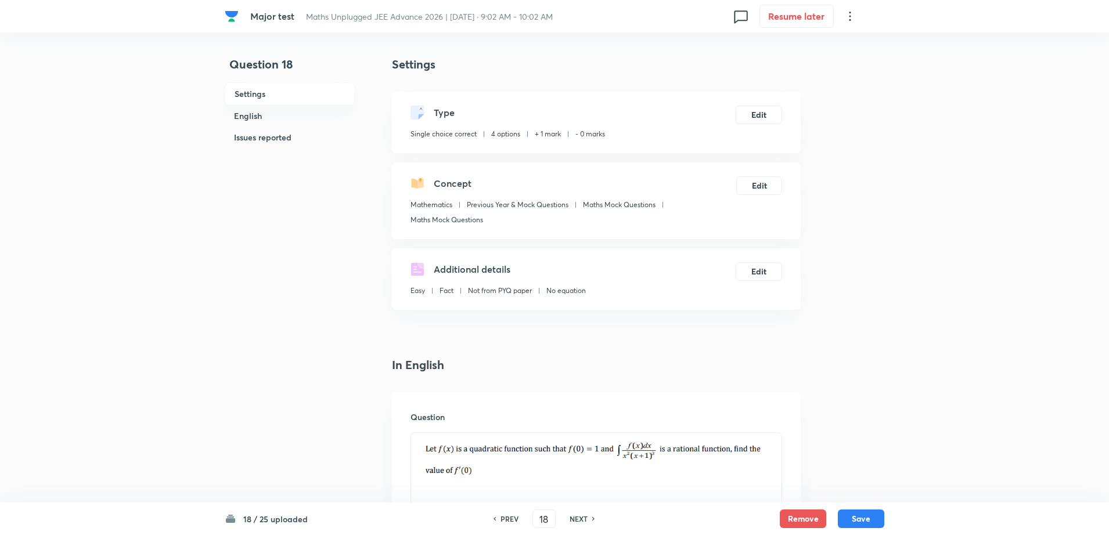
click at [750, 124] on div "Type Single choice correct 4 options + 1 mark - 0 marks Edit" at bounding box center [596, 123] width 409 height 62
click at [750, 121] on button "Edit" at bounding box center [758, 113] width 46 height 19
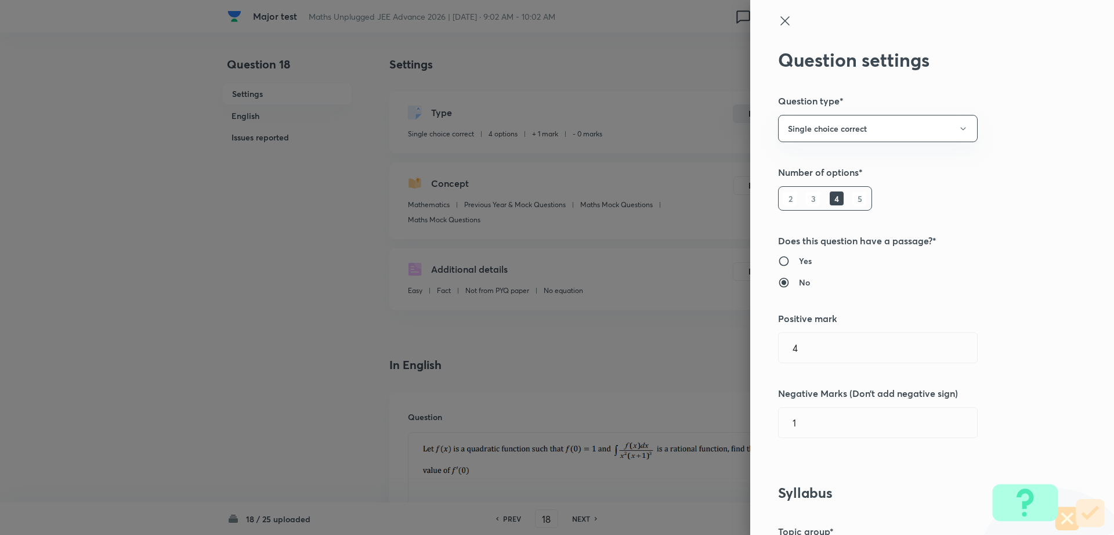
type input "1"
type input "0"
click at [801, 352] on input "1" at bounding box center [878, 348] width 198 height 30
type input "4"
click at [798, 441] on div "Question settings Question type* Single choice correct Number of options* 2 3 4…" at bounding box center [932, 267] width 364 height 535
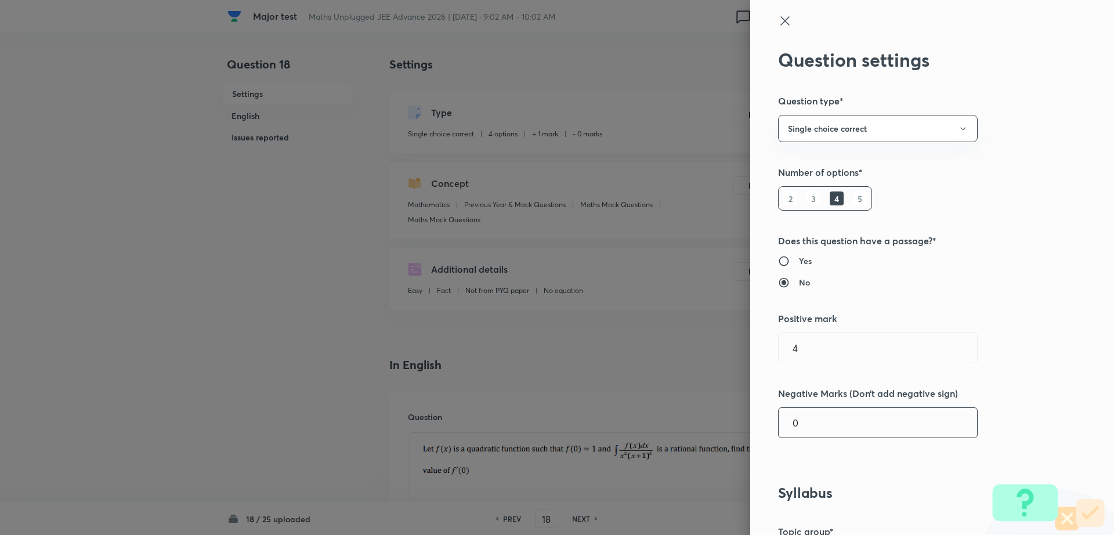
click at [796, 426] on input "0" at bounding box center [878, 423] width 198 height 30
type input "1"
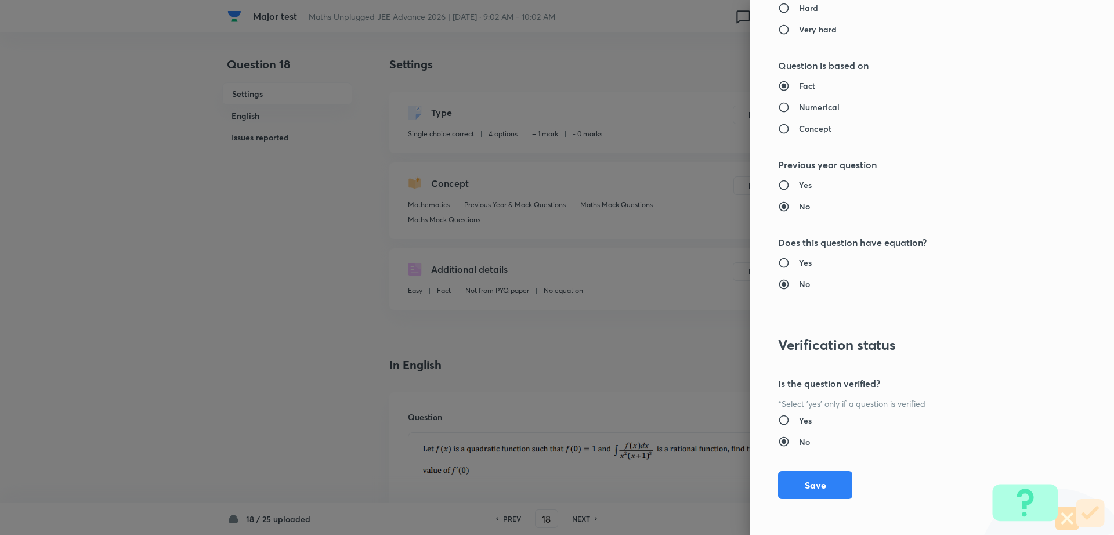
scroll to position [1046, 0]
click at [809, 482] on button "Save" at bounding box center [815, 484] width 74 height 28
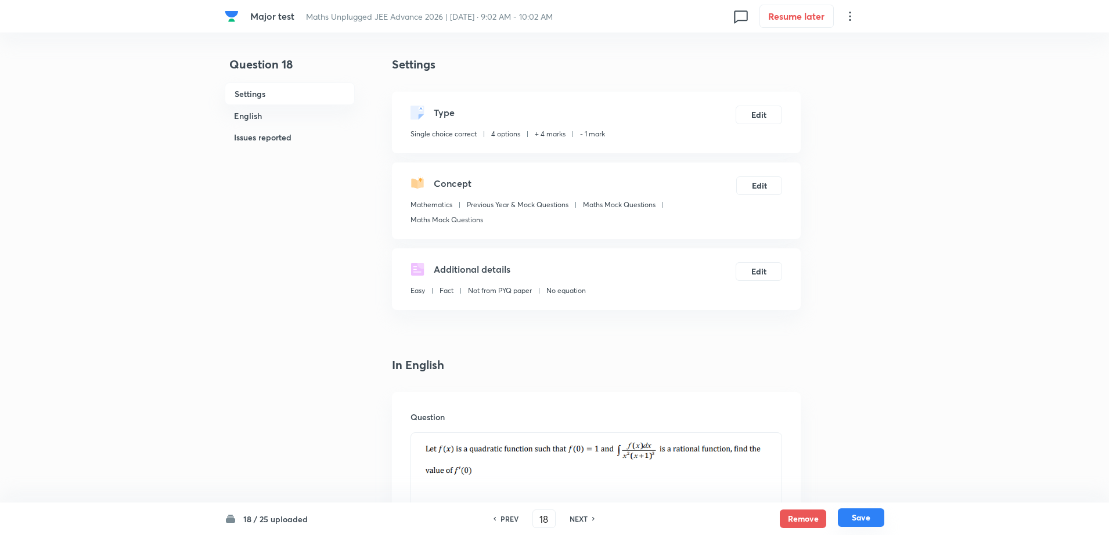
click at [857, 521] on button "Save" at bounding box center [861, 517] width 46 height 19
type input "19"
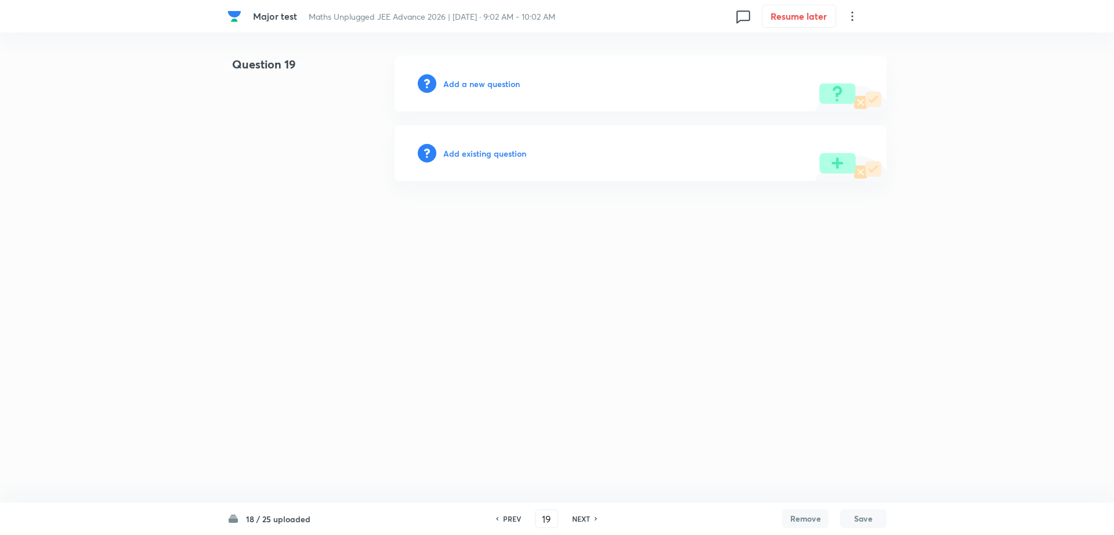
click at [486, 158] on h6 "Add existing question" at bounding box center [484, 153] width 83 height 12
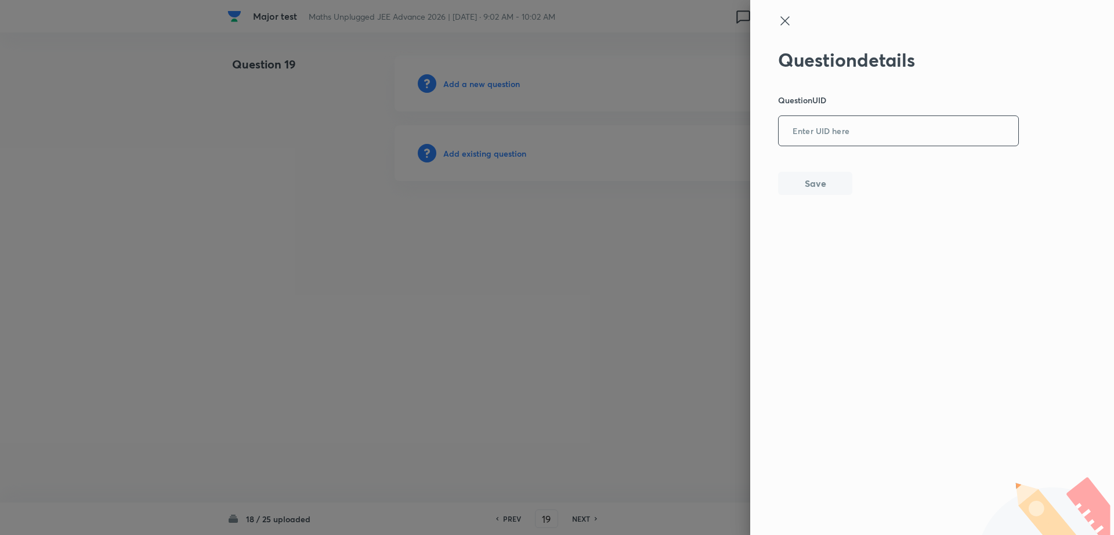
click at [944, 142] on input "text" at bounding box center [899, 131] width 240 height 28
paste input "9QRDM"
type input "9QRDM"
click at [833, 180] on button "Save" at bounding box center [815, 182] width 74 height 23
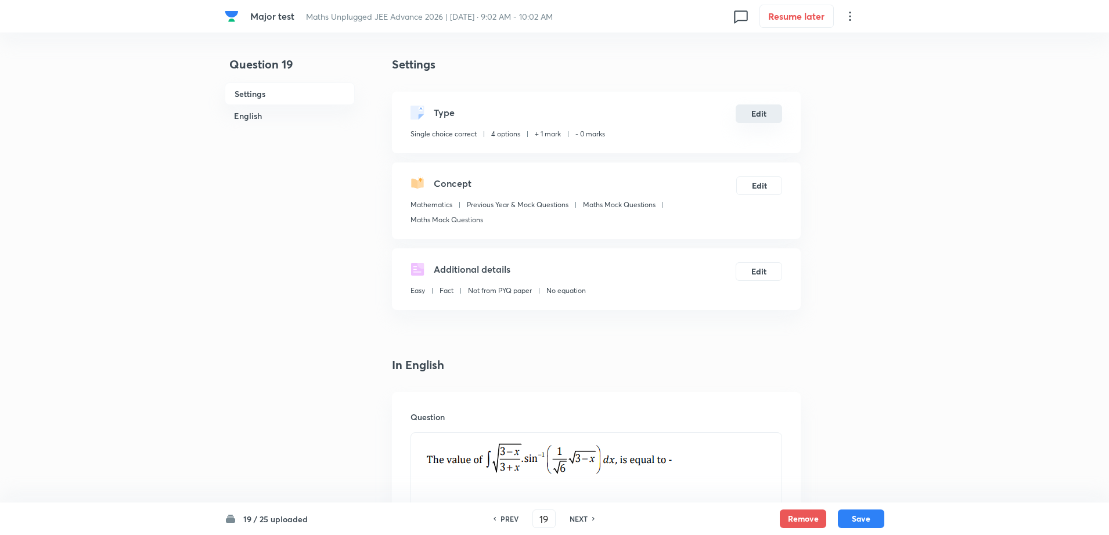
click at [761, 116] on button "Edit" at bounding box center [758, 113] width 46 height 19
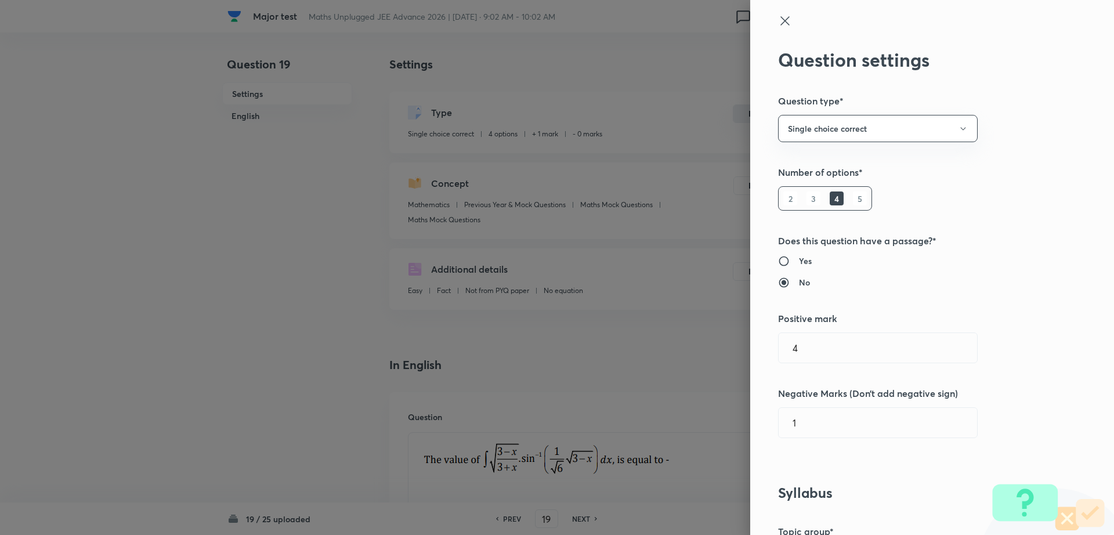
type input "1"
type input "0"
click at [831, 342] on input "1" at bounding box center [878, 348] width 198 height 30
type input "4"
click at [807, 427] on input "0" at bounding box center [878, 423] width 198 height 30
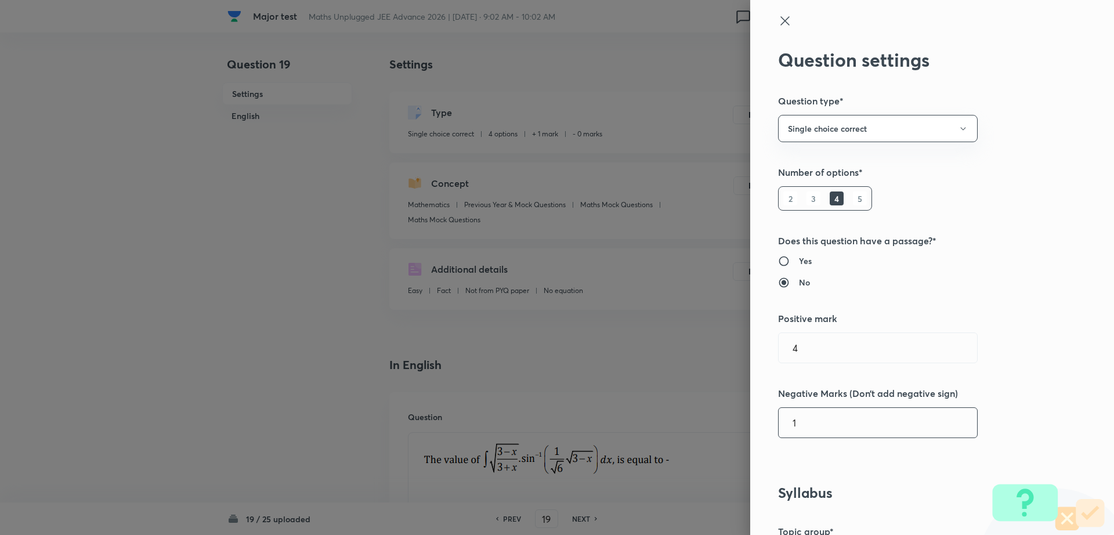
type input "1"
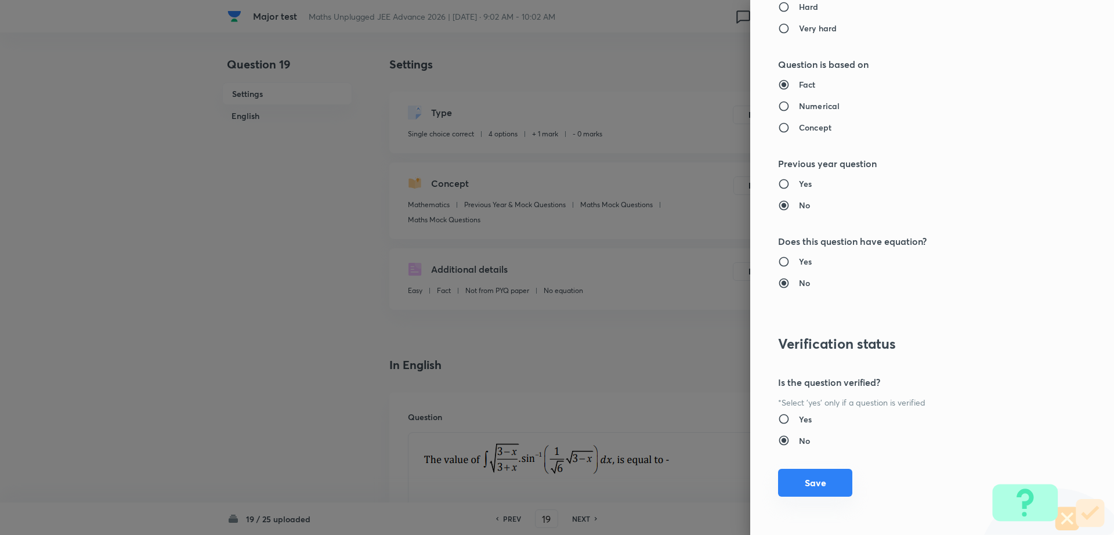
click at [789, 474] on button "Save" at bounding box center [815, 483] width 74 height 28
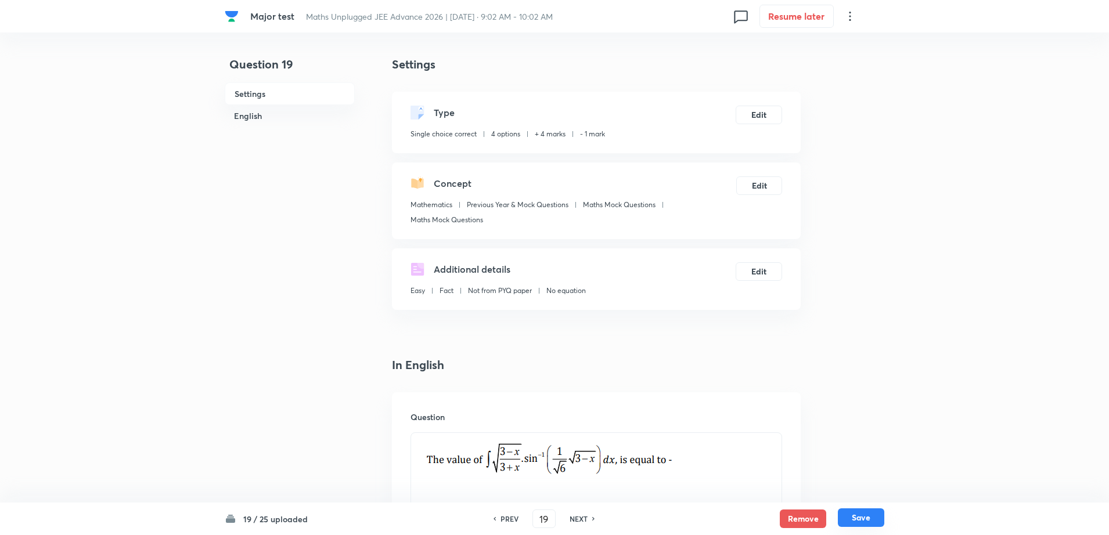
click at [860, 519] on button "Save" at bounding box center [861, 517] width 46 height 19
type input "20"
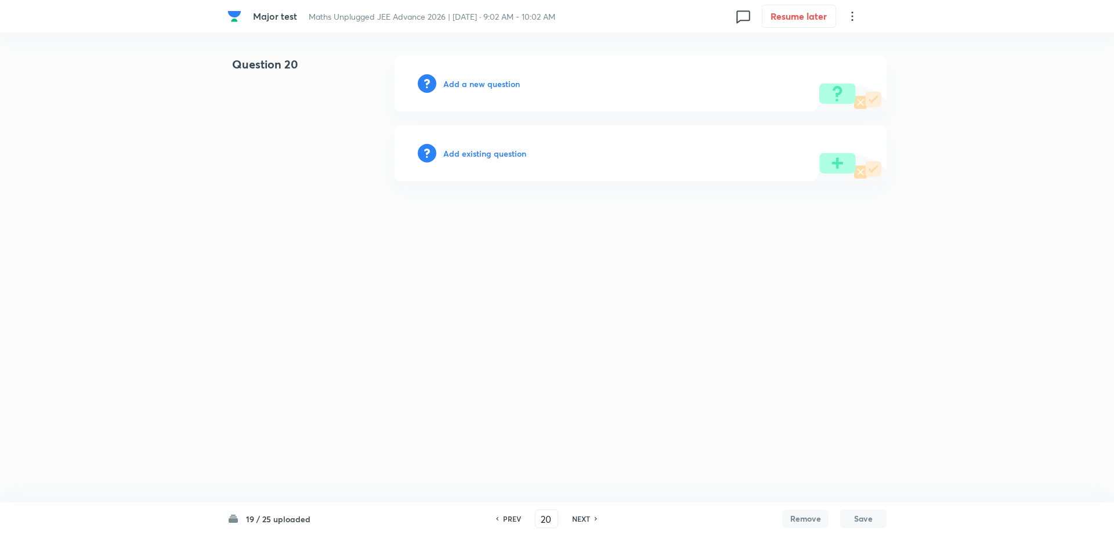
click at [473, 153] on h6 "Add existing question" at bounding box center [484, 153] width 83 height 12
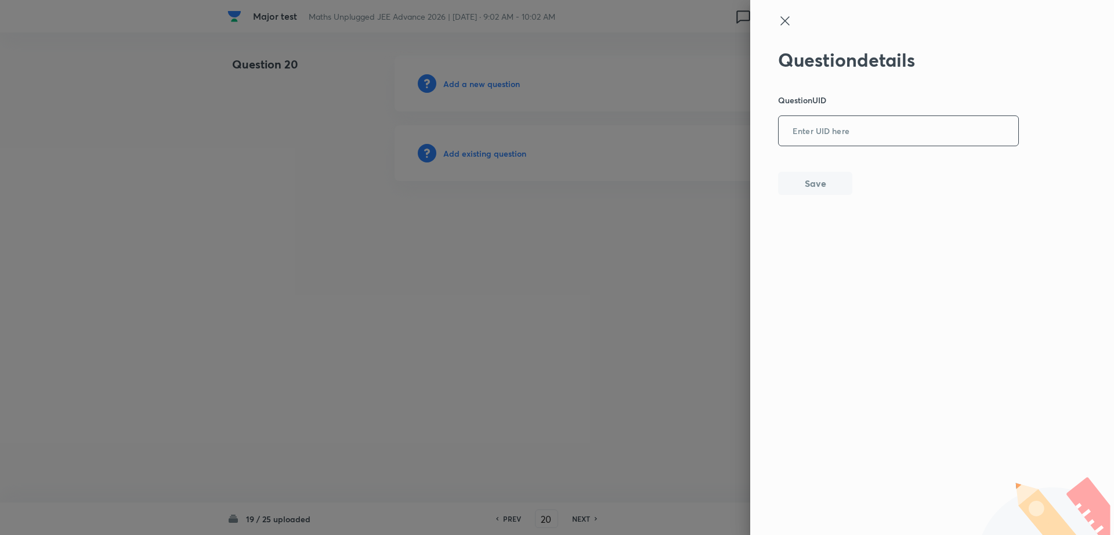
click at [849, 131] on input "text" at bounding box center [899, 131] width 240 height 28
paste input "J4VFS"
type input "J4VFS"
click at [799, 193] on button "Save" at bounding box center [815, 182] width 74 height 23
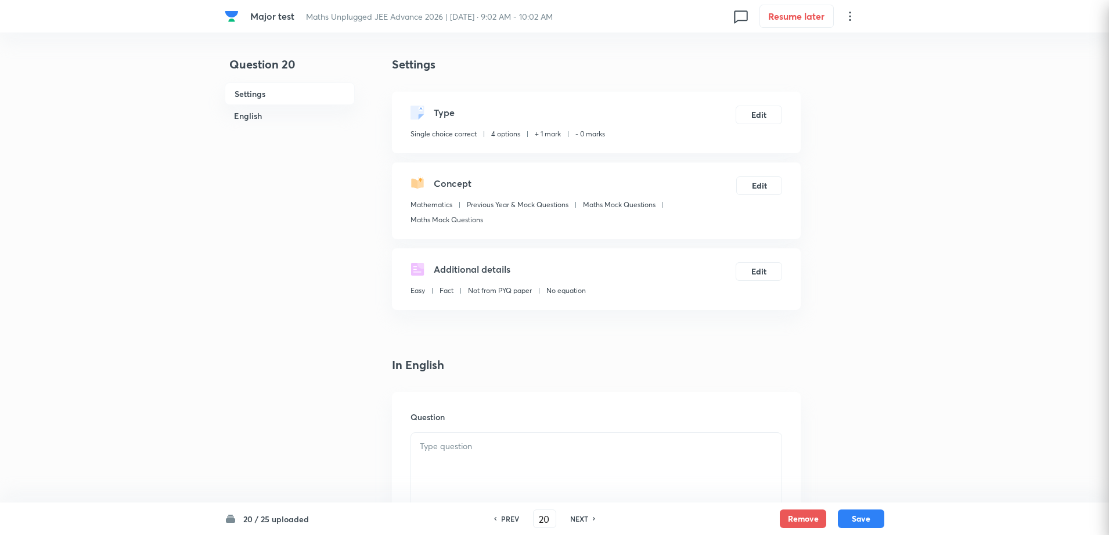
checkbox input "true"
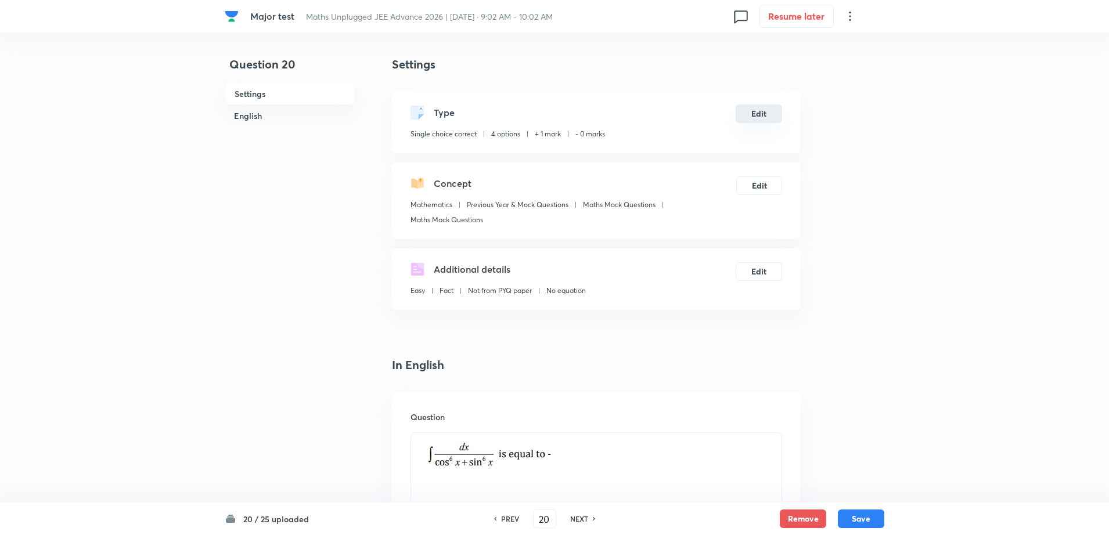
click at [750, 116] on button "Edit" at bounding box center [758, 113] width 46 height 19
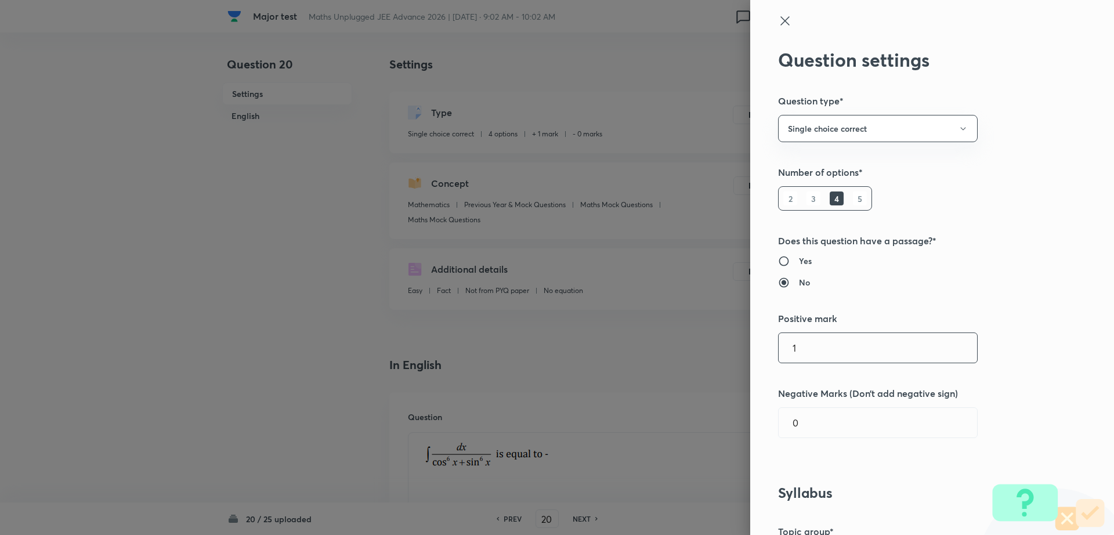
click at [835, 356] on input "1" at bounding box center [878, 348] width 198 height 30
type input "4"
click at [794, 431] on input "0" at bounding box center [878, 423] width 198 height 30
type input "1"
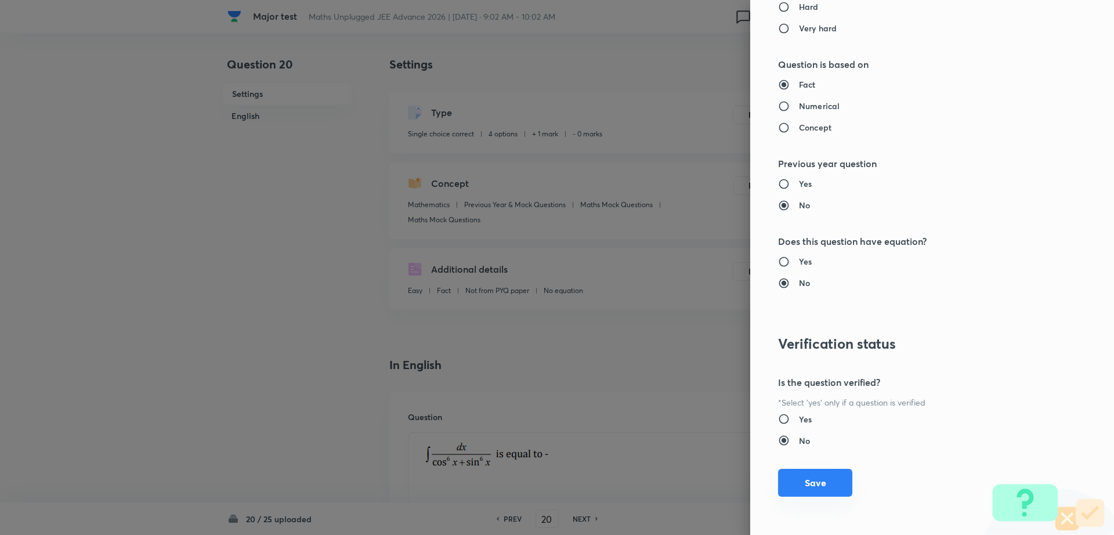
click at [797, 470] on button "Save" at bounding box center [815, 483] width 74 height 28
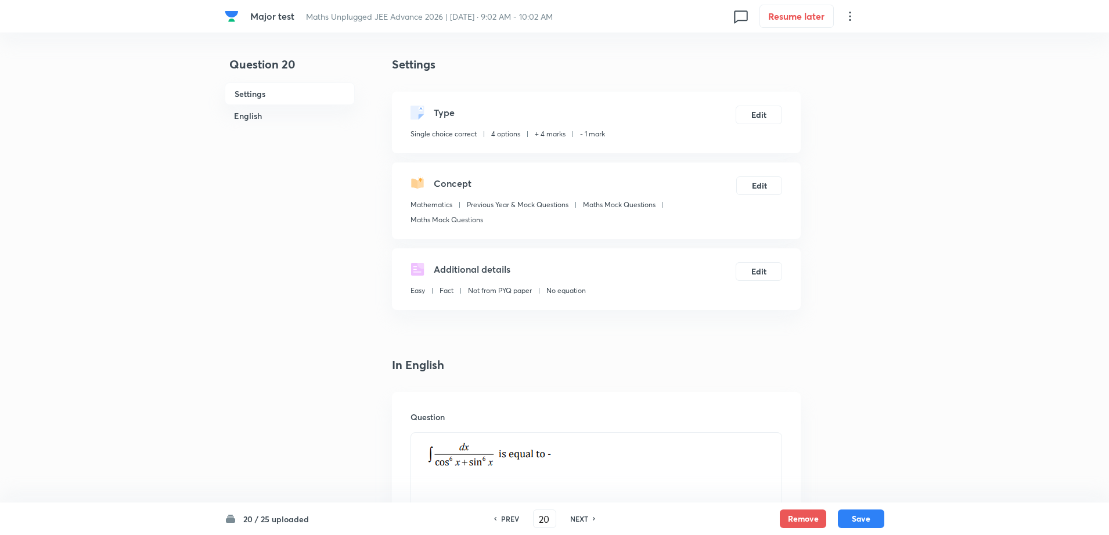
click at [797, 475] on div "Question" at bounding box center [596, 475] width 409 height 167
click at [858, 512] on button "Save" at bounding box center [861, 517] width 46 height 19
type input "21"
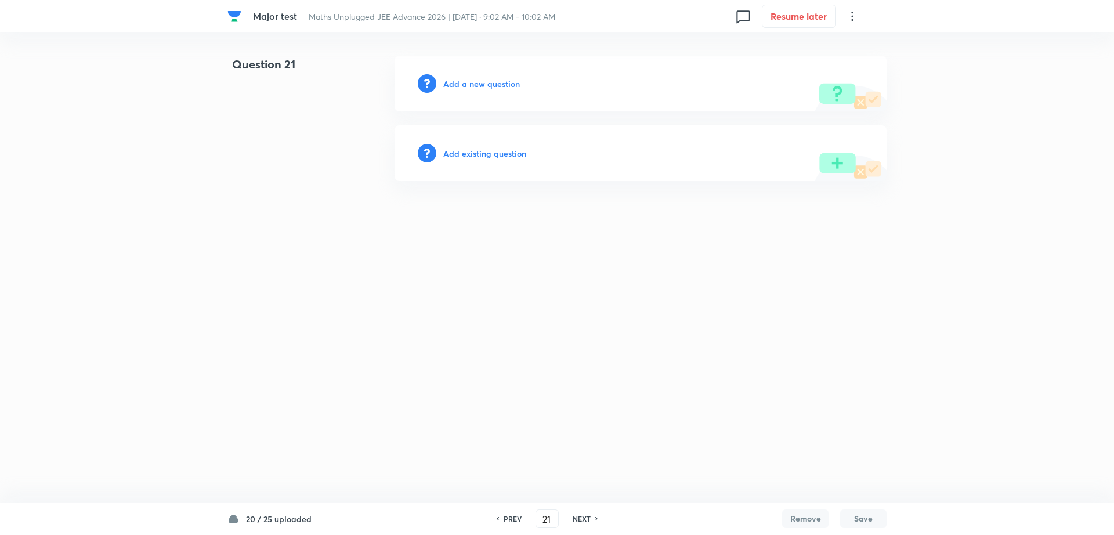
click at [495, 152] on h6 "Add existing question" at bounding box center [484, 153] width 83 height 12
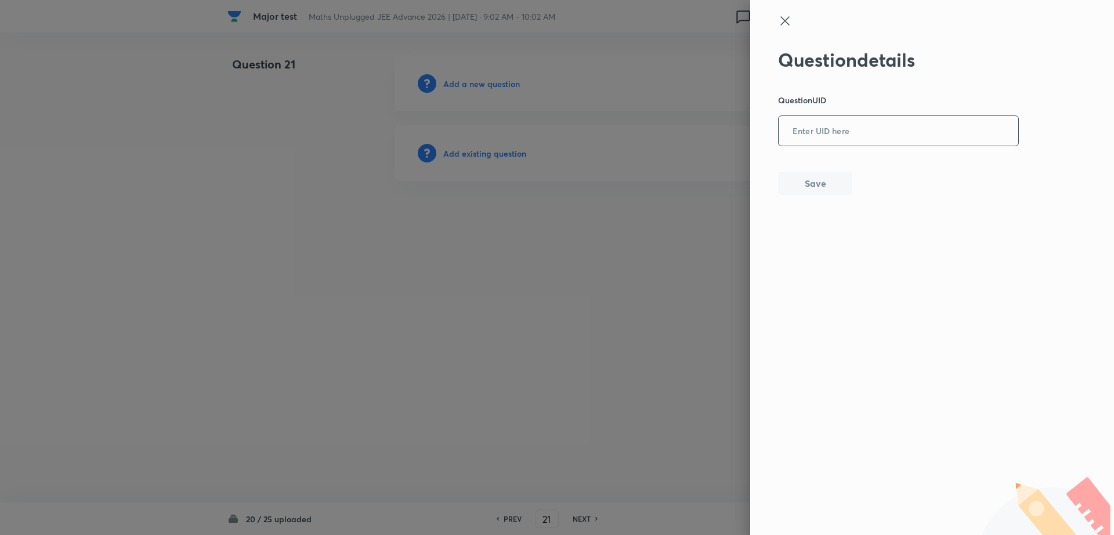
click at [801, 139] on input "text" at bounding box center [899, 131] width 240 height 28
paste input "U2KZ7"
type input "U2KZ7"
click at [799, 185] on button "Save" at bounding box center [815, 182] width 74 height 23
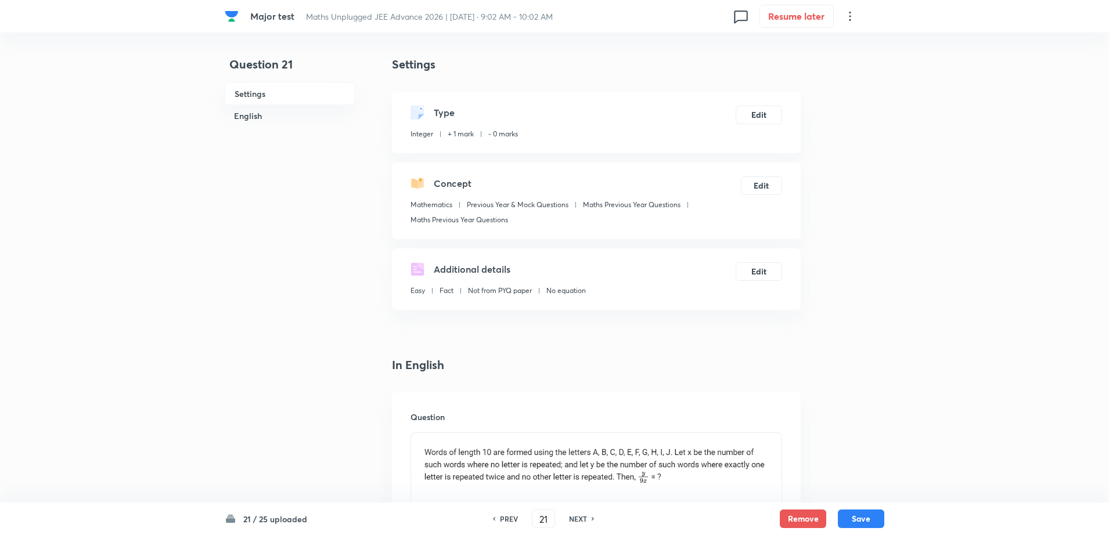
type input "5"
click at [765, 122] on button "Edit" at bounding box center [758, 113] width 46 height 19
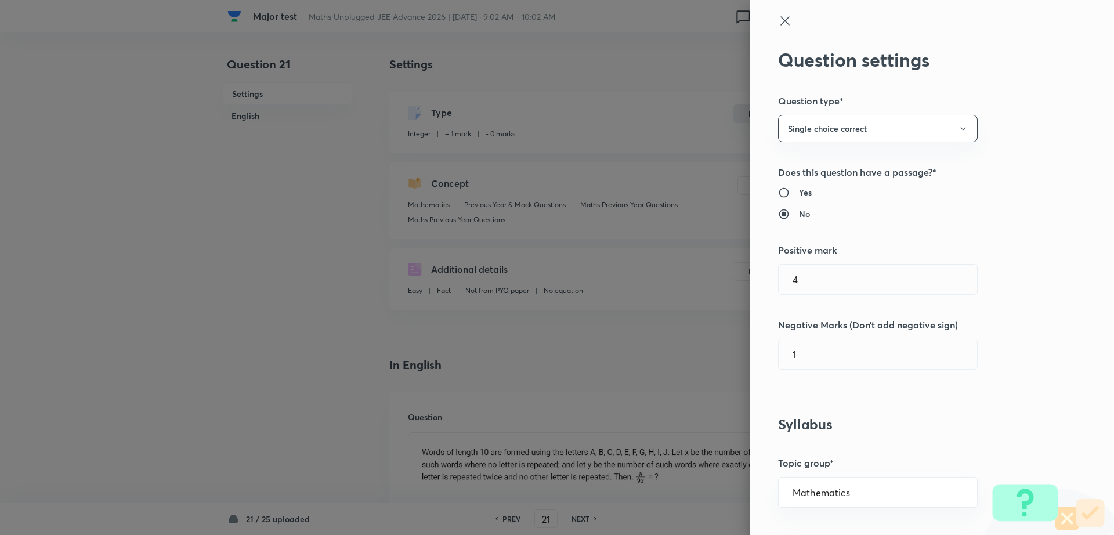
type input "1"
type input "0"
type input "Maths Previous Year Questions"
click at [821, 294] on input "1" at bounding box center [878, 280] width 198 height 30
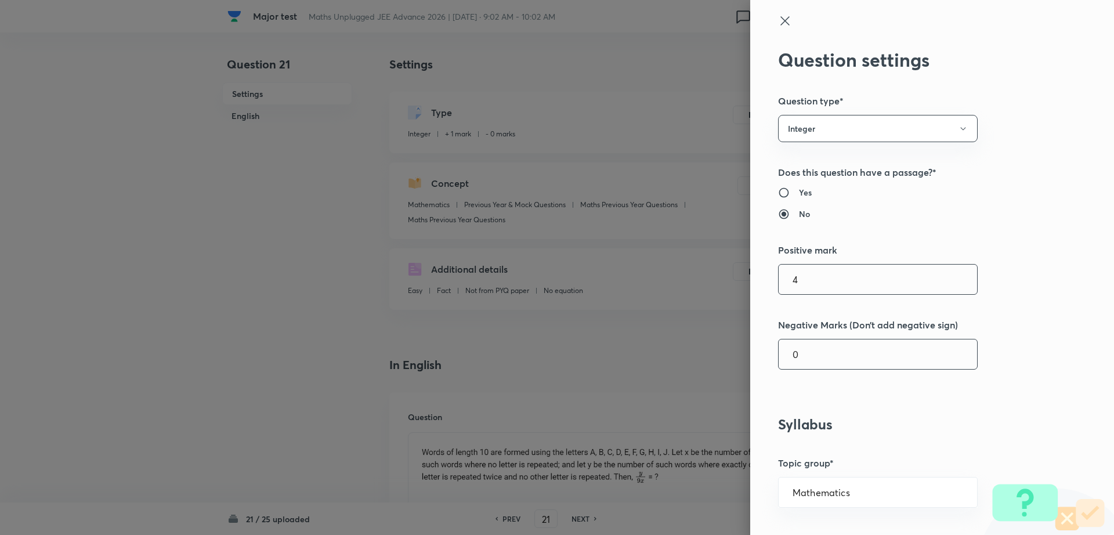
type input "4"
click at [797, 364] on input "0" at bounding box center [878, 355] width 198 height 30
type input "1"
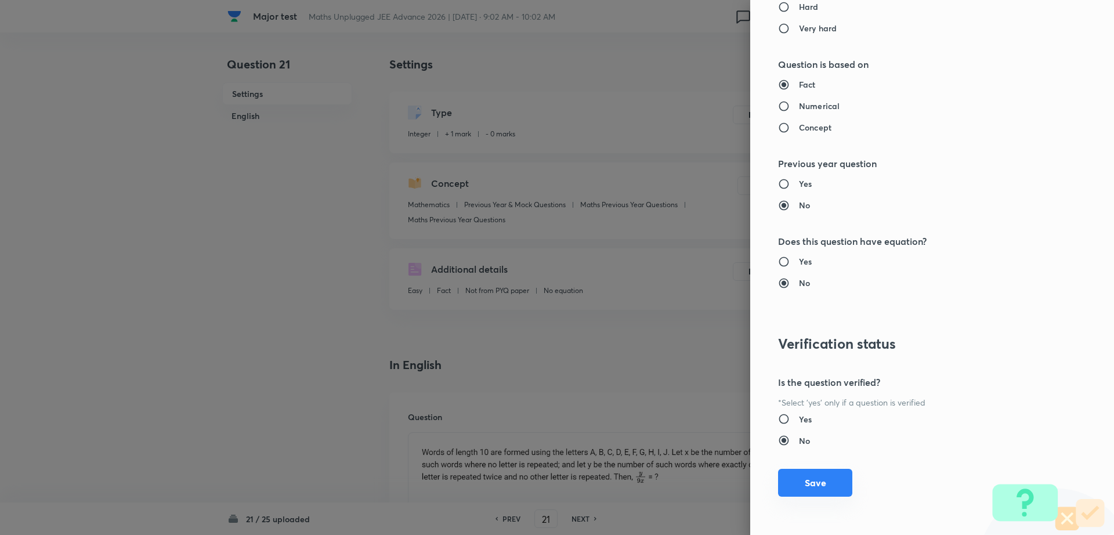
click at [816, 480] on button "Save" at bounding box center [815, 483] width 74 height 28
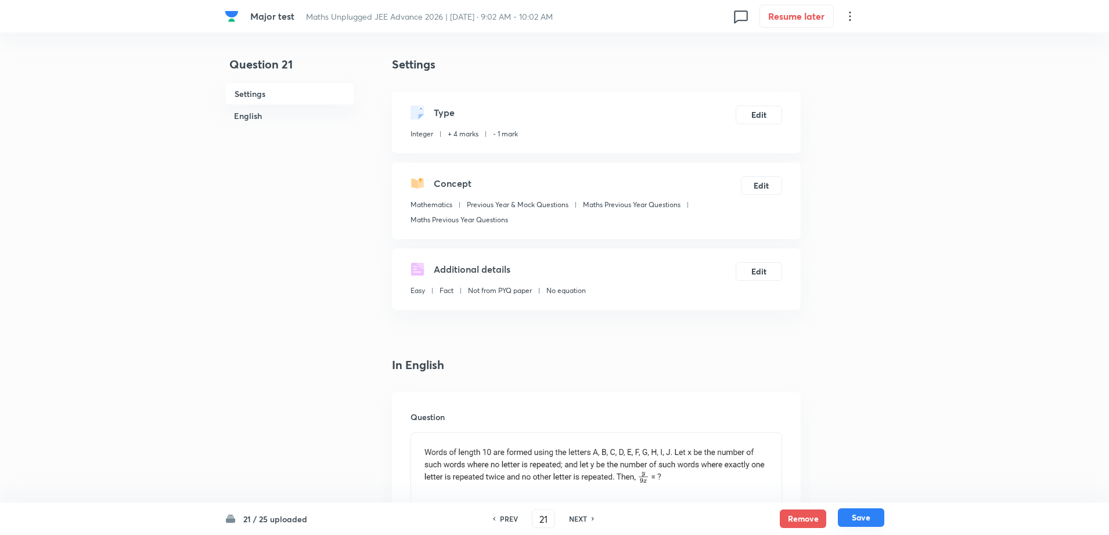
click at [863, 519] on button "Save" at bounding box center [861, 517] width 46 height 19
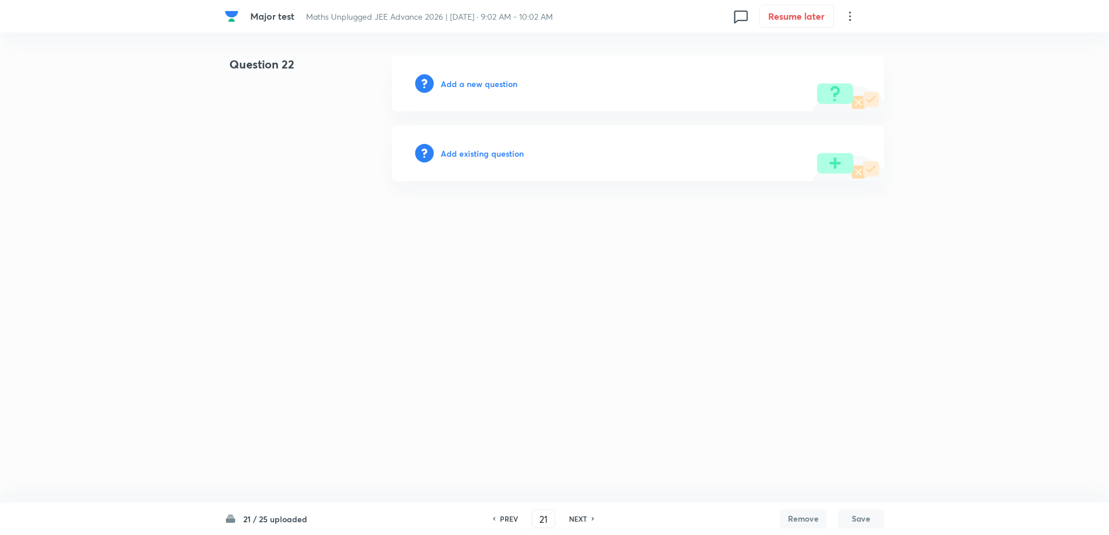
type input "22"
click at [485, 152] on h6 "Add existing question" at bounding box center [484, 153] width 83 height 12
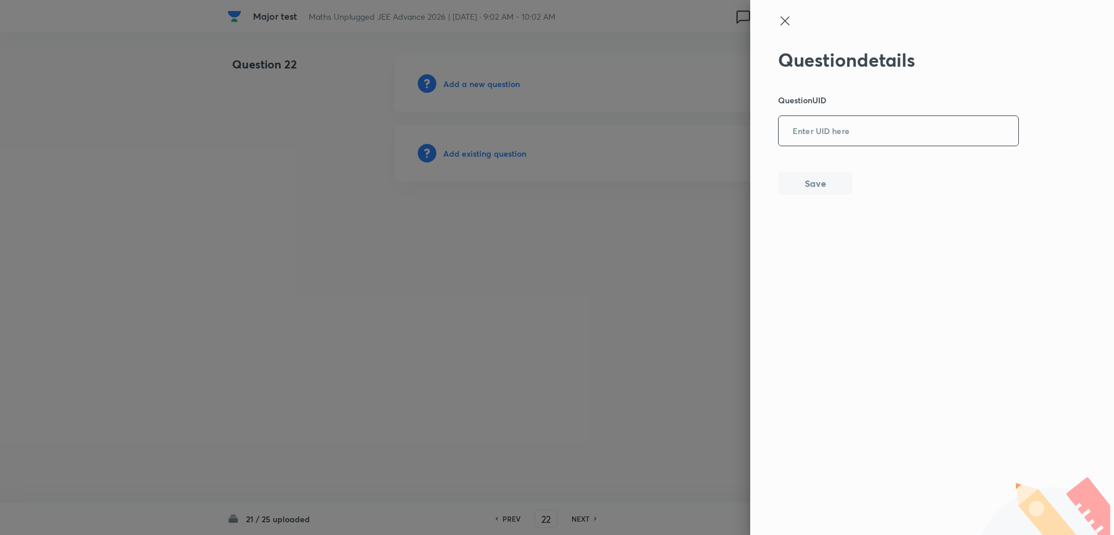
click at [863, 143] on input "text" at bounding box center [899, 131] width 240 height 28
paste input "QAK2K"
type input "QAK2K"
click at [807, 187] on button "Save" at bounding box center [815, 182] width 74 height 23
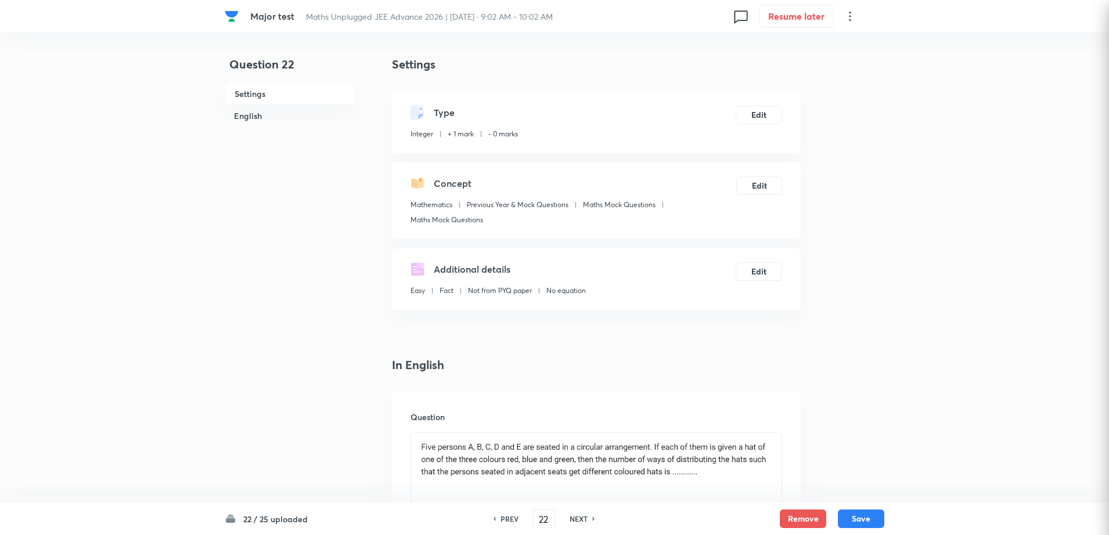
type input "30"
click at [760, 117] on button "Edit" at bounding box center [758, 113] width 46 height 19
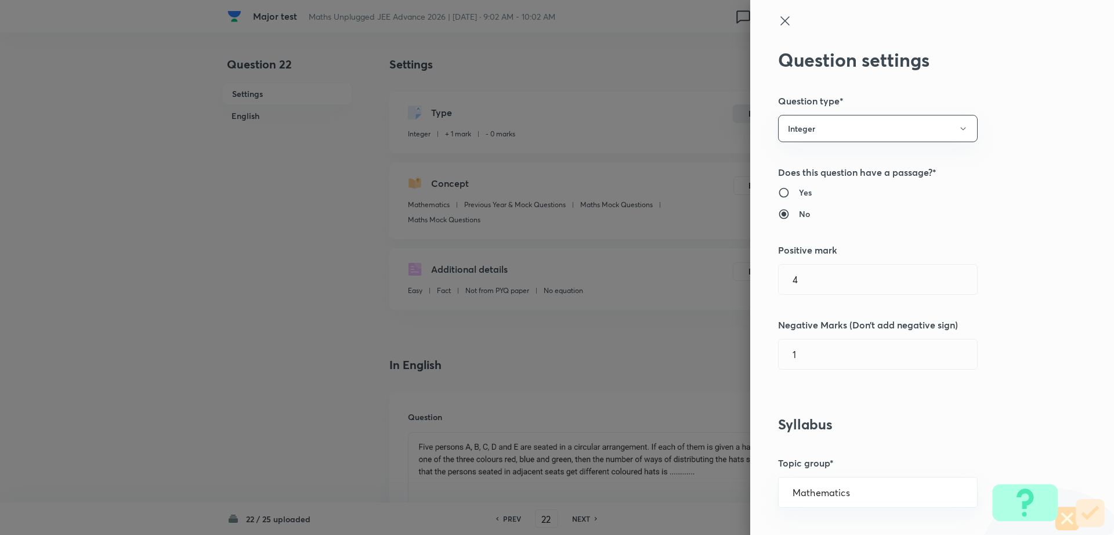
type input "1"
type input "0"
type input "Maths Mock Questions"
click at [807, 280] on input "1" at bounding box center [878, 280] width 198 height 30
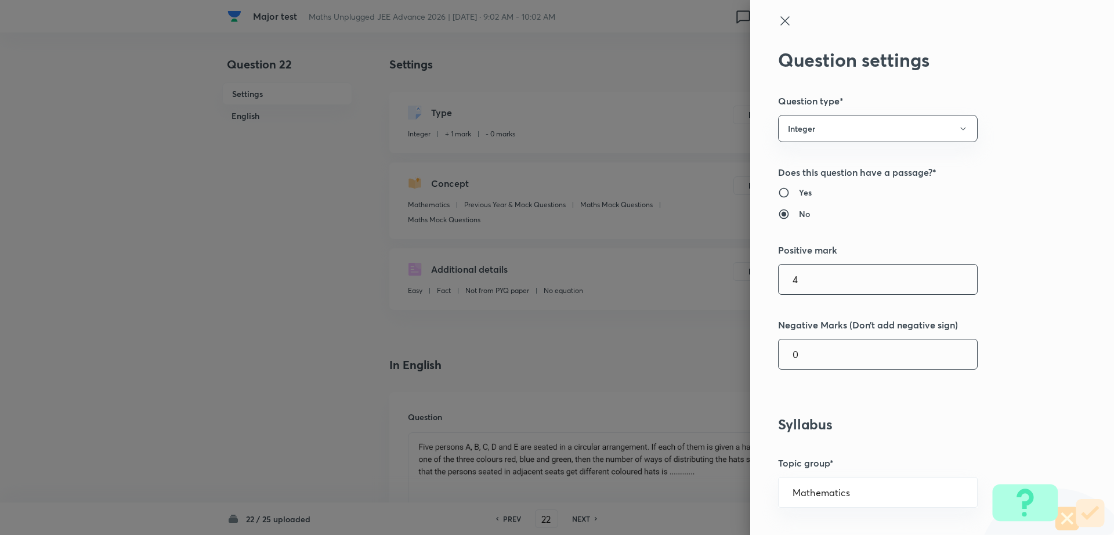
type input "4"
click at [797, 351] on input "0" at bounding box center [878, 355] width 198 height 30
type input "1"
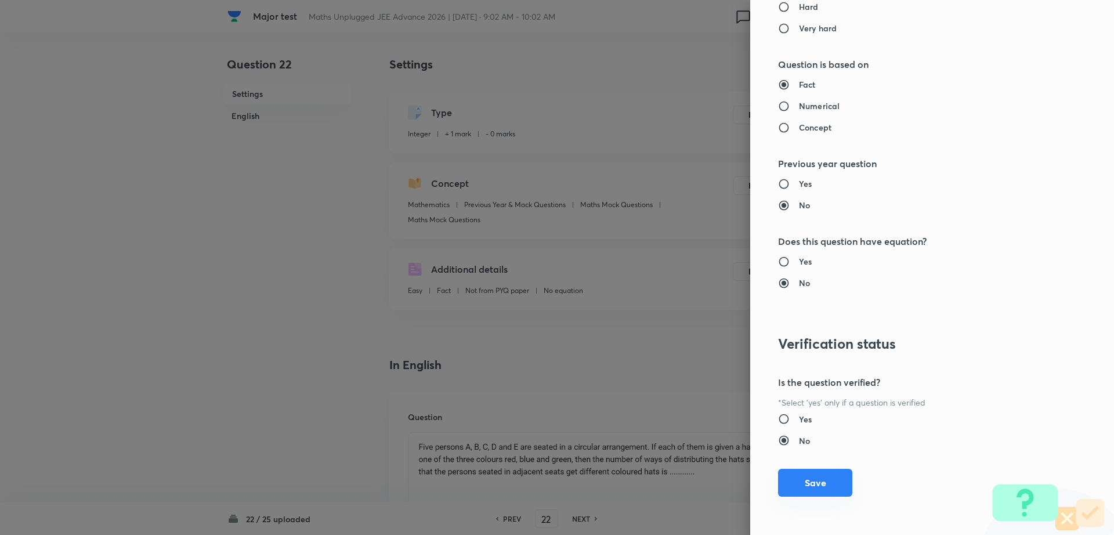
click at [796, 480] on button "Save" at bounding box center [815, 483] width 74 height 28
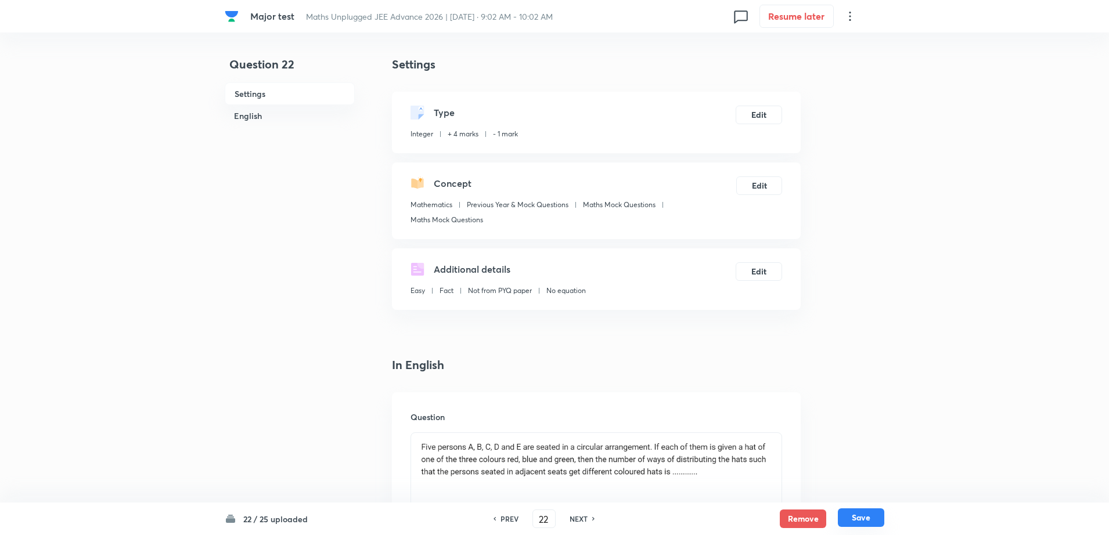
click at [849, 511] on button "Save" at bounding box center [861, 517] width 46 height 19
type input "23"
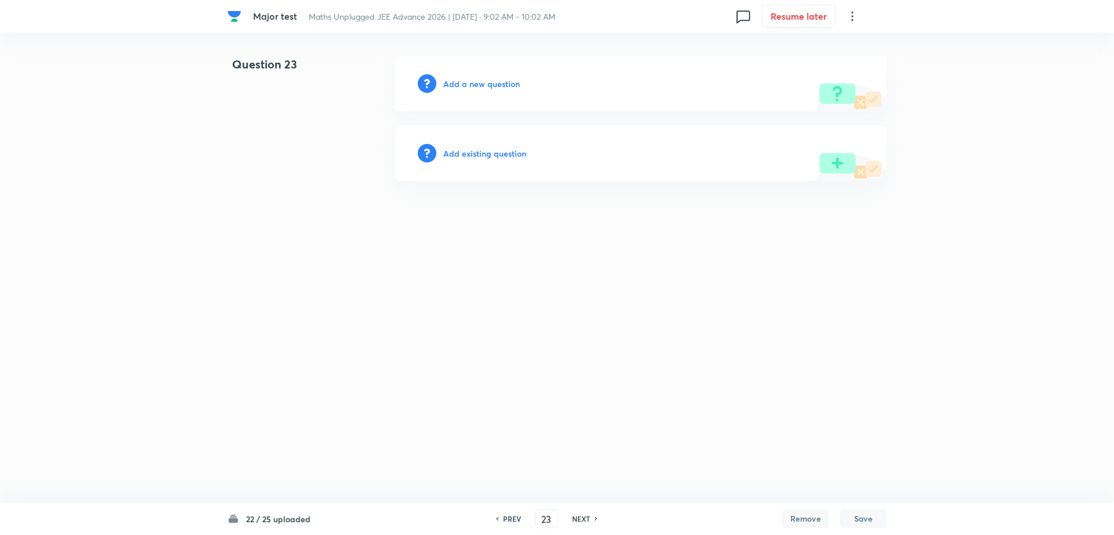
click at [471, 150] on h6 "Add existing question" at bounding box center [484, 153] width 83 height 12
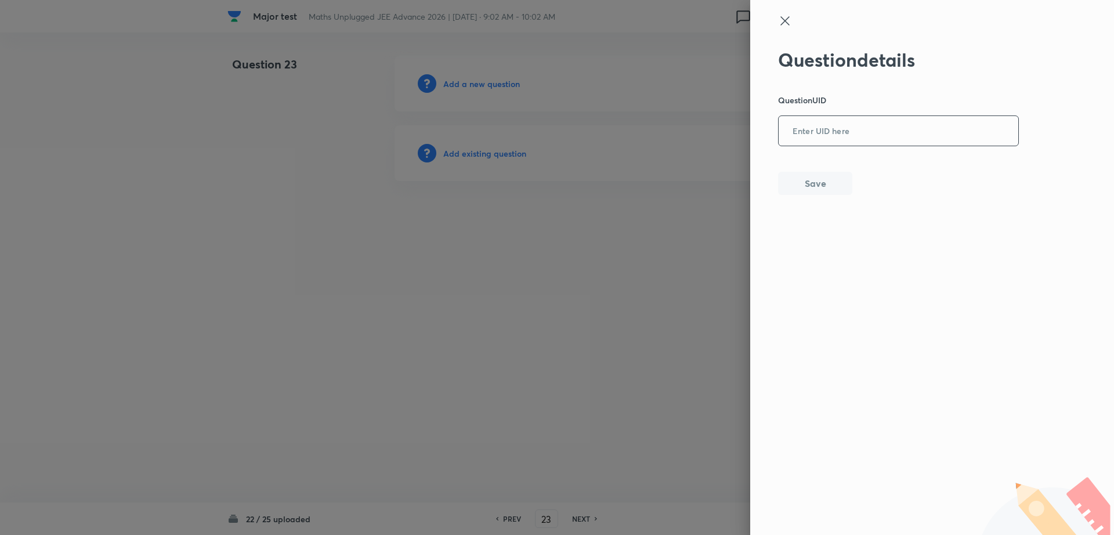
click at [847, 133] on input "text" at bounding box center [899, 131] width 240 height 28
paste input "SL4NY"
type input "SL4NY"
click at [807, 181] on button "Save" at bounding box center [815, 182] width 74 height 23
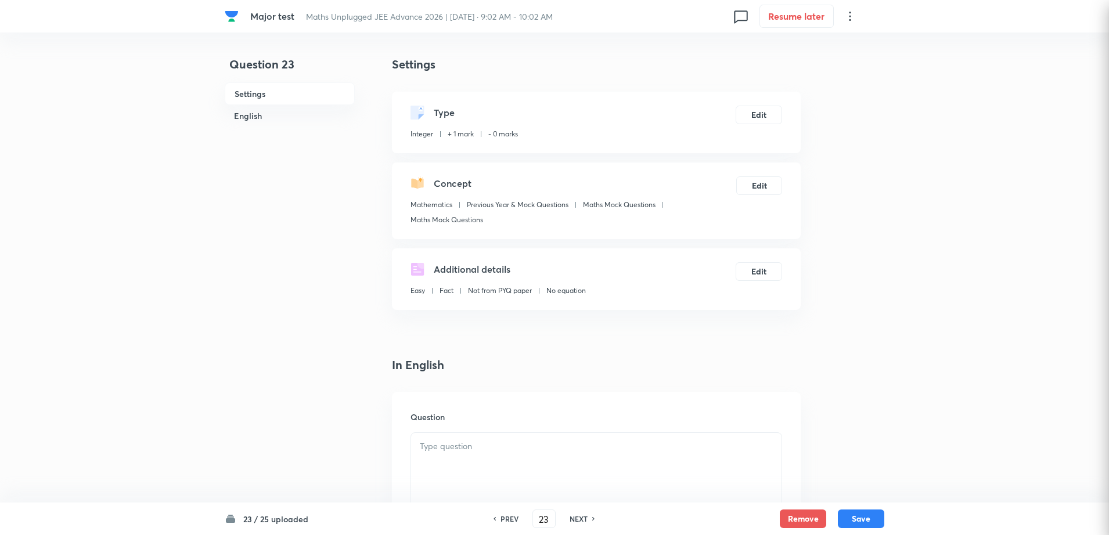
type input "83"
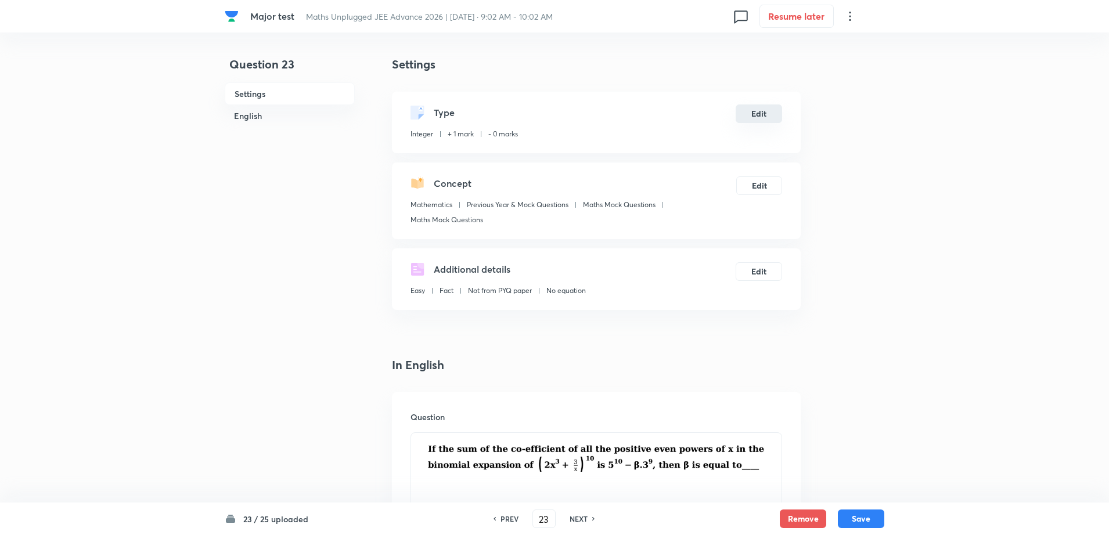
click at [750, 111] on button "Edit" at bounding box center [758, 113] width 46 height 19
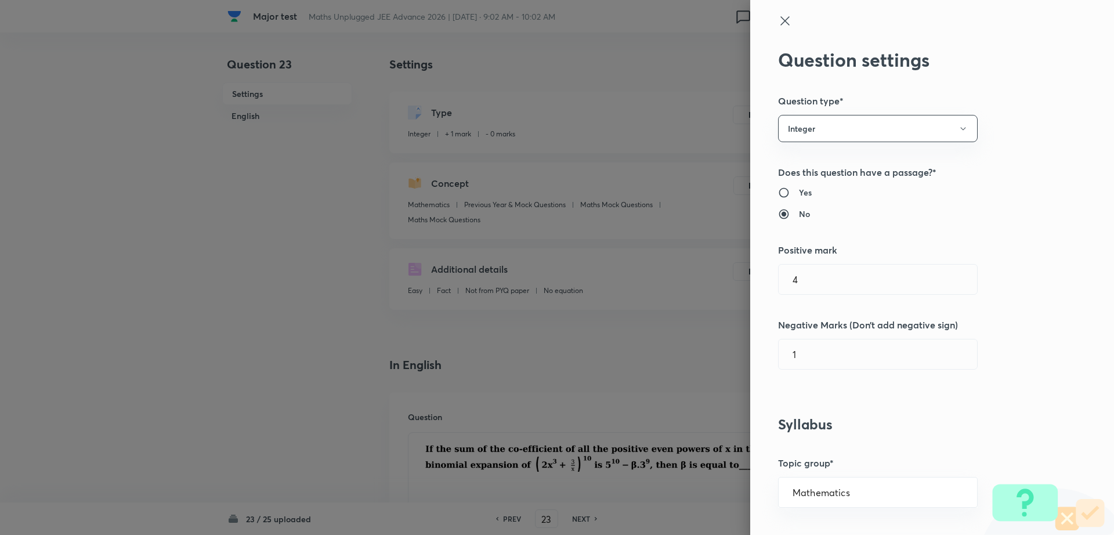
type input "1"
type input "0"
click at [829, 275] on input "1" at bounding box center [878, 280] width 198 height 30
type input "4"
click at [798, 349] on input "0" at bounding box center [878, 355] width 198 height 30
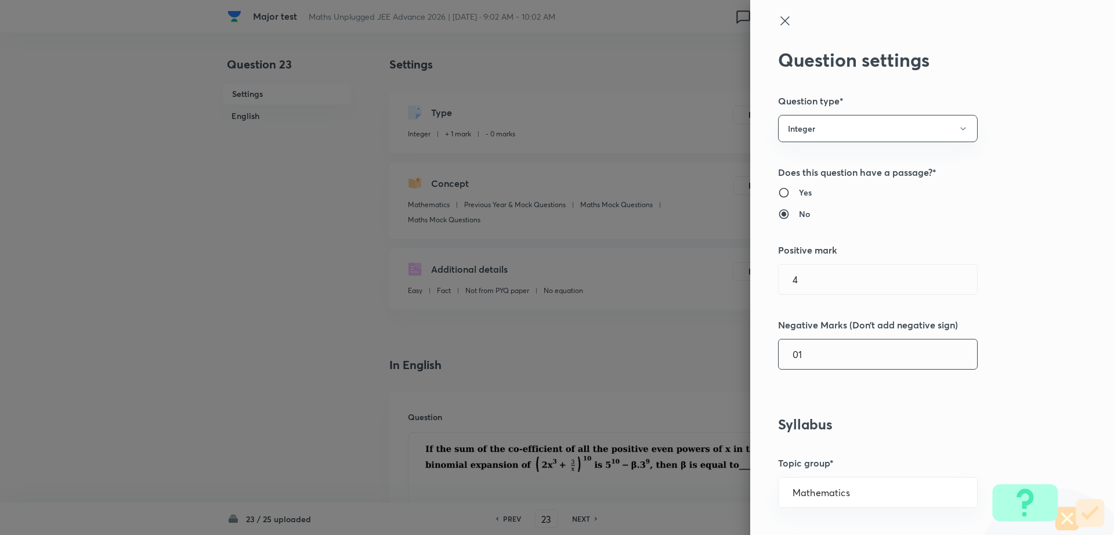
type input "0"
type input "1"
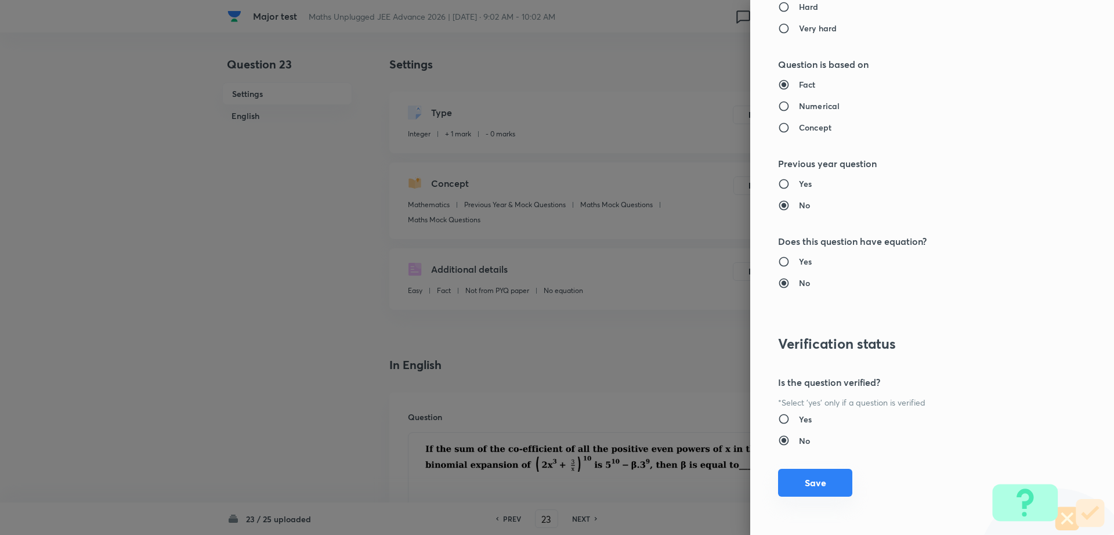
click at [789, 490] on button "Save" at bounding box center [815, 483] width 74 height 28
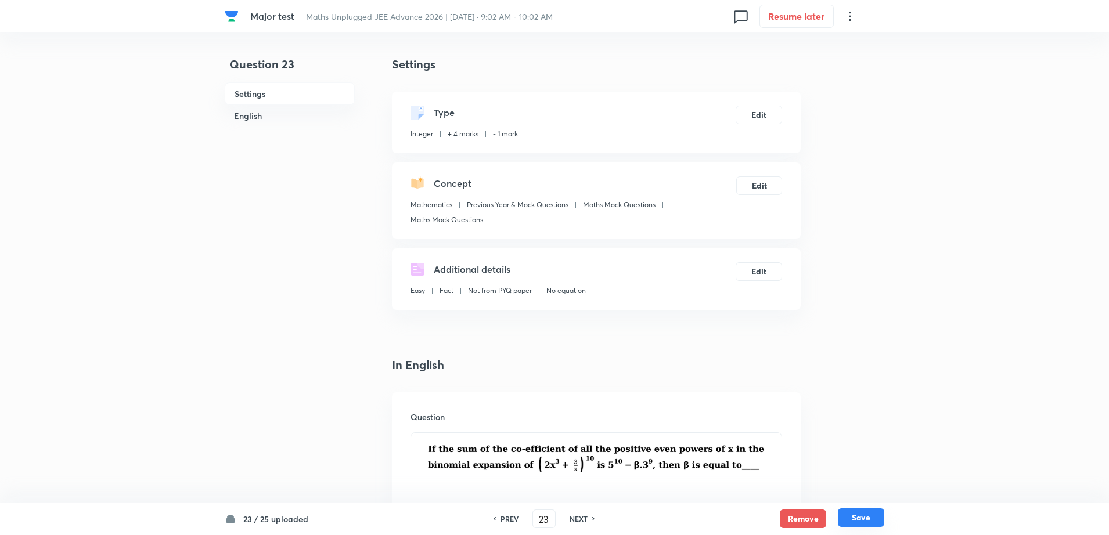
click at [872, 519] on button "Save" at bounding box center [861, 517] width 46 height 19
type input "24"
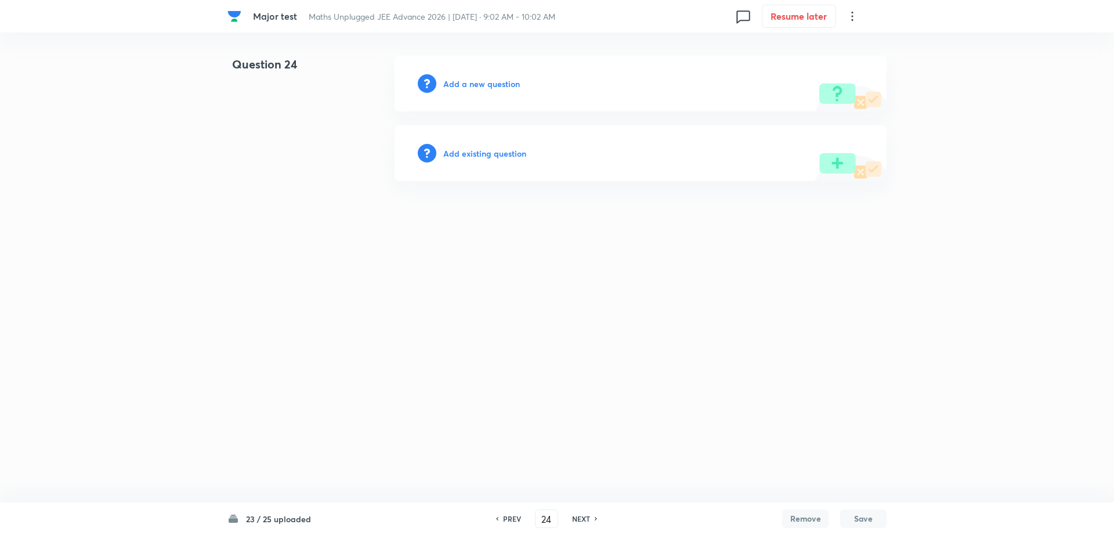
click at [481, 163] on div "Add existing question" at bounding box center [641, 153] width 492 height 56
click at [481, 157] on h6 "Add existing question" at bounding box center [484, 153] width 83 height 12
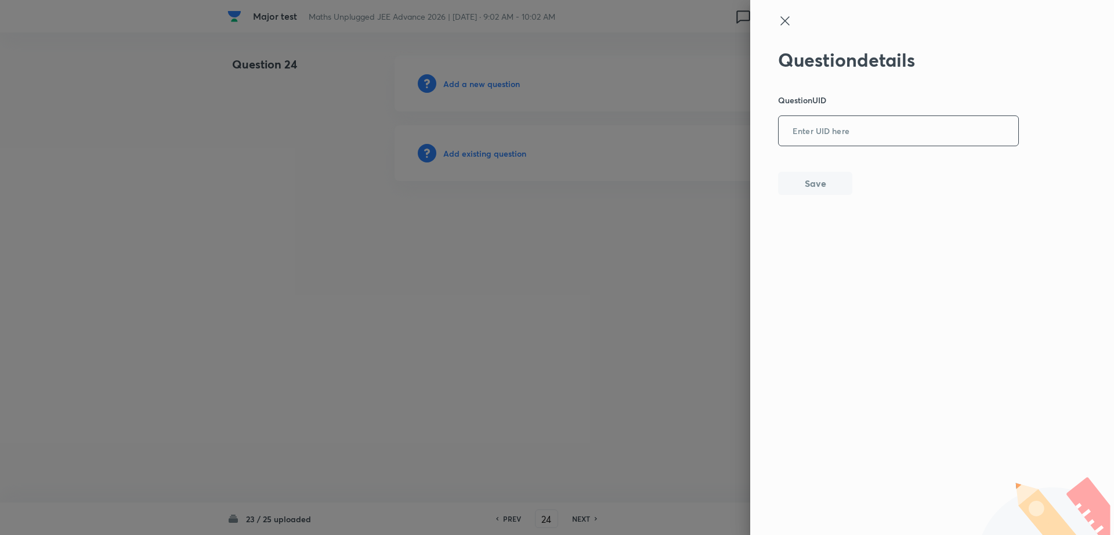
click at [843, 116] on div "​" at bounding box center [898, 131] width 241 height 31
paste input "5QRSW"
type input "5QRSW"
click at [806, 187] on button "Save" at bounding box center [815, 182] width 74 height 23
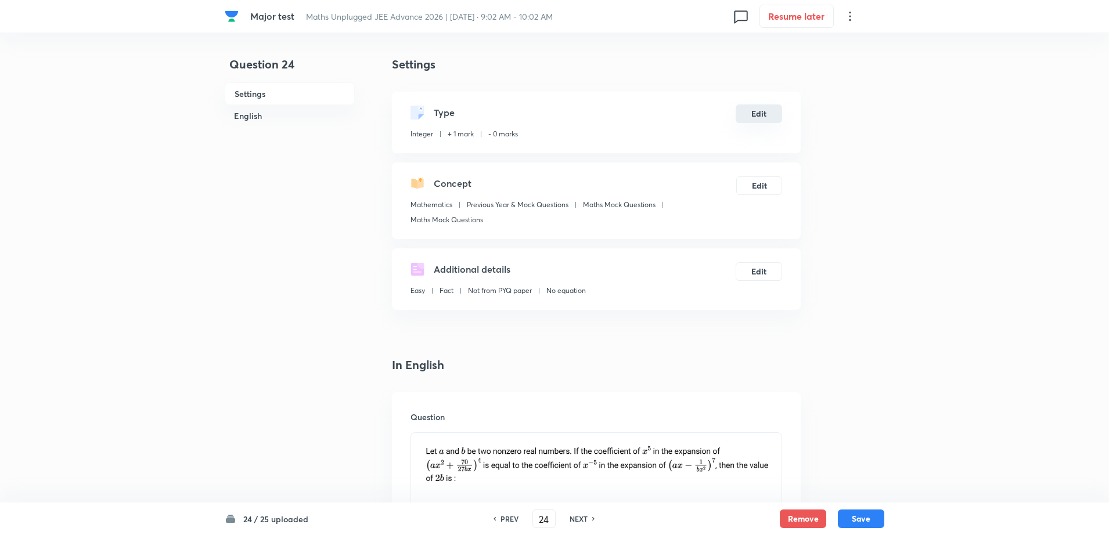
click at [749, 115] on button "Edit" at bounding box center [758, 113] width 46 height 19
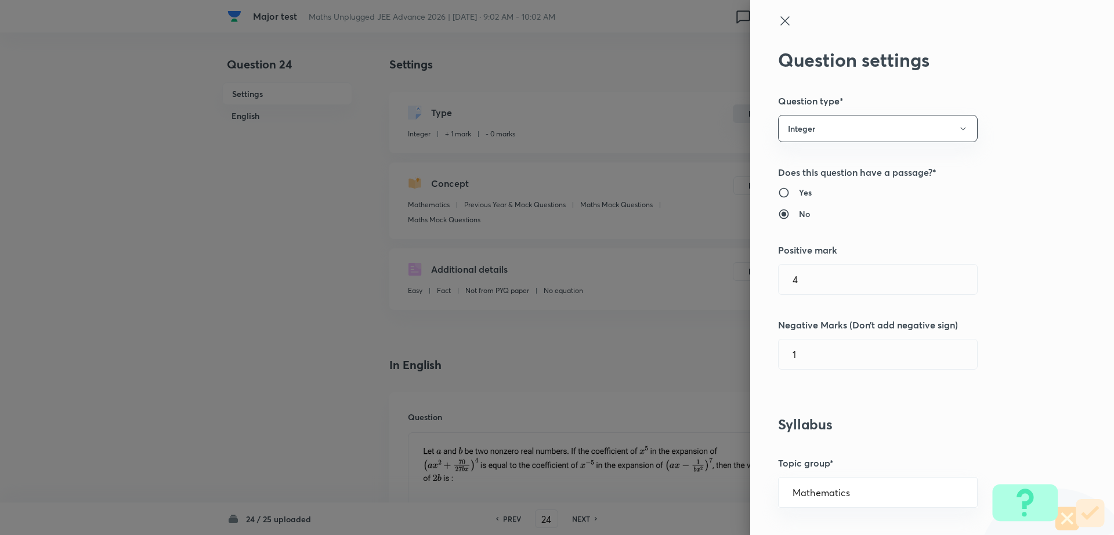
type input "1"
type input "0"
click at [850, 288] on input "1" at bounding box center [878, 280] width 198 height 30
type input "4"
click at [813, 352] on input "0" at bounding box center [878, 355] width 198 height 30
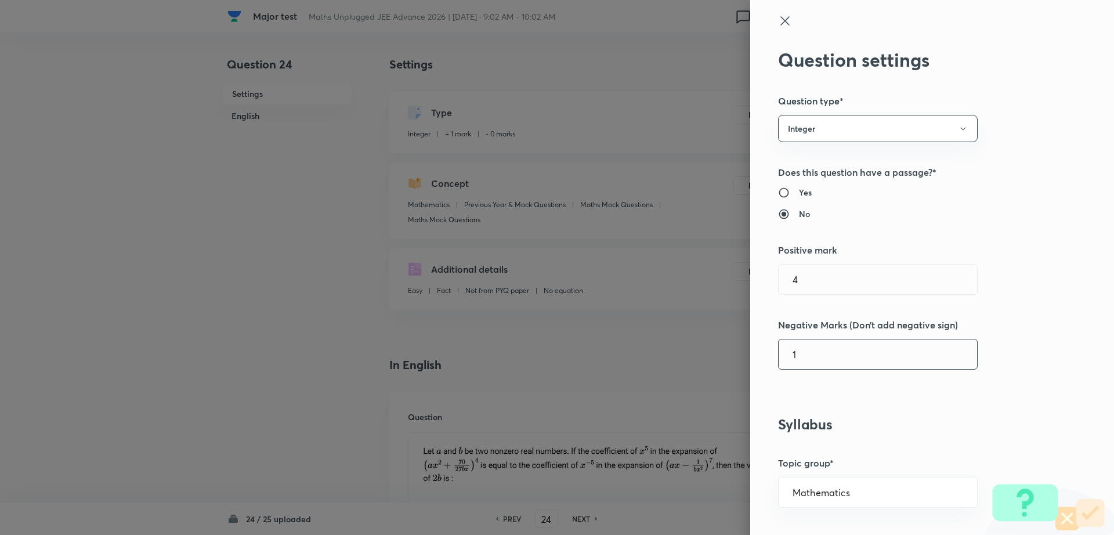
type input "1"
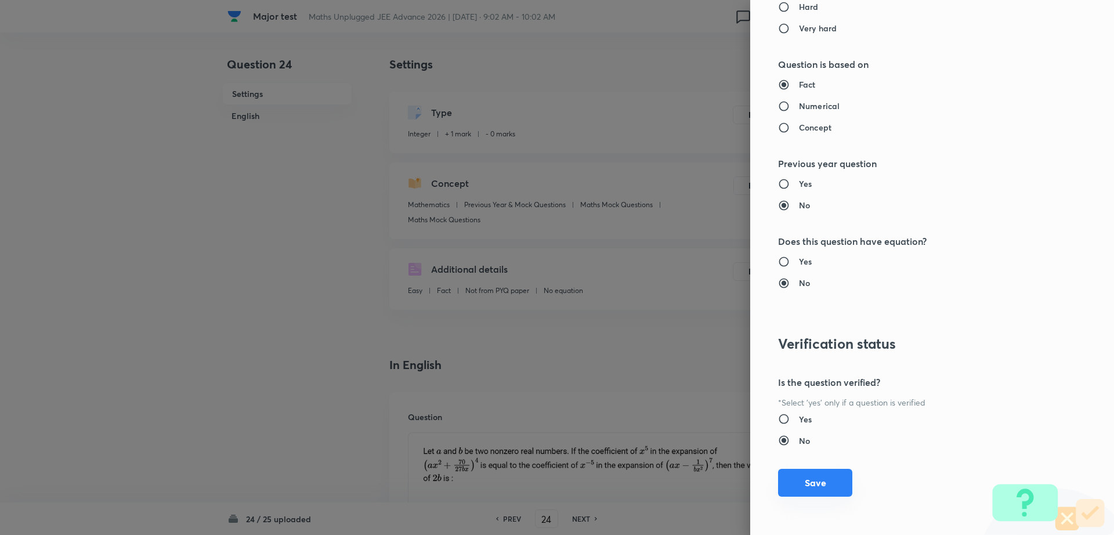
click at [803, 473] on button "Save" at bounding box center [815, 483] width 74 height 28
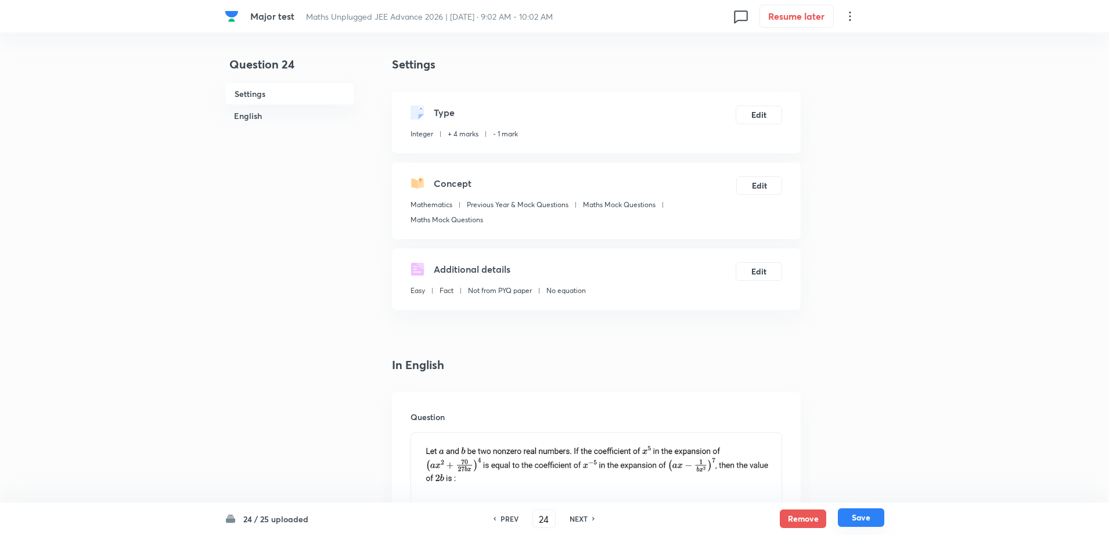
click at [875, 522] on button "Save" at bounding box center [861, 517] width 46 height 19
type input "25"
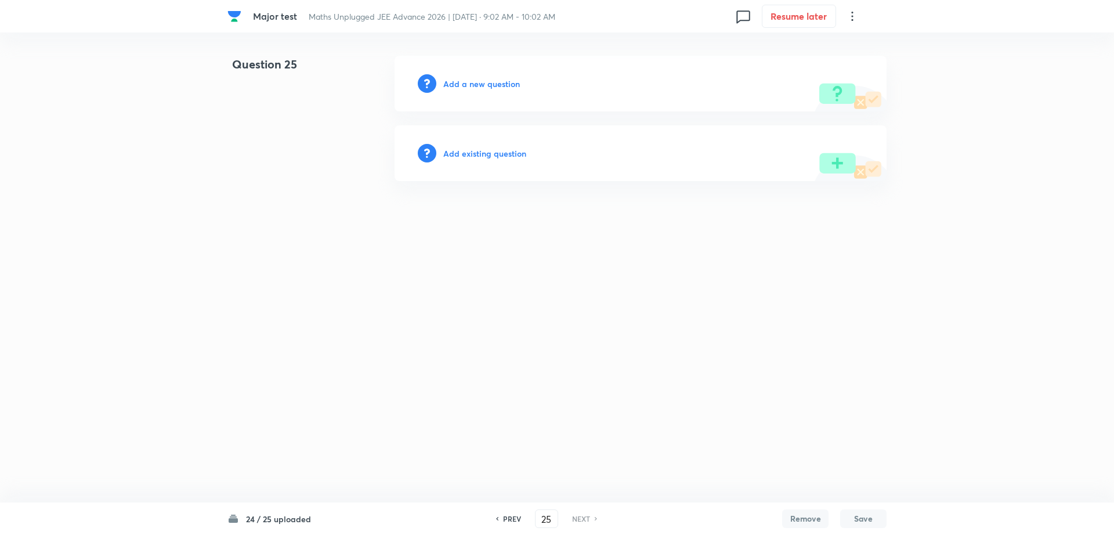
click at [463, 156] on h6 "Add existing question" at bounding box center [484, 153] width 83 height 12
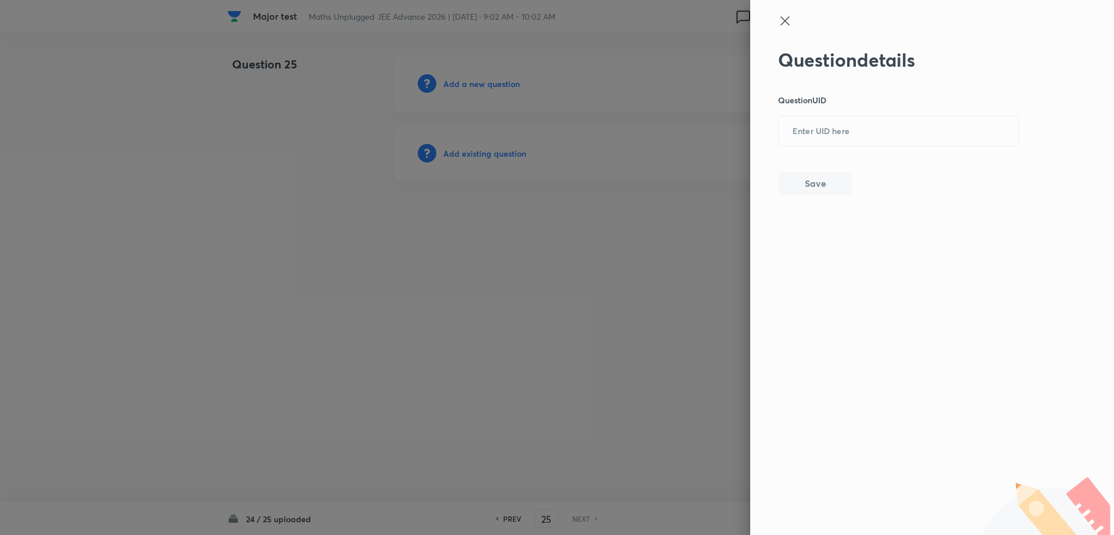
click at [847, 153] on div "Question details Question UID ​ Save" at bounding box center [898, 122] width 241 height 146
click at [828, 125] on input "text" at bounding box center [899, 131] width 240 height 28
paste input "3YD7Q"
type input "3YD7Q"
click at [812, 180] on button "Save" at bounding box center [815, 182] width 74 height 23
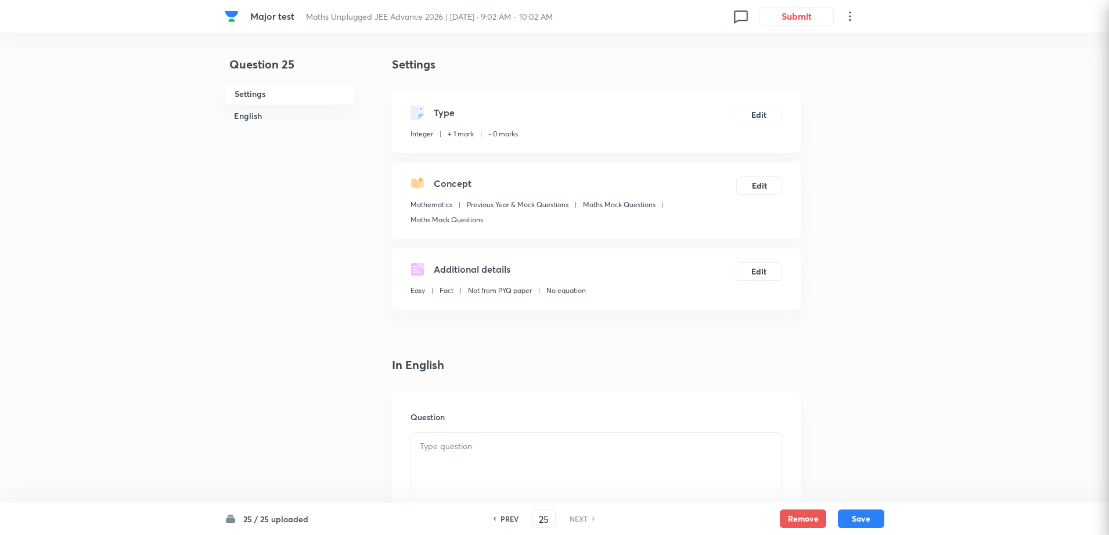
type input "5"
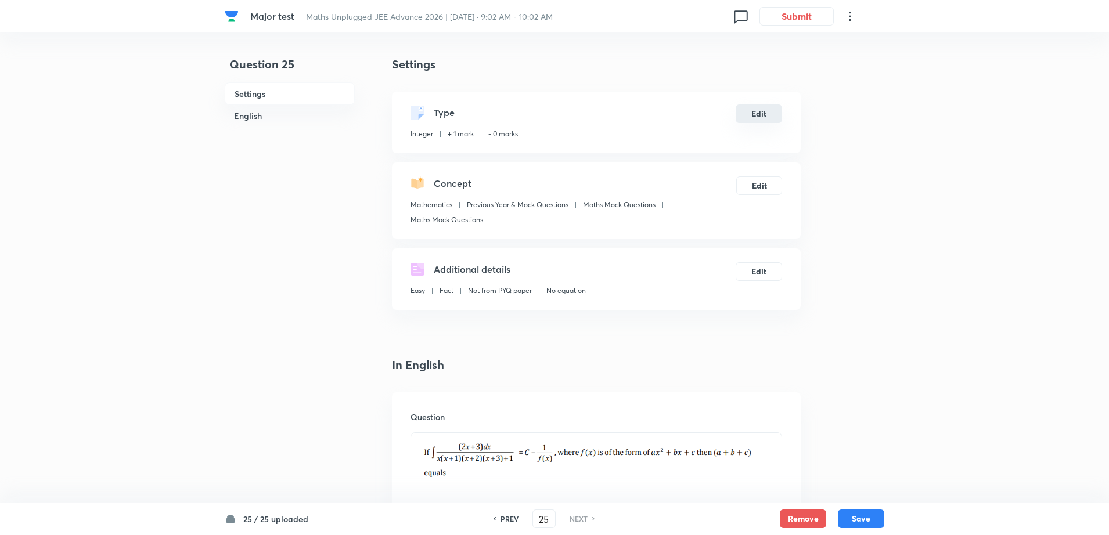
click at [760, 116] on button "Edit" at bounding box center [758, 113] width 46 height 19
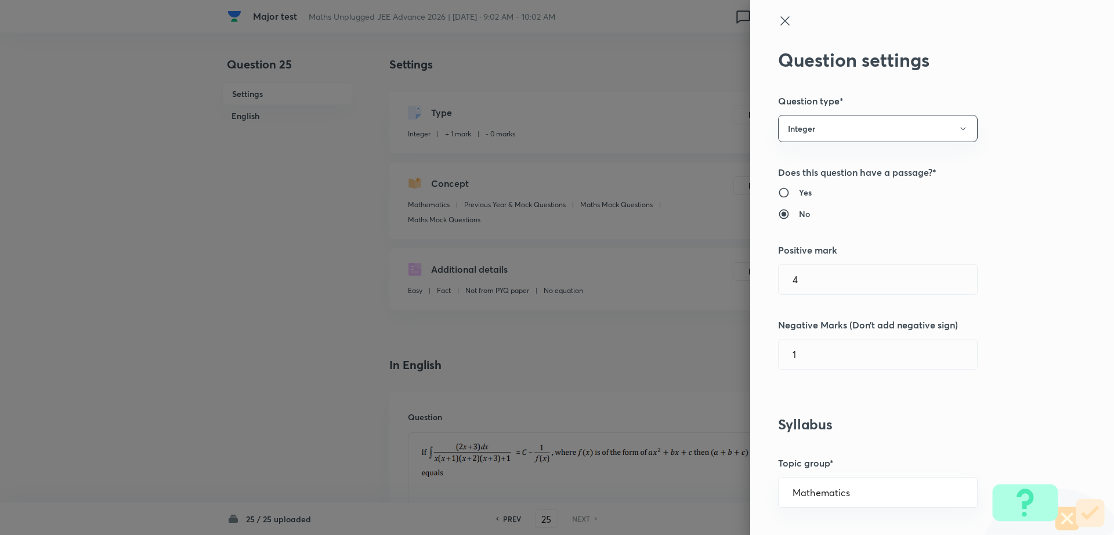
type input "1"
type input "0"
click at [800, 278] on input "1" at bounding box center [878, 280] width 198 height 30
type input "4"
click at [792, 361] on input "0" at bounding box center [878, 355] width 198 height 30
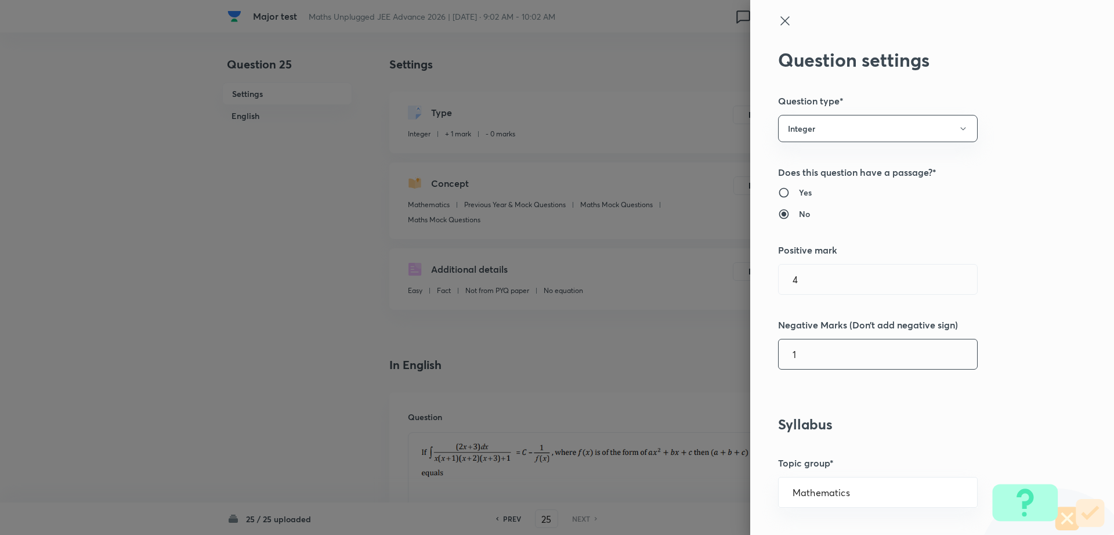
type input "1"
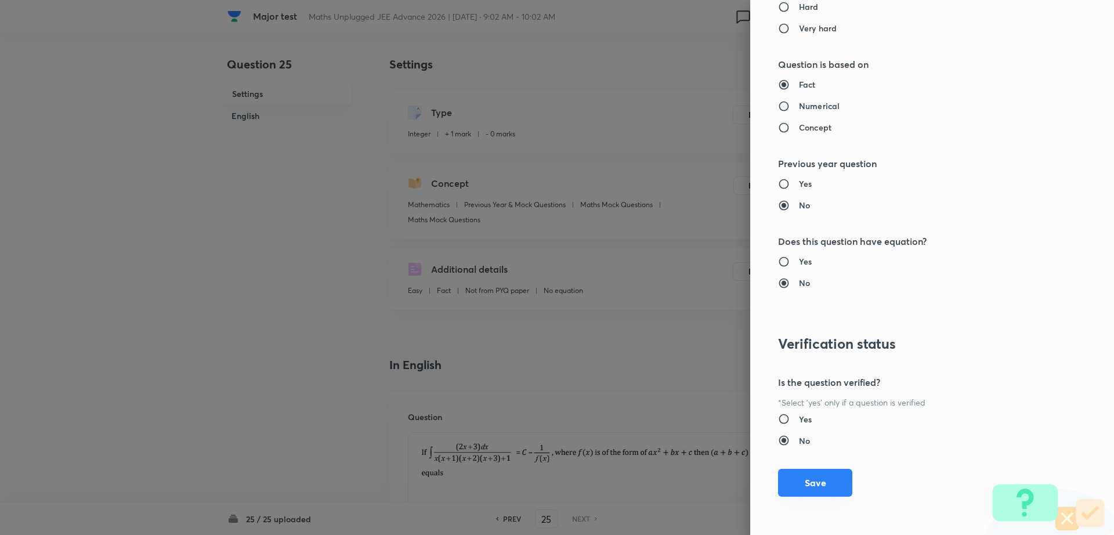
click at [811, 494] on button "Save" at bounding box center [815, 483] width 74 height 28
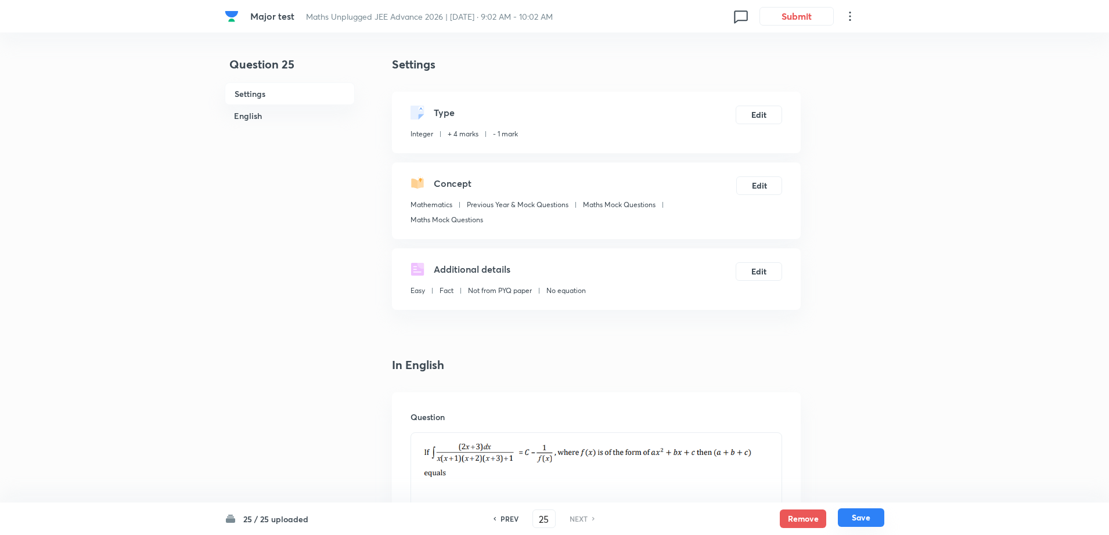
click at [856, 515] on button "Save" at bounding box center [861, 517] width 46 height 19
type input "5"
